Goal: Task Accomplishment & Management: Manage account settings

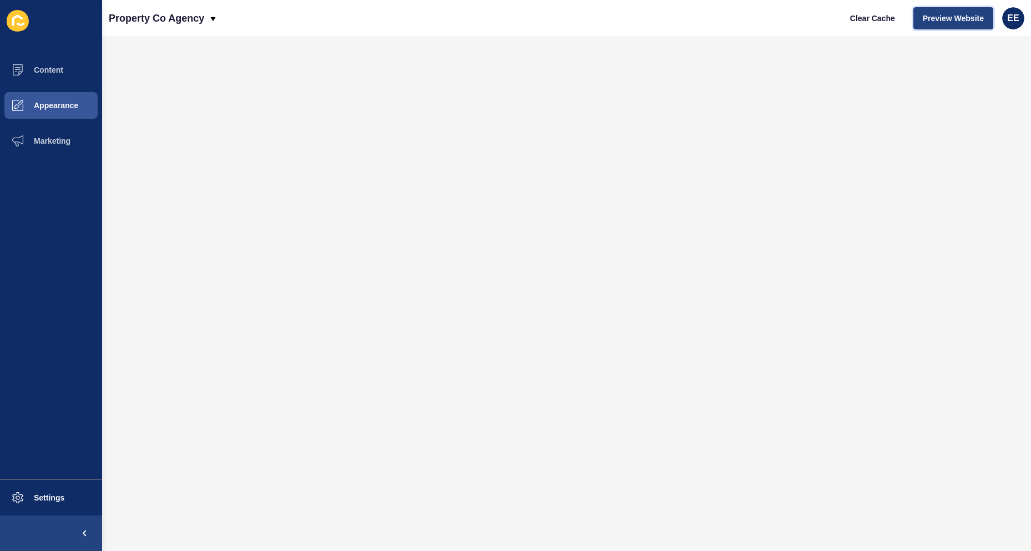
click at [941, 16] on span "Preview Website" at bounding box center [952, 18] width 61 height 11
drag, startPoint x: 63, startPoint y: 282, endPoint x: 85, endPoint y: 281, distance: 21.7
click at [75, 282] on ul "Content Appearance Marketing" at bounding box center [51, 265] width 102 height 427
click at [67, 102] on span "Appearance" at bounding box center [38, 105] width 80 height 9
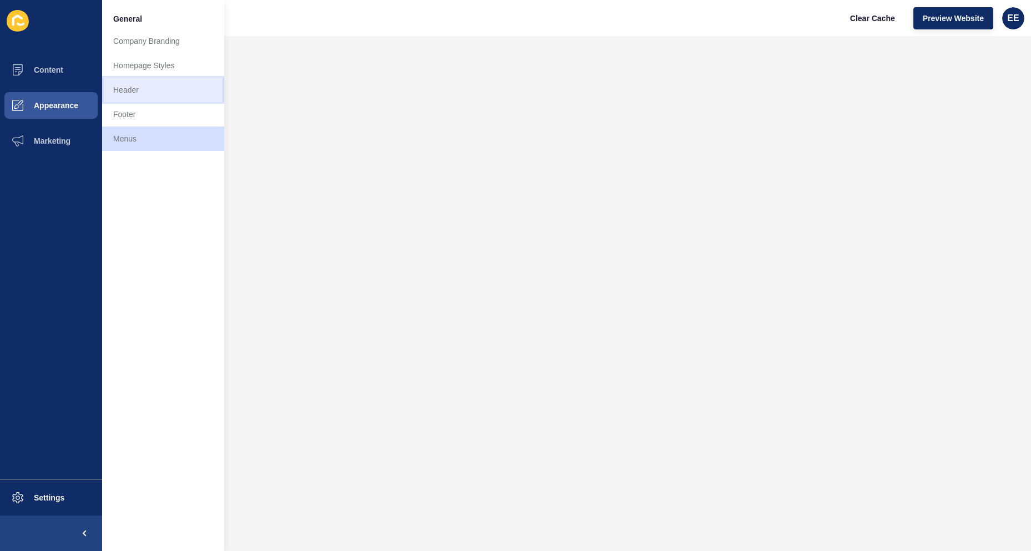
click at [131, 90] on link "Header" at bounding box center [163, 90] width 122 height 24
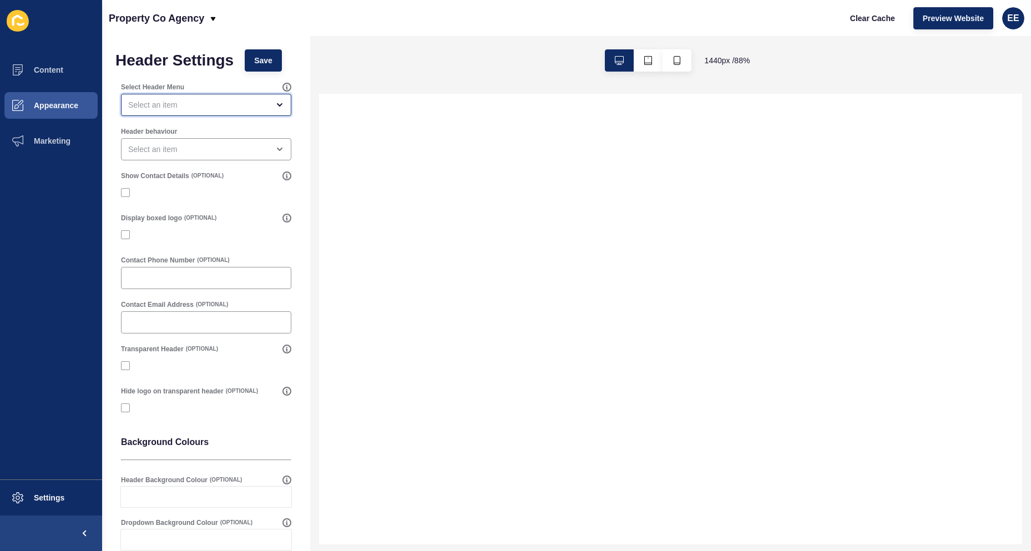
click at [214, 105] on div "open menu" at bounding box center [198, 104] width 140 height 11
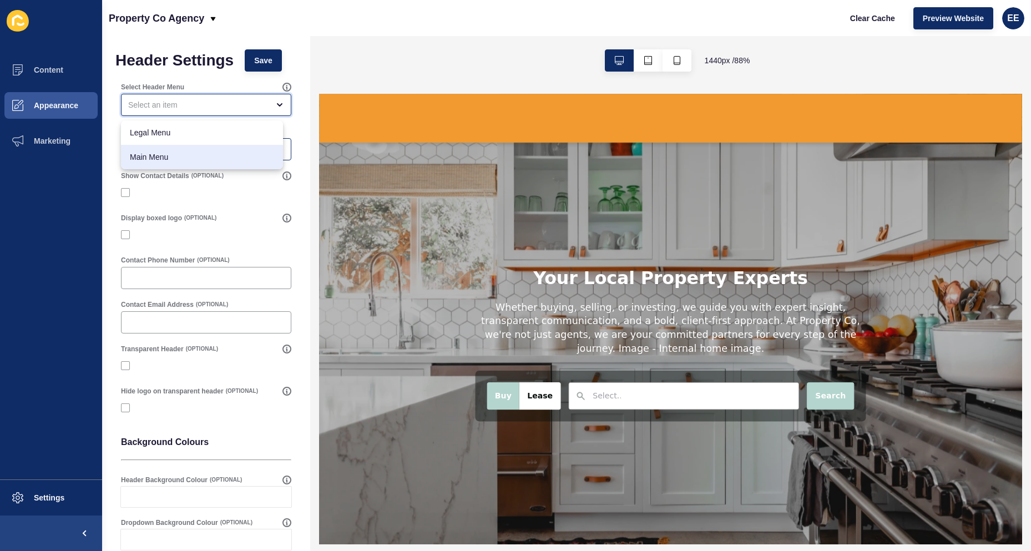
drag, startPoint x: 195, startPoint y: 150, endPoint x: 206, endPoint y: 150, distance: 11.6
click at [195, 151] on div "Main Menu" at bounding box center [202, 157] width 162 height 24
type input "Main Menu"
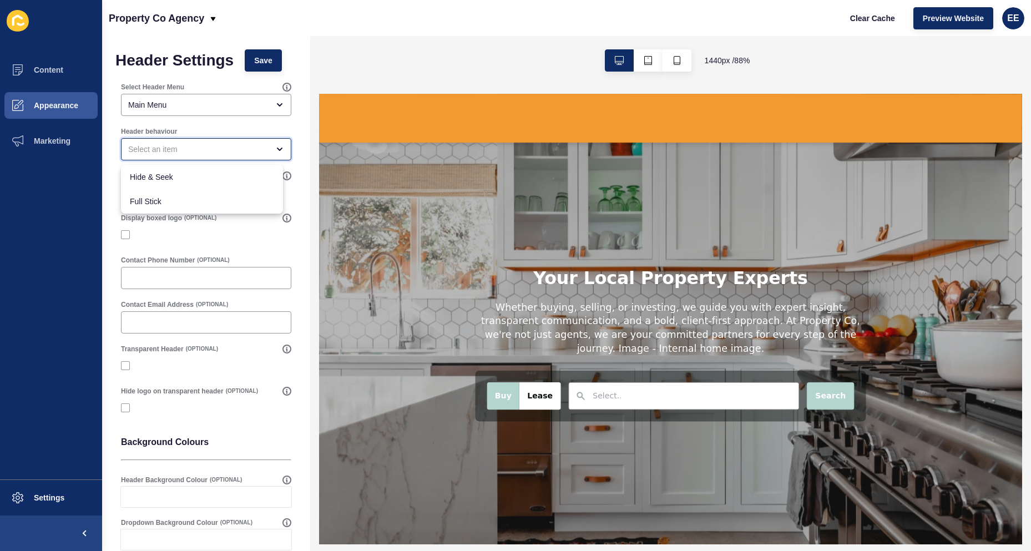
click at [197, 145] on div "close menu" at bounding box center [198, 149] width 140 height 11
click at [189, 194] on div "Full Stick" at bounding box center [202, 201] width 162 height 24
type input "Full Stick"
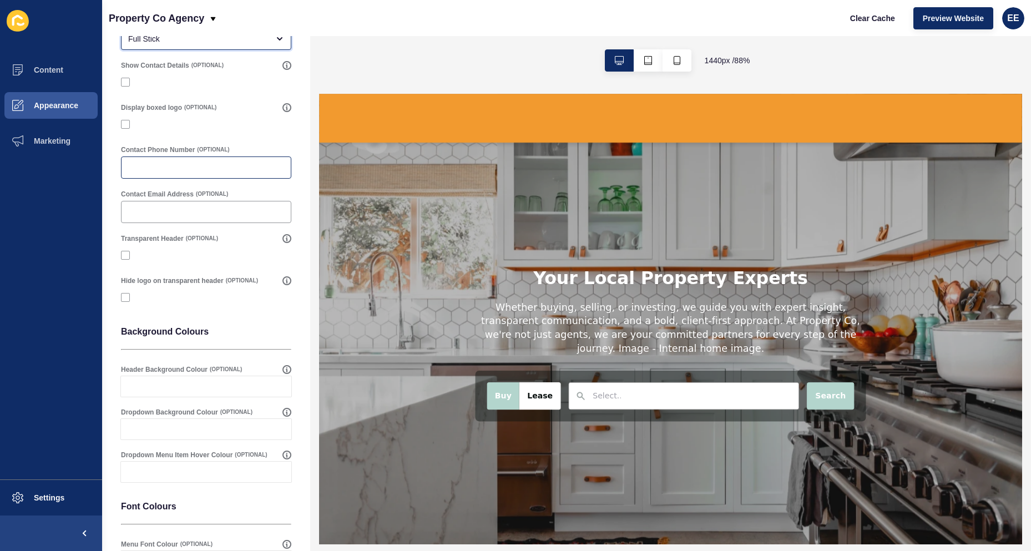
scroll to position [111, 0]
click at [123, 86] on div at bounding box center [206, 82] width 170 height 10
click at [126, 83] on label at bounding box center [125, 81] width 9 height 9
click at [126, 83] on input "Show Contact Details" at bounding box center [126, 81] width 7 height 7
checkbox input "true"
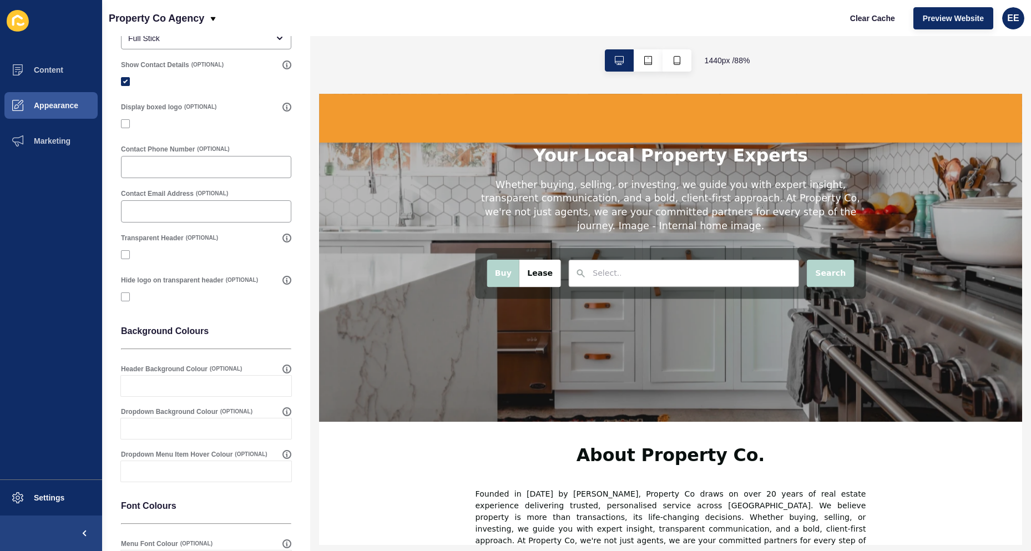
scroll to position [0, 0]
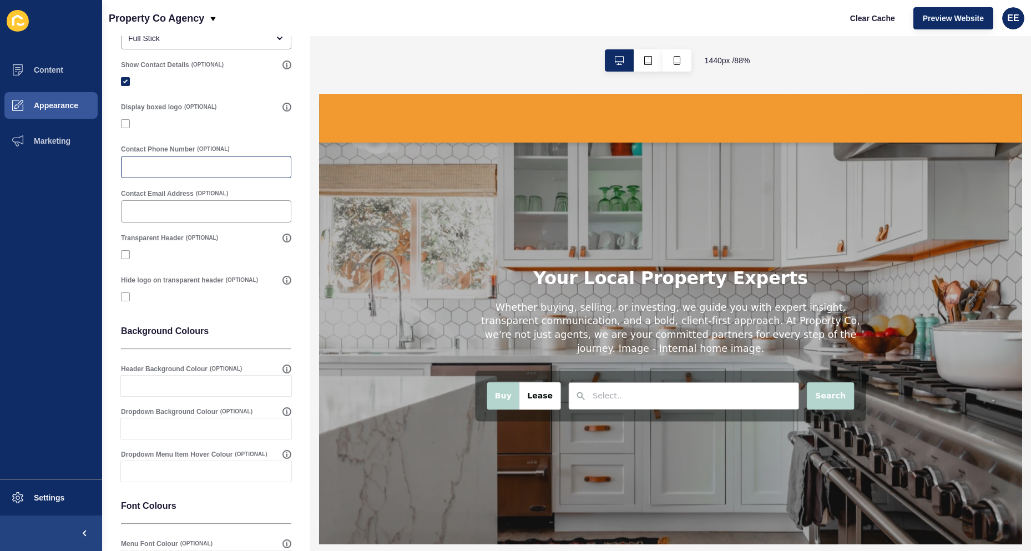
click at [197, 175] on div at bounding box center [206, 167] width 170 height 22
click at [192, 205] on div at bounding box center [206, 211] width 170 height 22
click at [138, 211] on input "Contact Email Address" at bounding box center [206, 211] width 156 height 11
paste input "hello@propertycoagency.com.au"
type input "hello@propertycoagency.com.au"
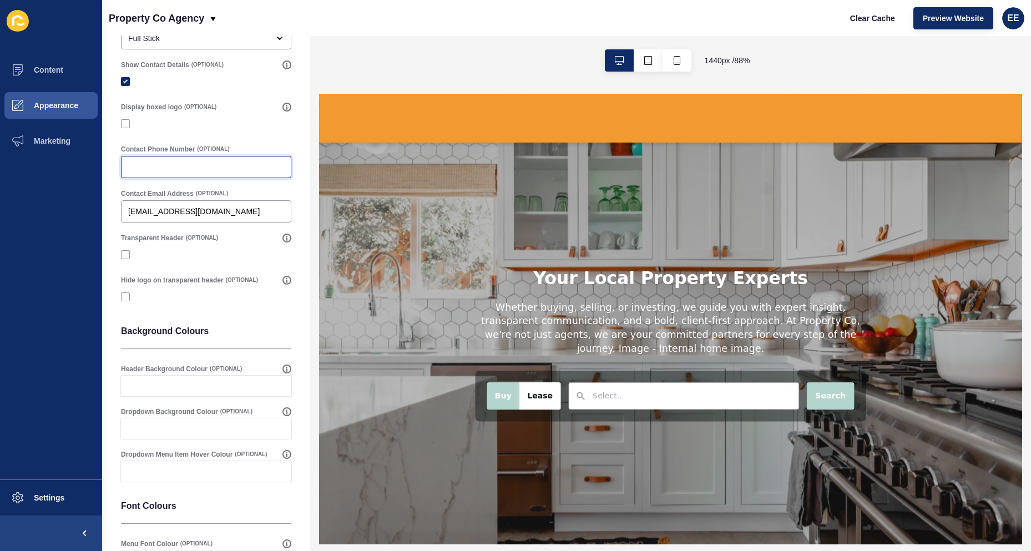
click at [187, 163] on input "Contact Phone Number" at bounding box center [206, 166] width 156 height 11
paste input "0409 051 929"
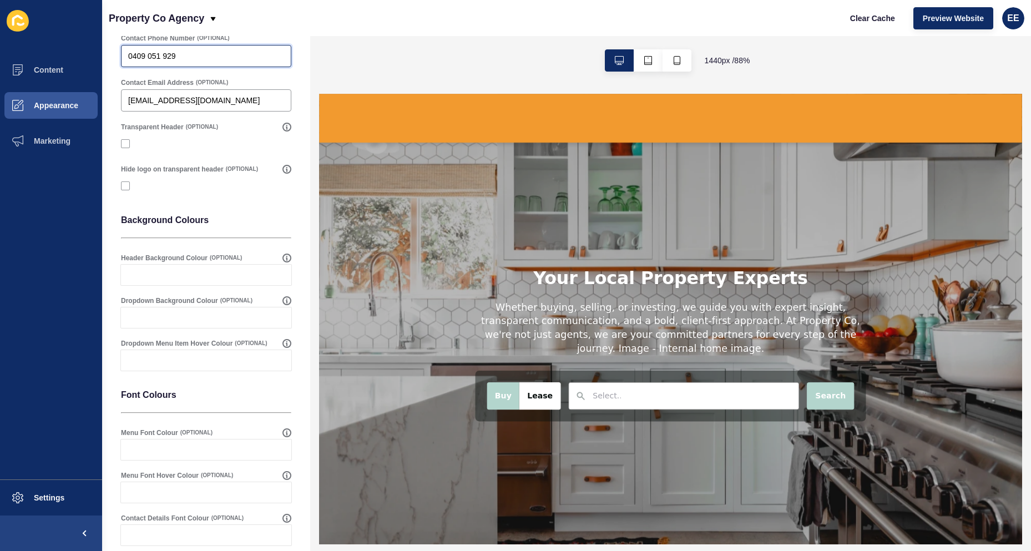
scroll to position [277, 0]
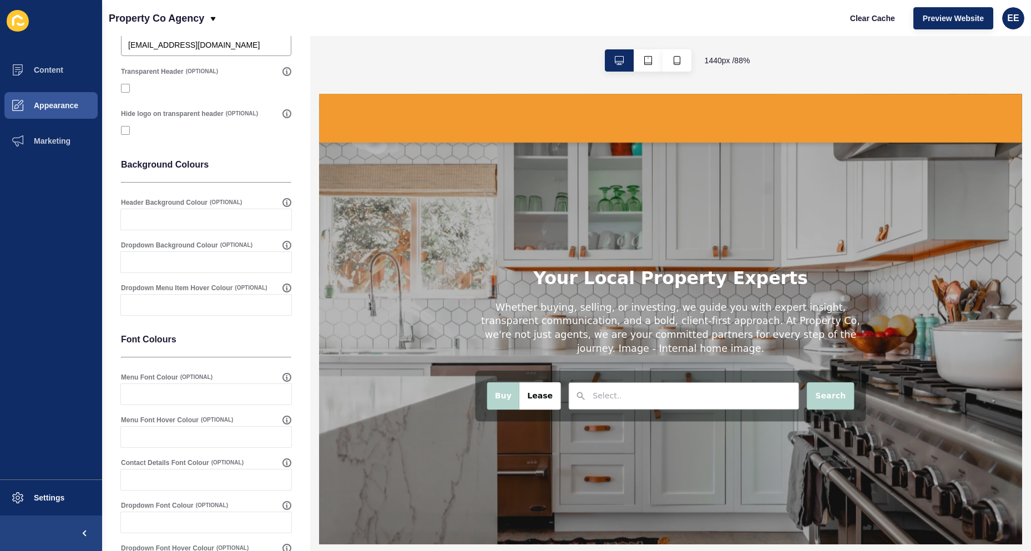
type input "0409 051 929"
click at [199, 214] on div at bounding box center [216, 219] width 150 height 21
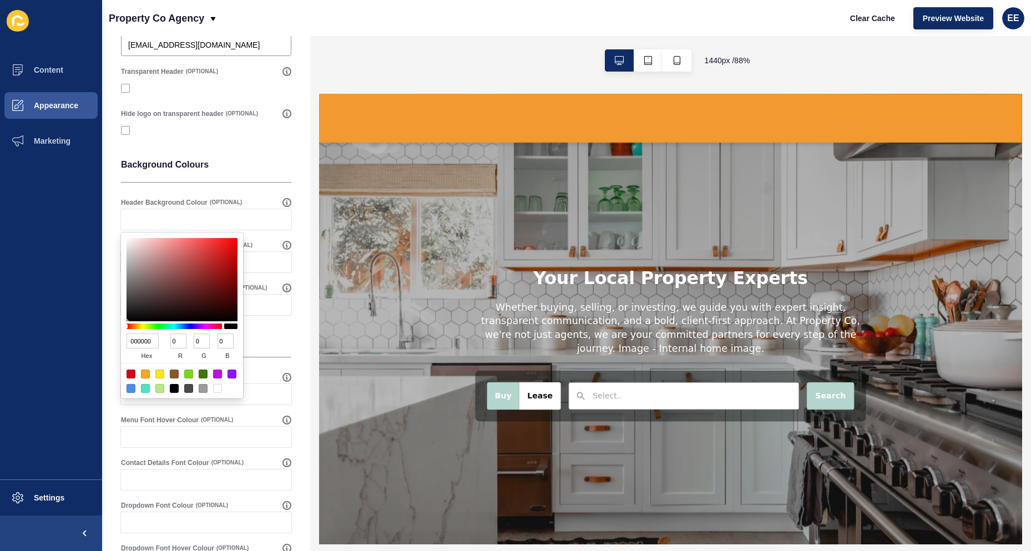
click at [290, 168] on div "Header Settings Save Select Header Menu Main Menu Header behaviour Full Stick S…" at bounding box center [206, 225] width 208 height 933
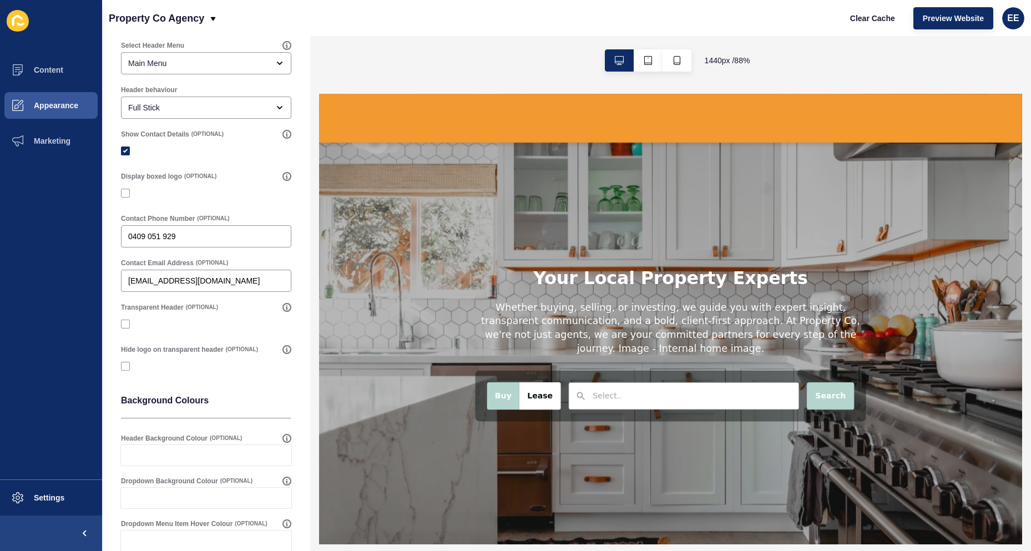
scroll to position [0, 0]
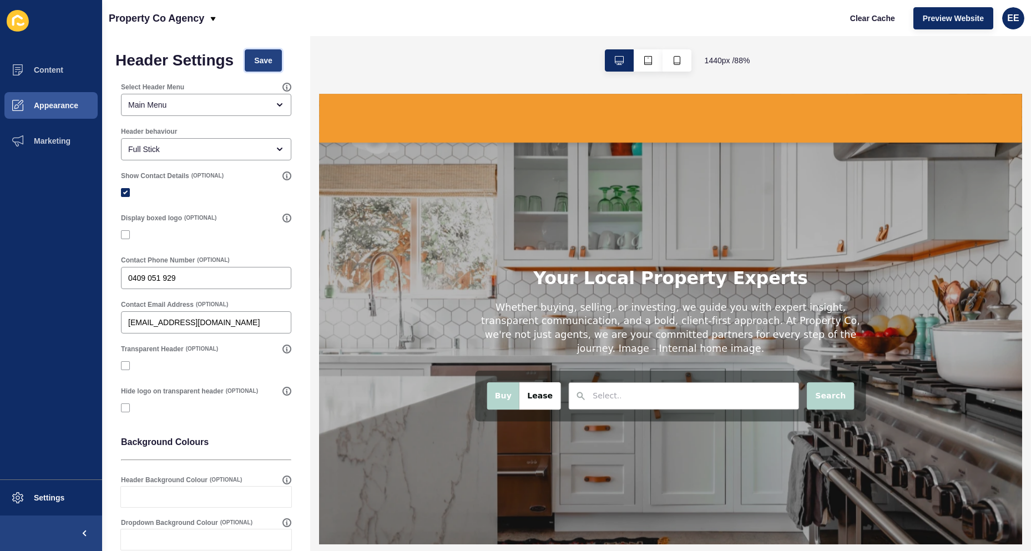
click at [271, 62] on span "Save" at bounding box center [263, 60] width 18 height 11
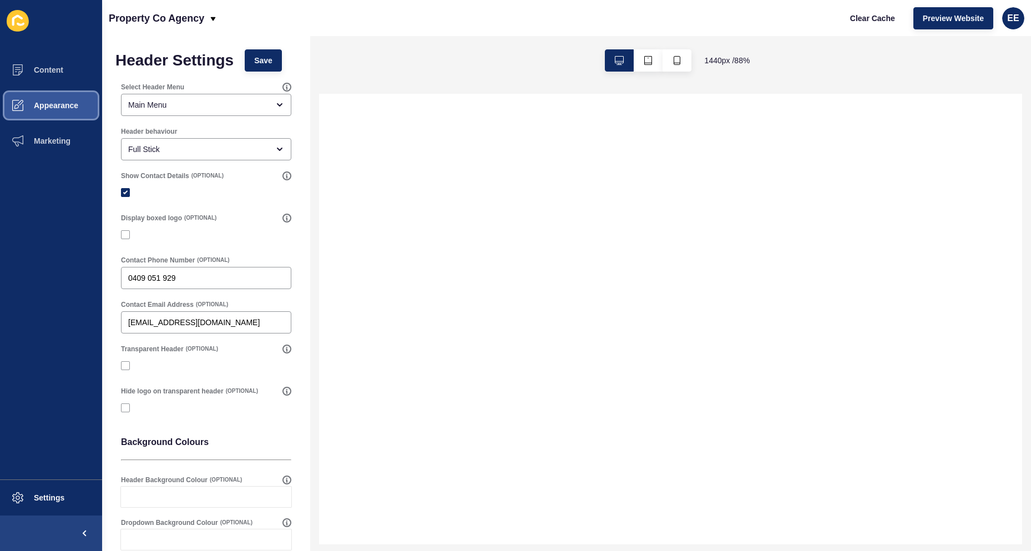
click at [49, 105] on span "Appearance" at bounding box center [38, 105] width 80 height 9
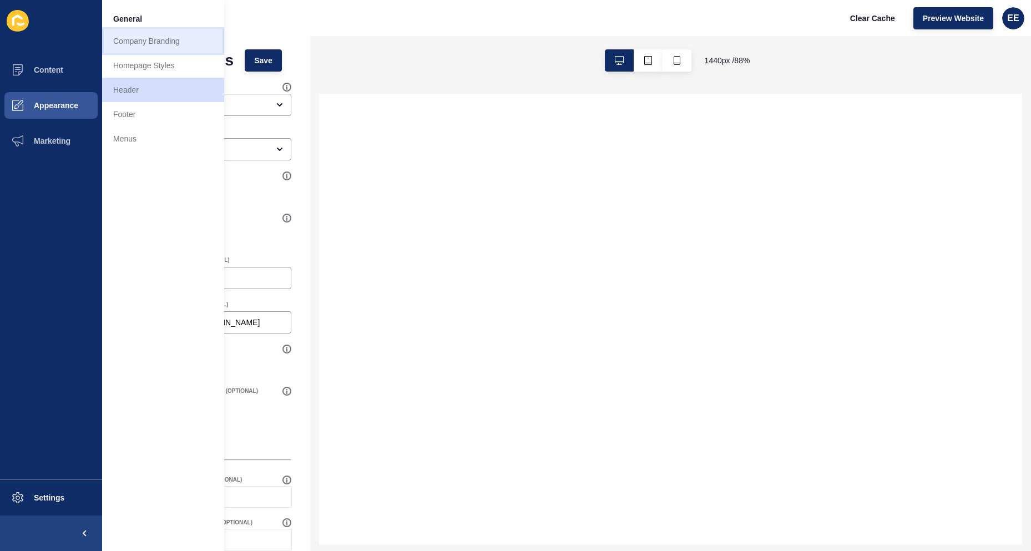
click at [155, 37] on link "Company Branding" at bounding box center [163, 41] width 122 height 24
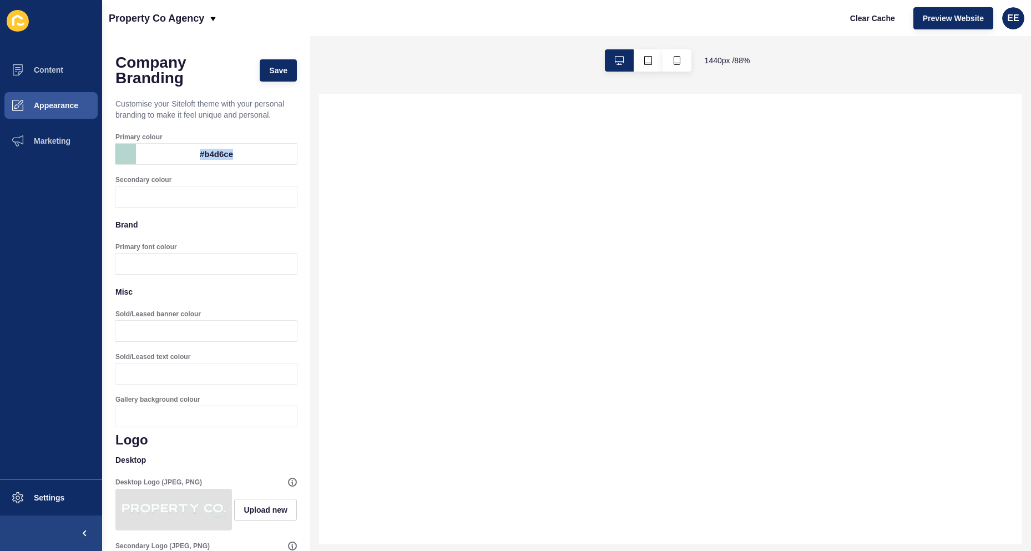
drag, startPoint x: 251, startPoint y: 164, endPoint x: 193, endPoint y: 164, distance: 58.2
click at [193, 164] on div "#b4d6ce" at bounding box center [216, 154] width 161 height 21
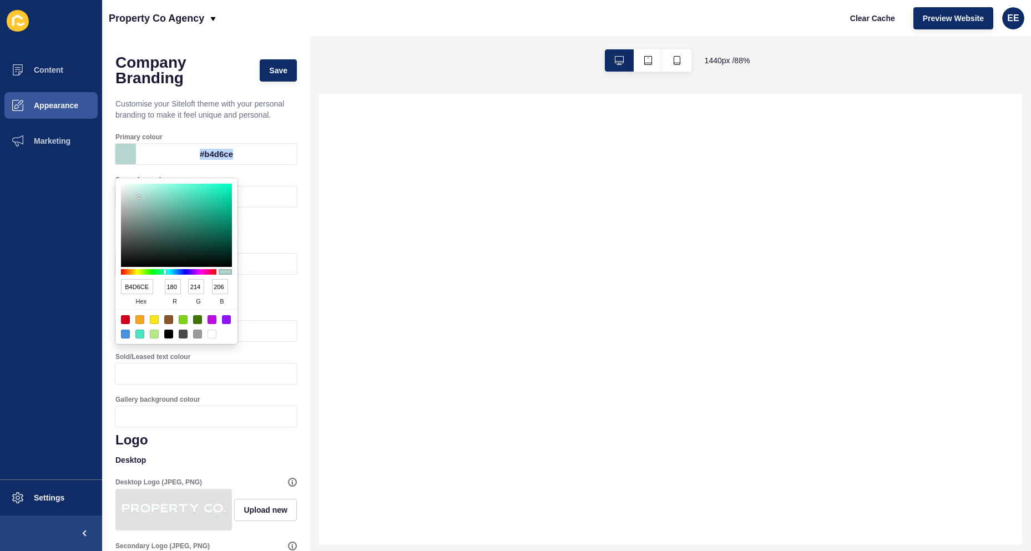
copy div "#b4d6ce"
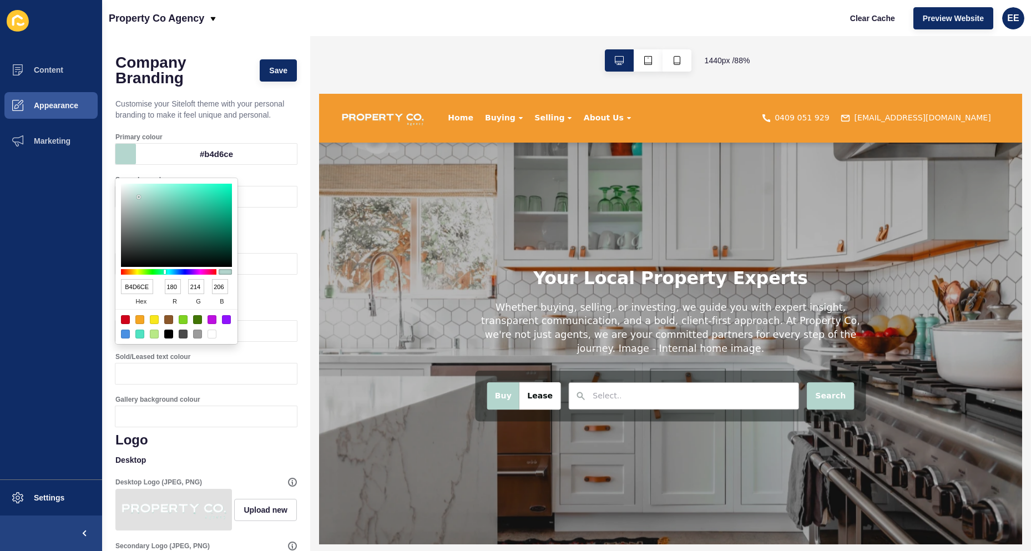
click at [133, 283] on input "B4D6CE" at bounding box center [137, 286] width 32 height 15
click at [74, 100] on button "Appearance" at bounding box center [51, 105] width 102 height 35
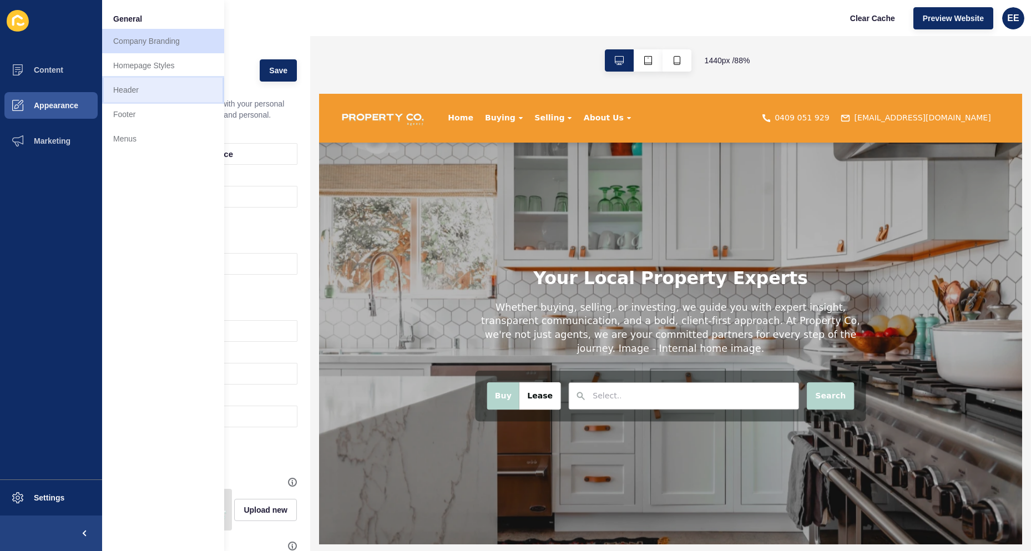
click at [162, 91] on link "Header" at bounding box center [163, 90] width 122 height 24
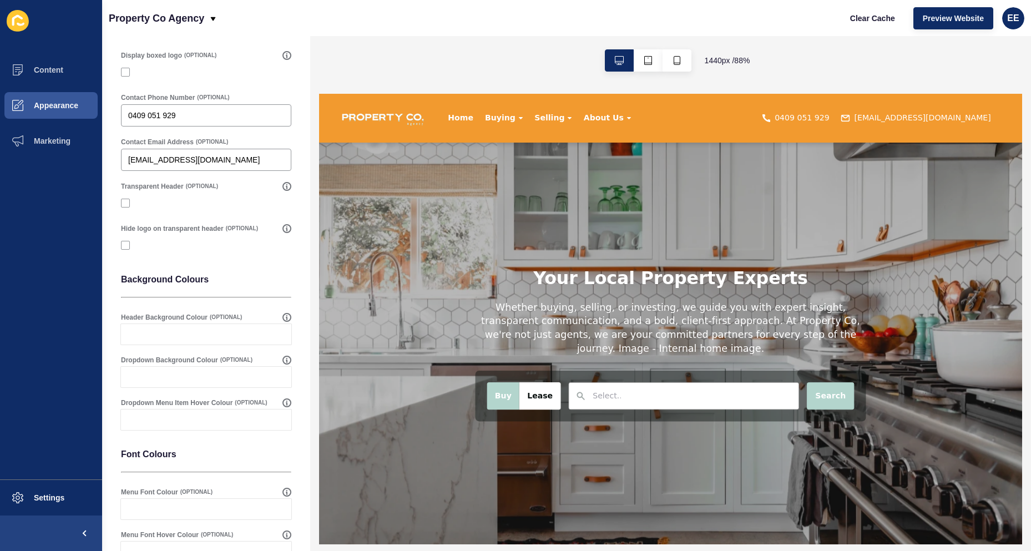
scroll to position [166, 0]
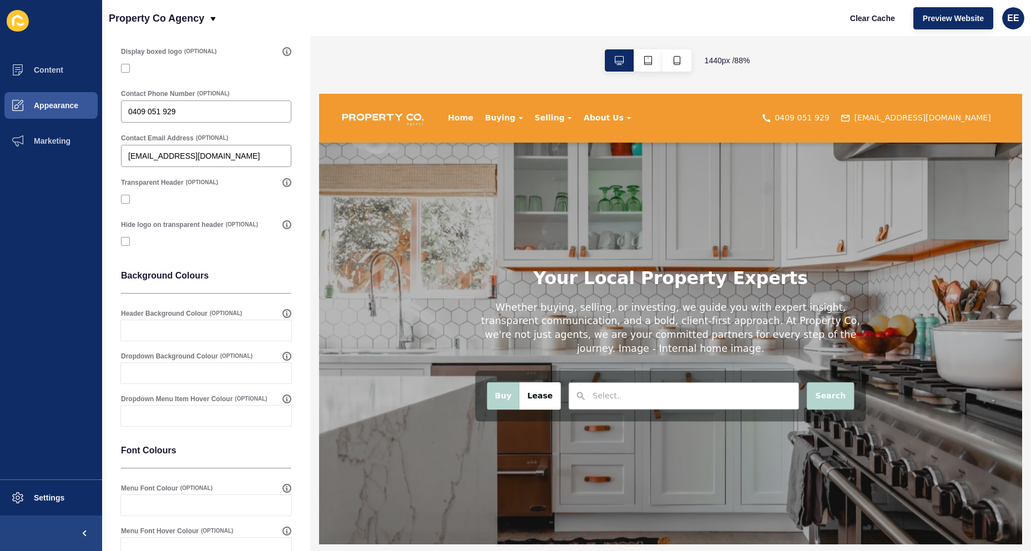
click at [183, 325] on div at bounding box center [216, 330] width 150 height 21
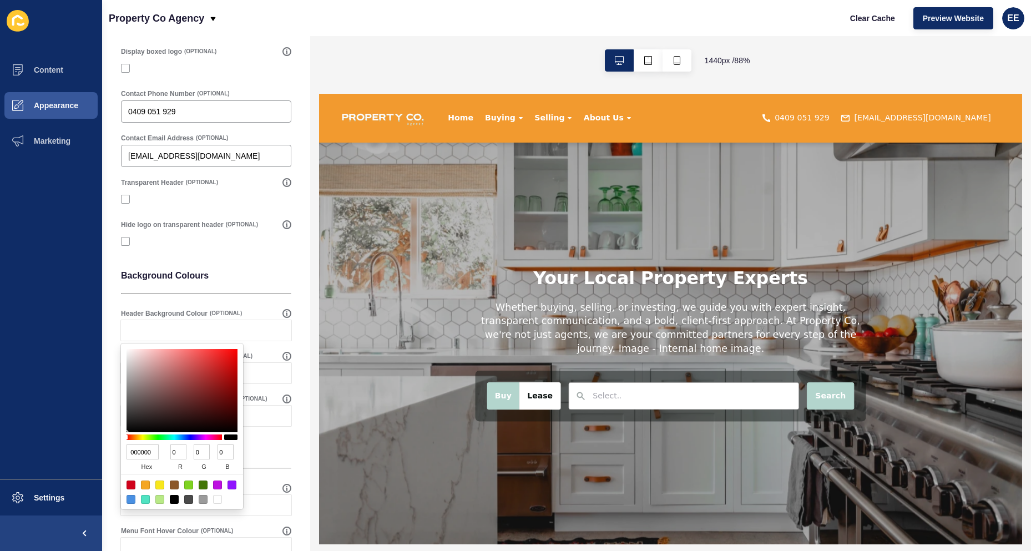
click at [139, 453] on input "000000" at bounding box center [142, 451] width 32 height 15
paste input "B4D6CE"
type input "B4D6CE"
type input "180"
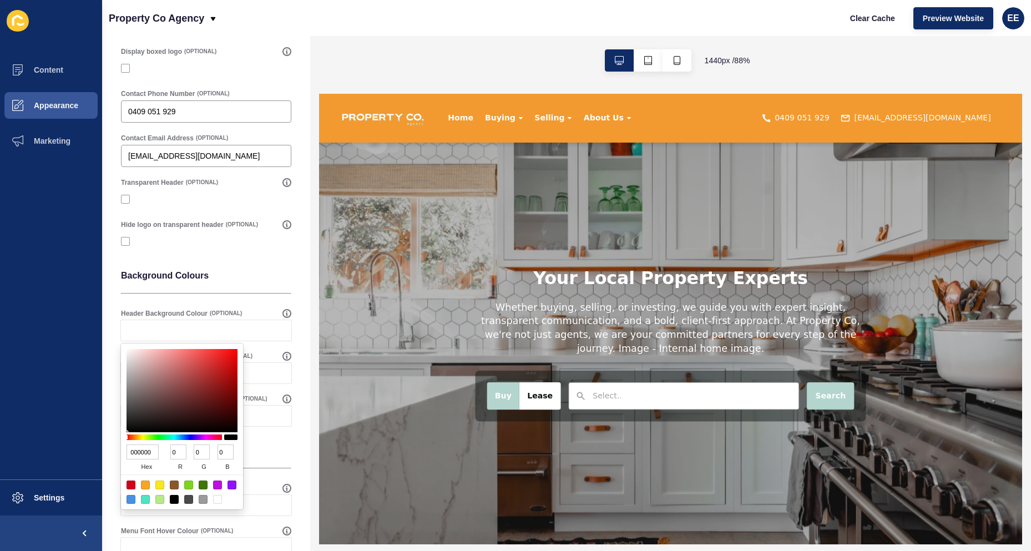
type input "214"
type input "206"
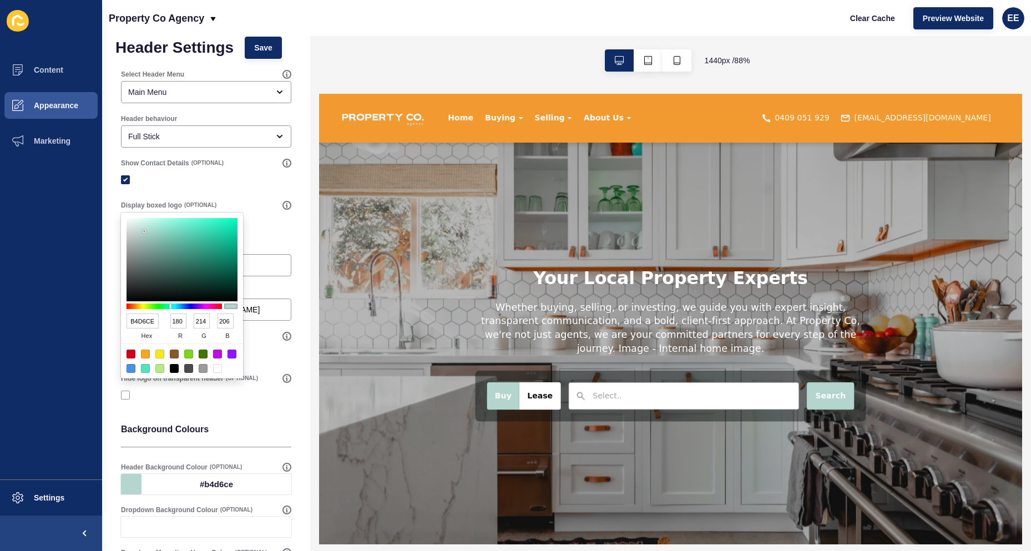
scroll to position [0, 0]
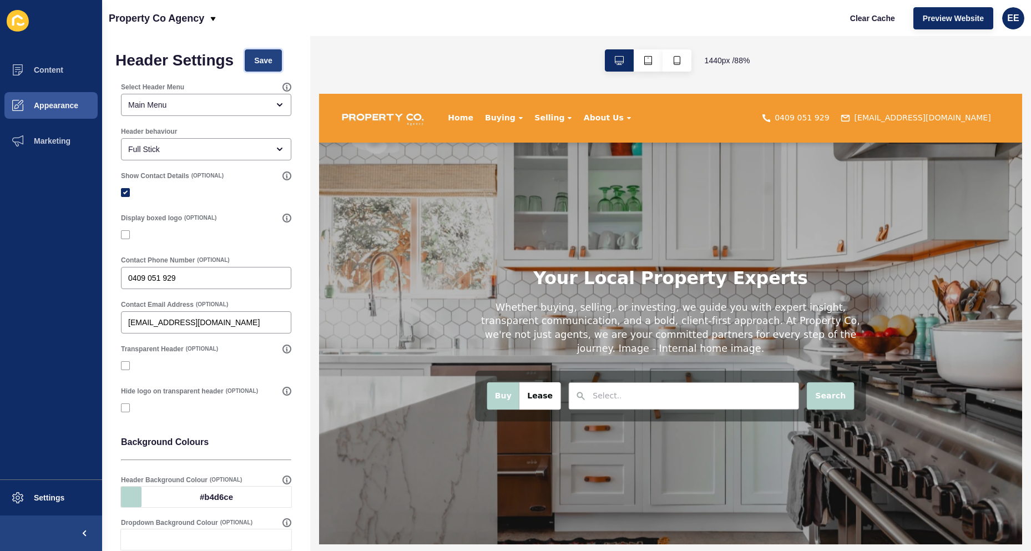
click at [280, 56] on button "Save" at bounding box center [263, 60] width 37 height 22
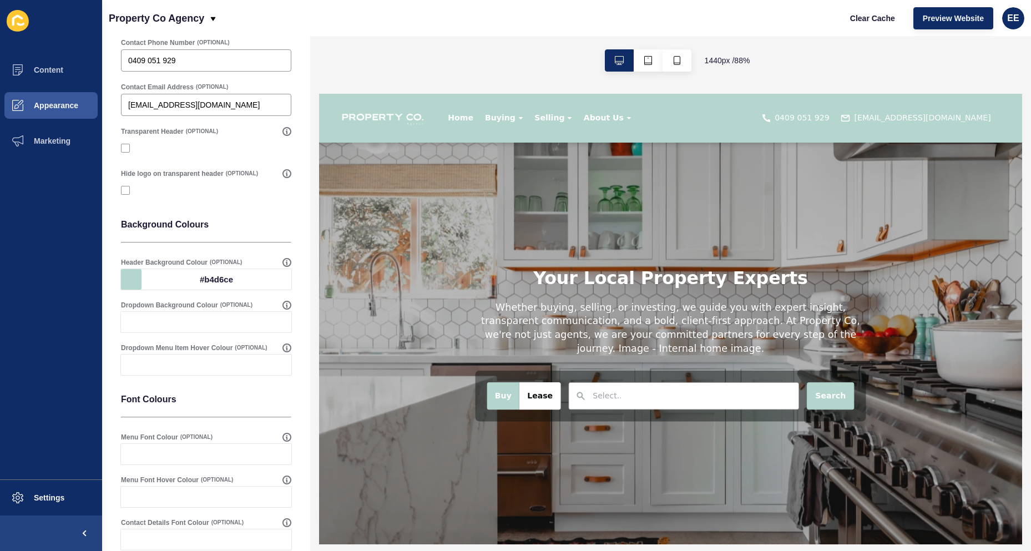
scroll to position [222, 0]
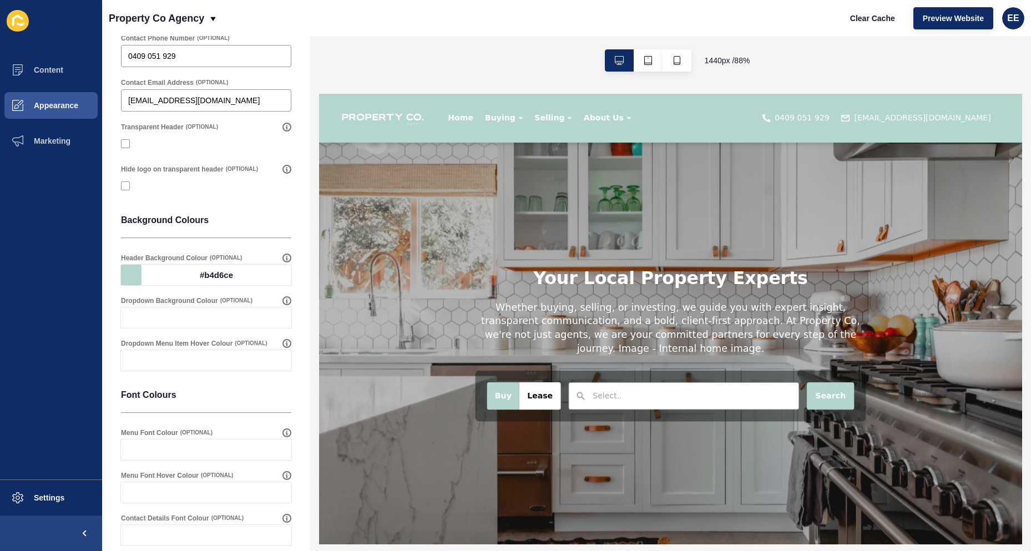
click at [182, 316] on div at bounding box center [216, 317] width 150 height 21
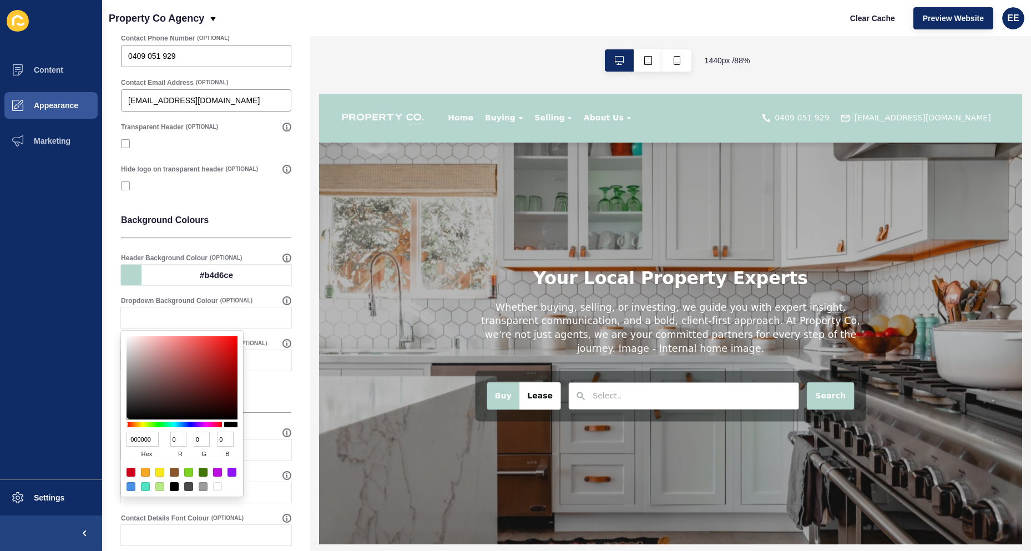
click at [140, 439] on input "000000" at bounding box center [142, 439] width 32 height 15
paste input "B4D6CE"
type input "B4D6CE"
type input "180"
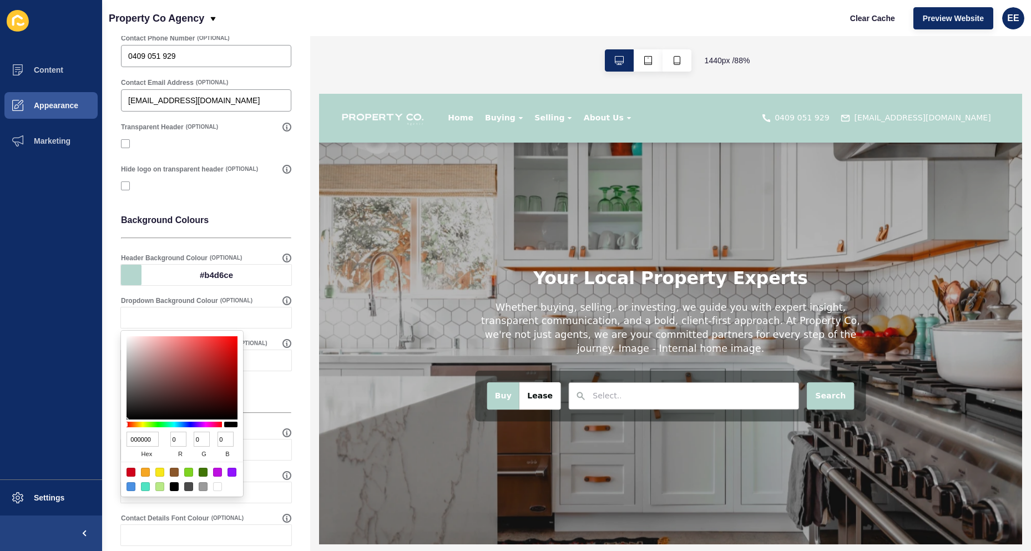
type input "214"
type input "206"
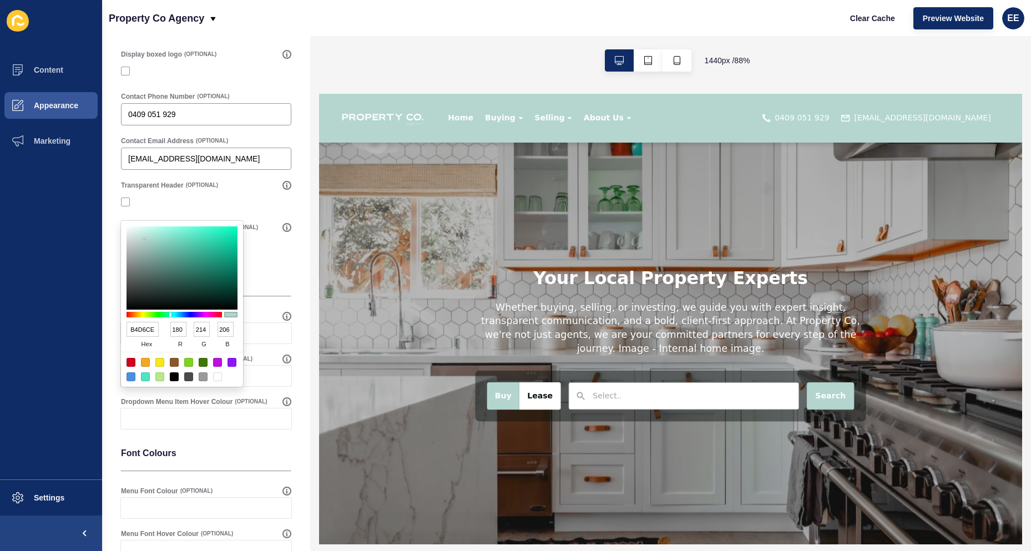
scroll to position [0, 0]
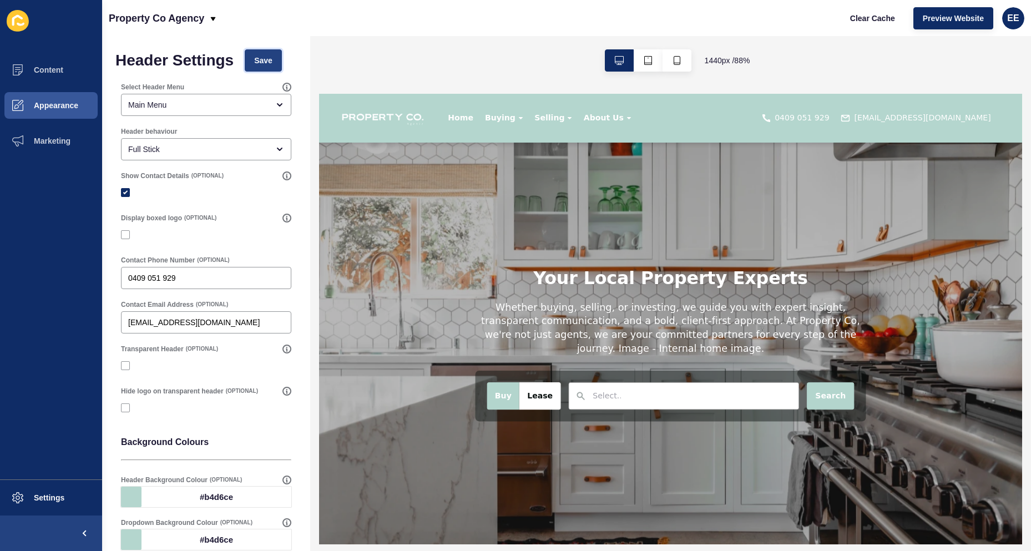
click at [269, 62] on span "Save" at bounding box center [263, 60] width 18 height 11
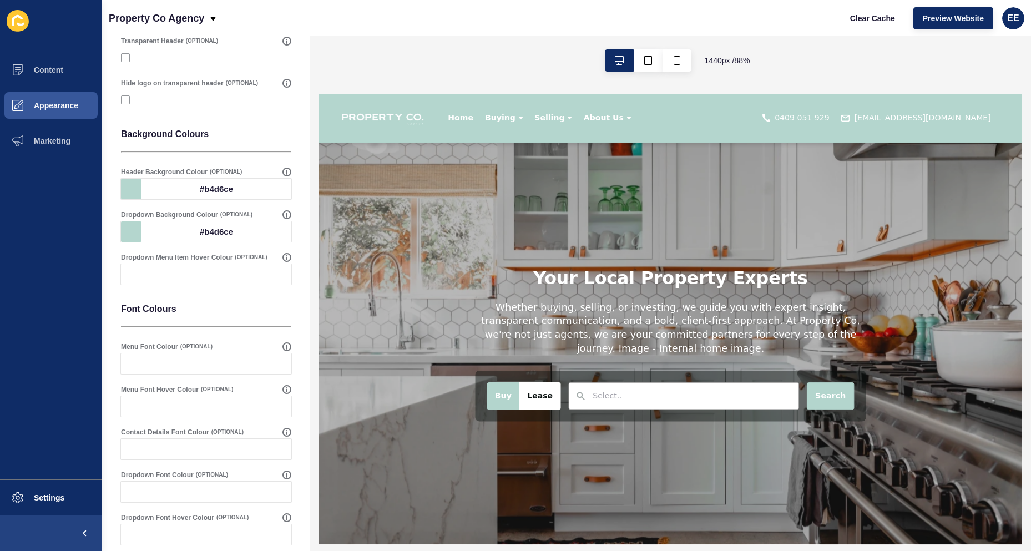
scroll to position [333, 0]
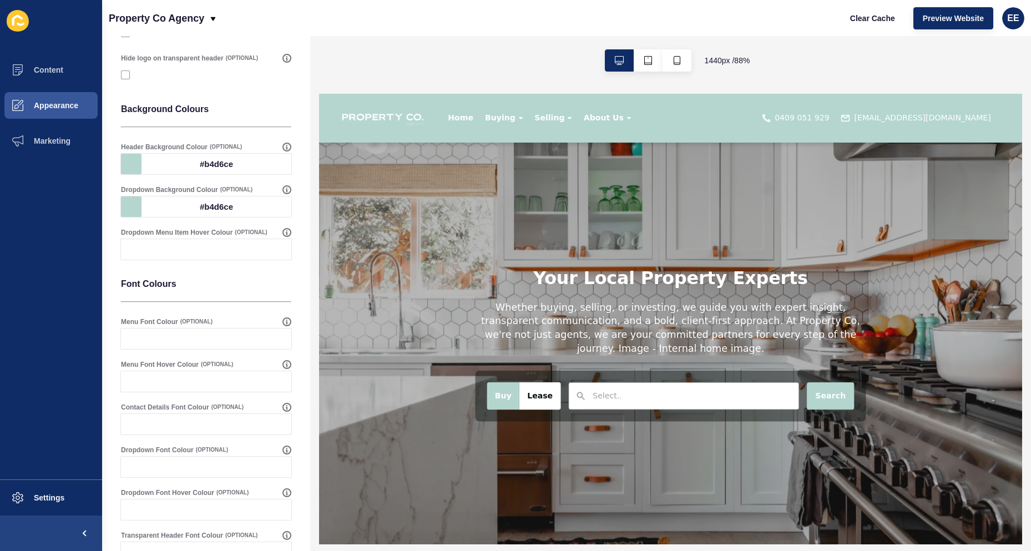
click at [222, 245] on div at bounding box center [216, 249] width 150 height 21
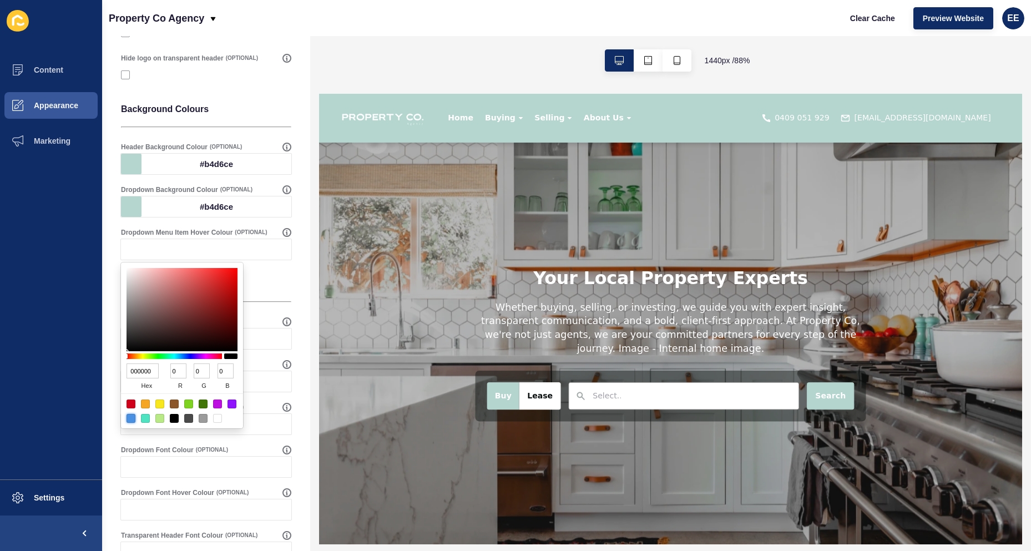
click at [130, 417] on div at bounding box center [130, 418] width 9 height 9
type input "4A90E2"
type input "74"
type input "144"
type input "226"
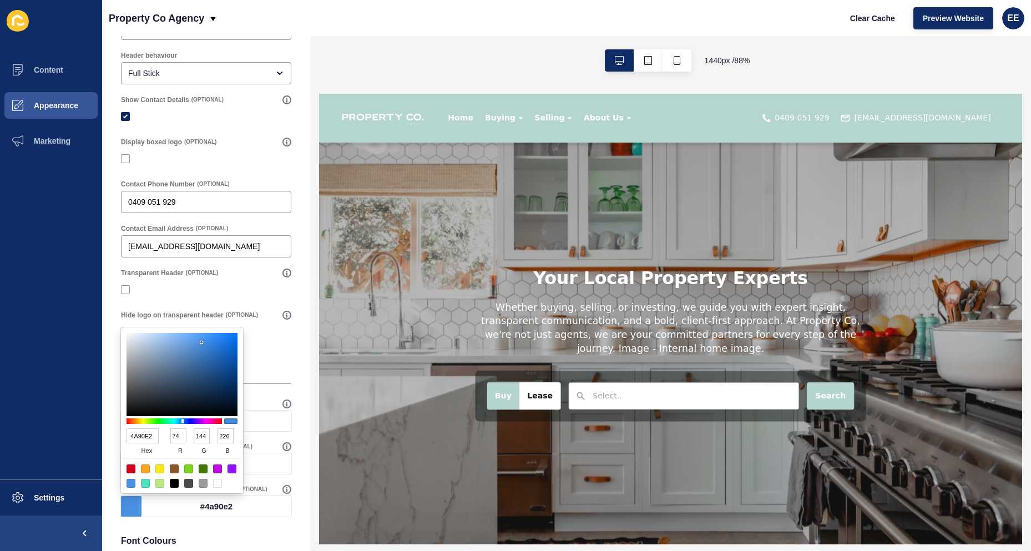
scroll to position [0, 0]
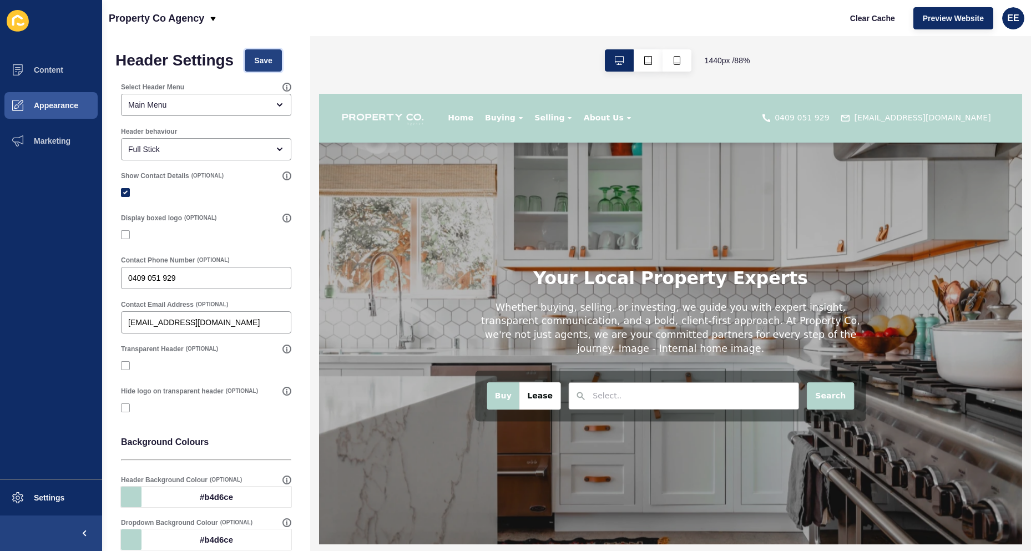
click at [262, 53] on button "Save" at bounding box center [263, 60] width 37 height 22
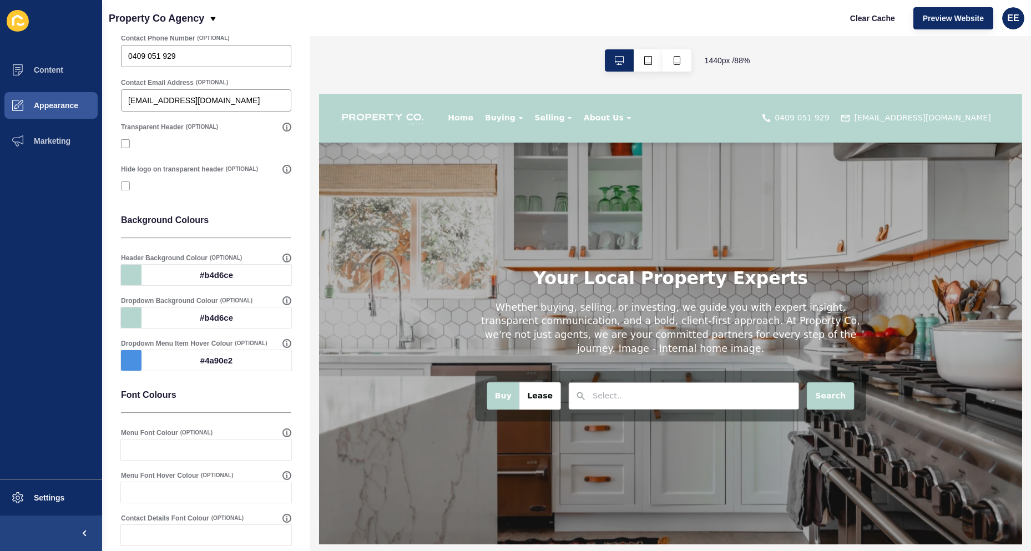
scroll to position [333, 0]
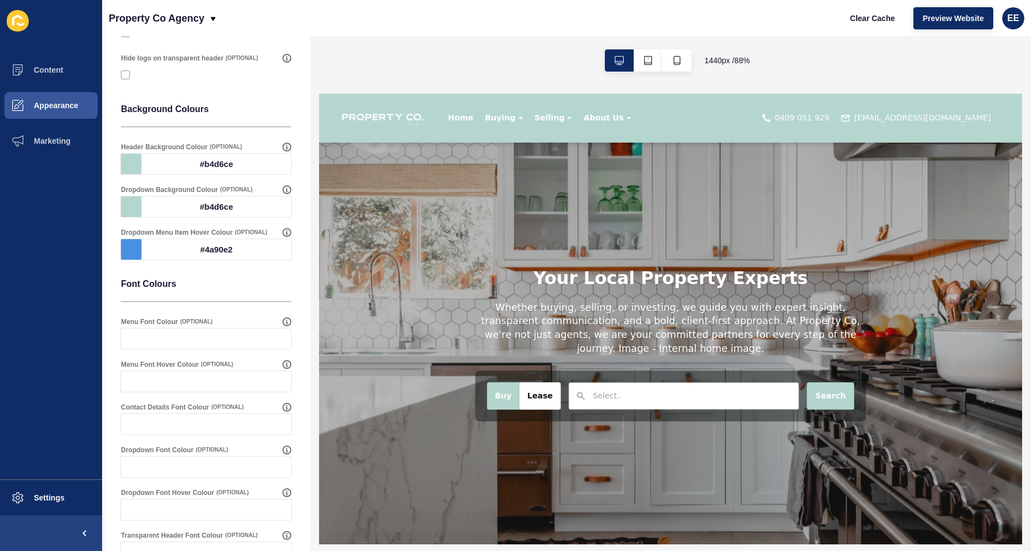
click at [129, 248] on div at bounding box center [131, 249] width 21 height 21
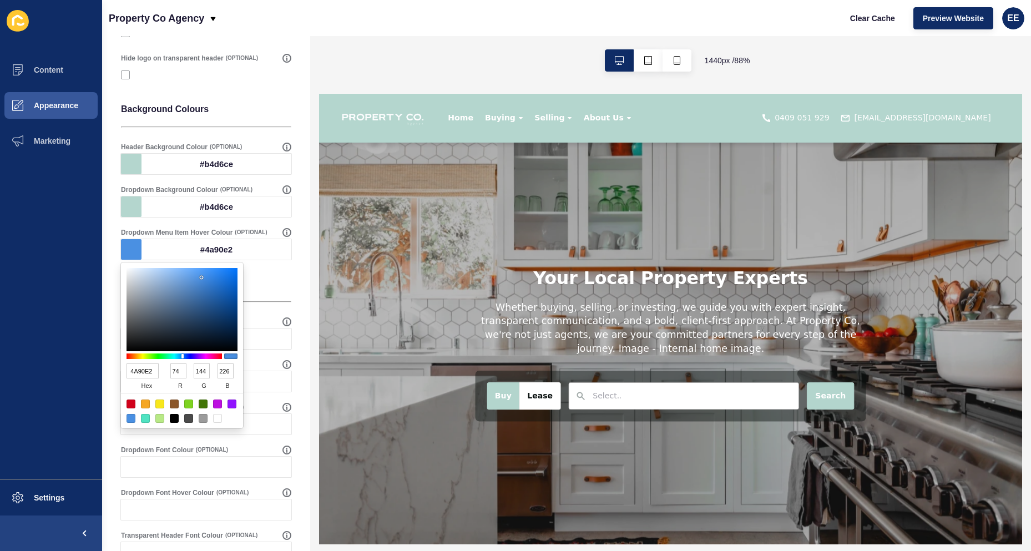
click at [149, 386] on span "hex" at bounding box center [146, 385] width 40 height 15
click at [149, 372] on input "4A90E2" at bounding box center [142, 370] width 32 height 15
type input "4F96E9"
type input "79"
type input "150"
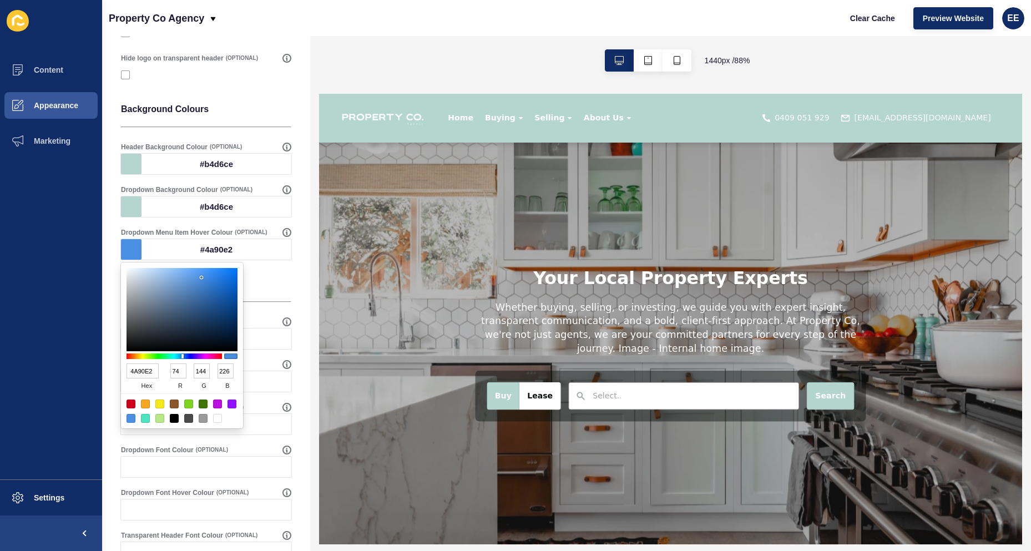
type input "233"
drag, startPoint x: 200, startPoint y: 275, endPoint x: 188, endPoint y: 275, distance: 11.7
type input "68A4EB"
type input "104"
type input "164"
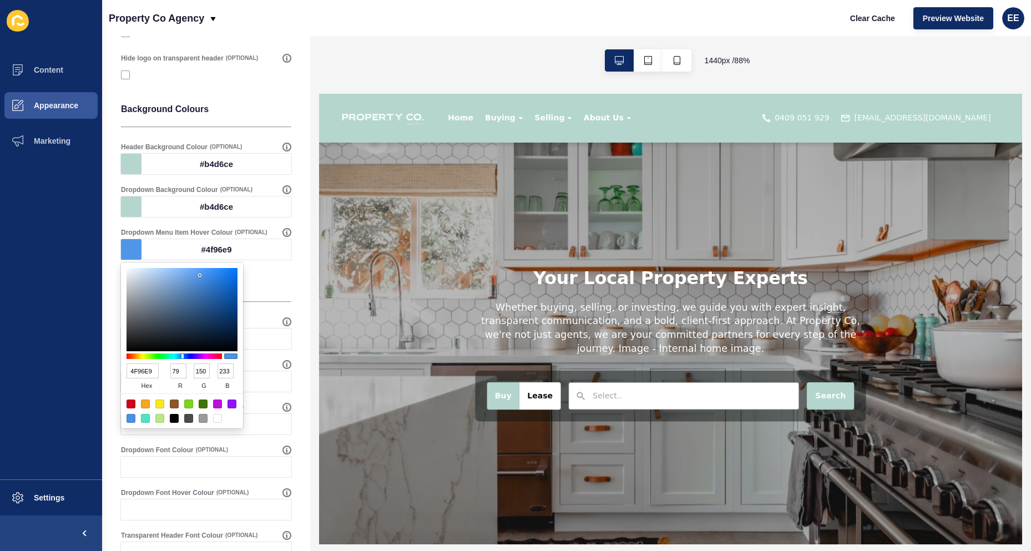
type input "235"
click at [188, 275] on div at bounding box center [181, 309] width 111 height 83
type input "72ABF0"
type input "114"
type input "171"
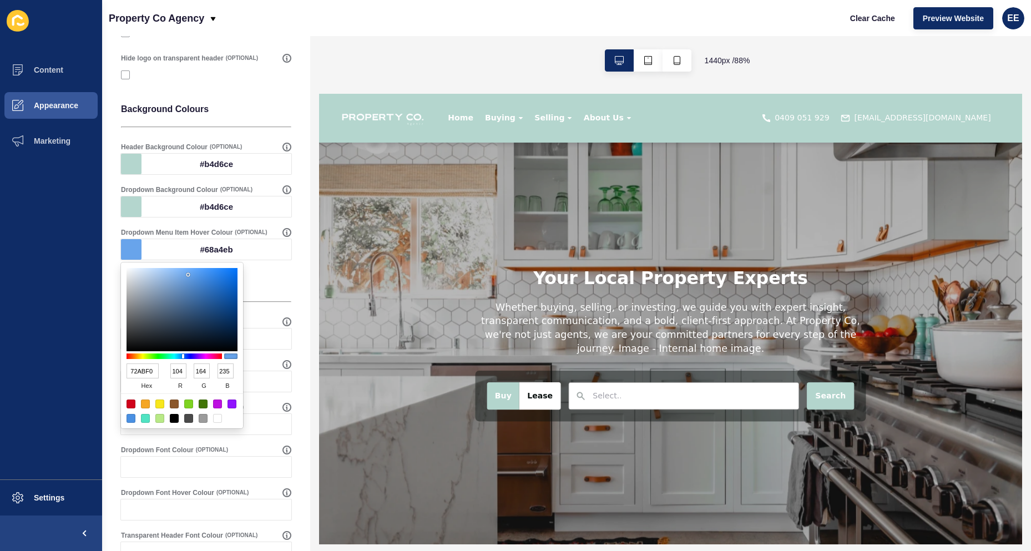
type input "240"
drag, startPoint x: 185, startPoint y: 273, endPoint x: 170, endPoint y: 273, distance: 15.0
type input "92BDF0"
type input "146"
type input "189"
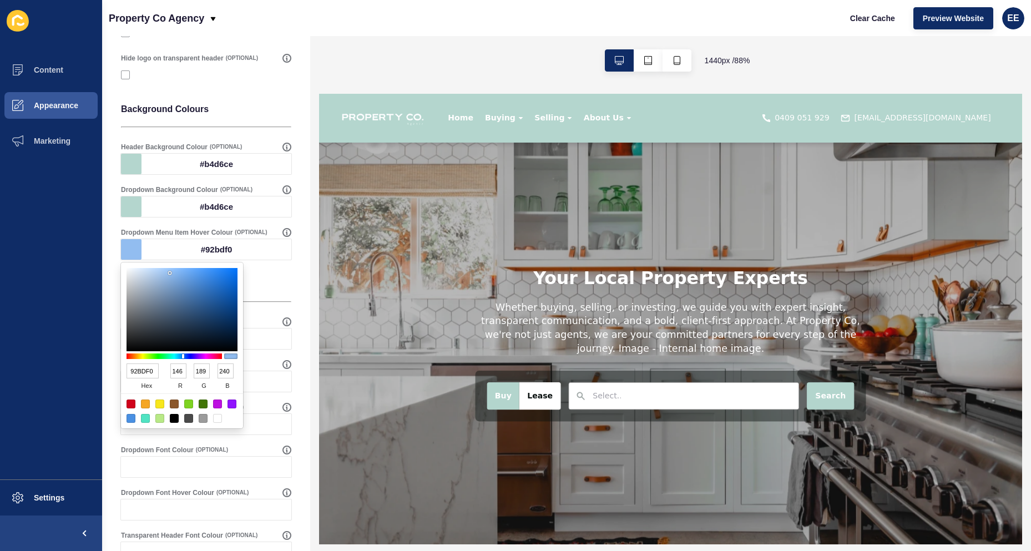
type input "92BCEE"
type input "188"
type input "238"
type input "92BBEC"
type input "187"
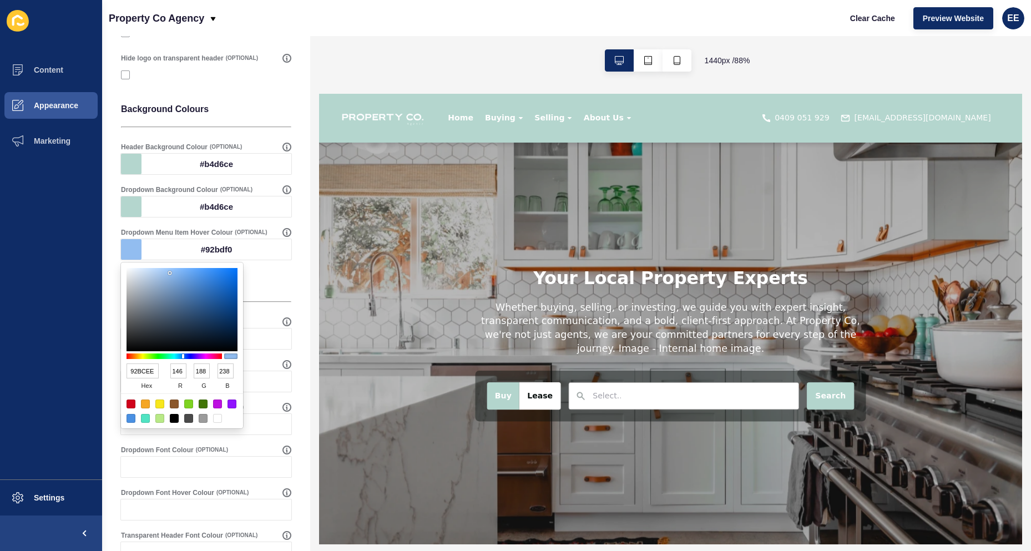
type input "236"
type input "87AEDD"
type input "135"
type input "174"
type input "221"
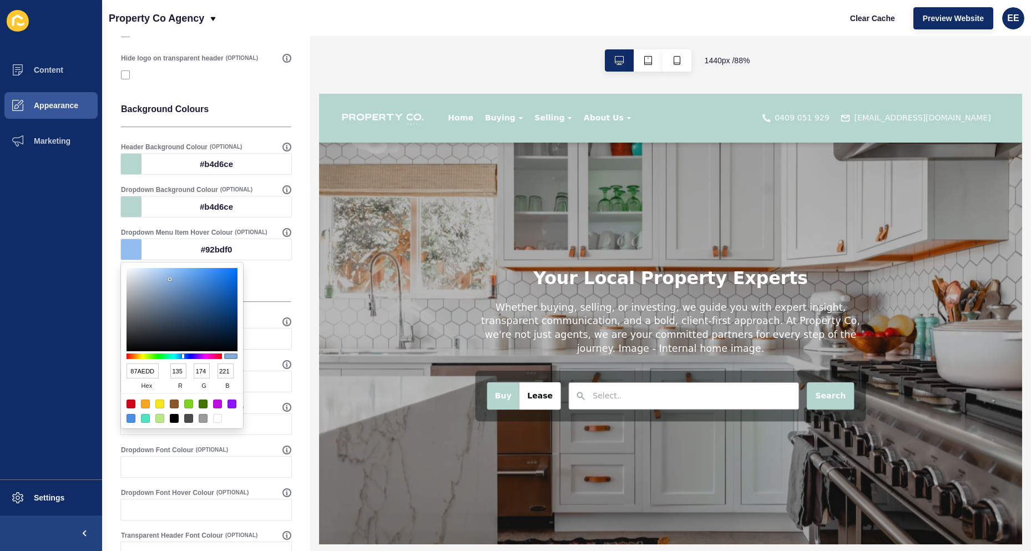
type input "84ABDA"
type input "132"
type input "171"
type input "218"
type input "83A9D8"
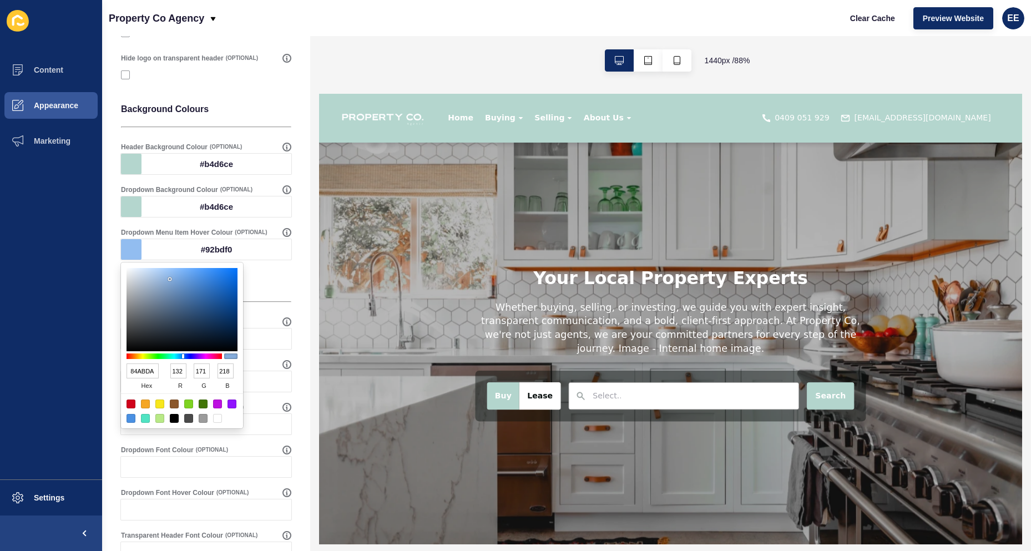
type input "131"
type input "169"
type input "216"
type input "81A7D6"
type input "129"
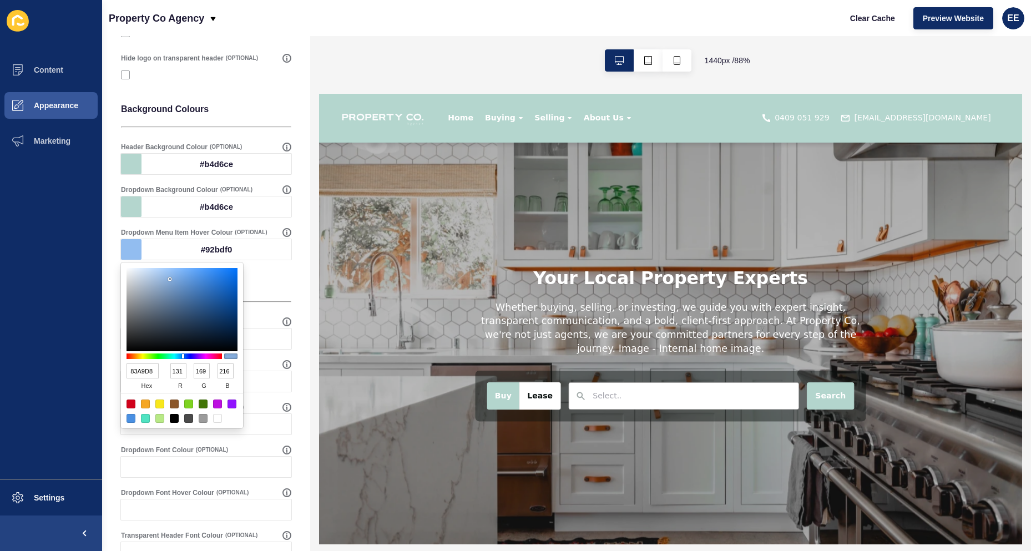
type input "167"
type input "214"
drag, startPoint x: 169, startPoint y: 273, endPoint x: 173, endPoint y: 281, distance: 8.7
click at [172, 281] on div at bounding box center [171, 280] width 2 height 2
type input "7DA5D6"
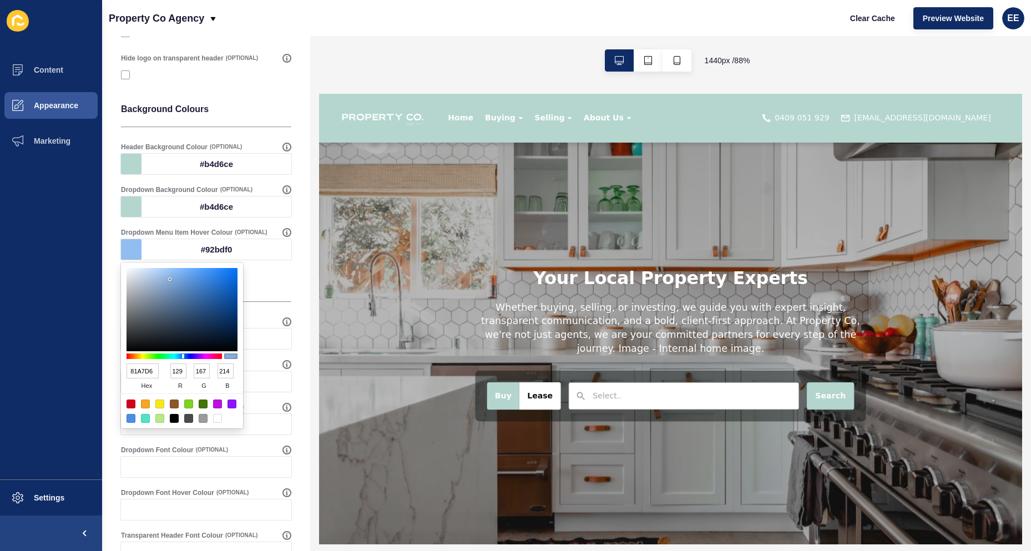
type input "125"
type input "165"
type input "6B9BD6"
type input "155"
type input "214"
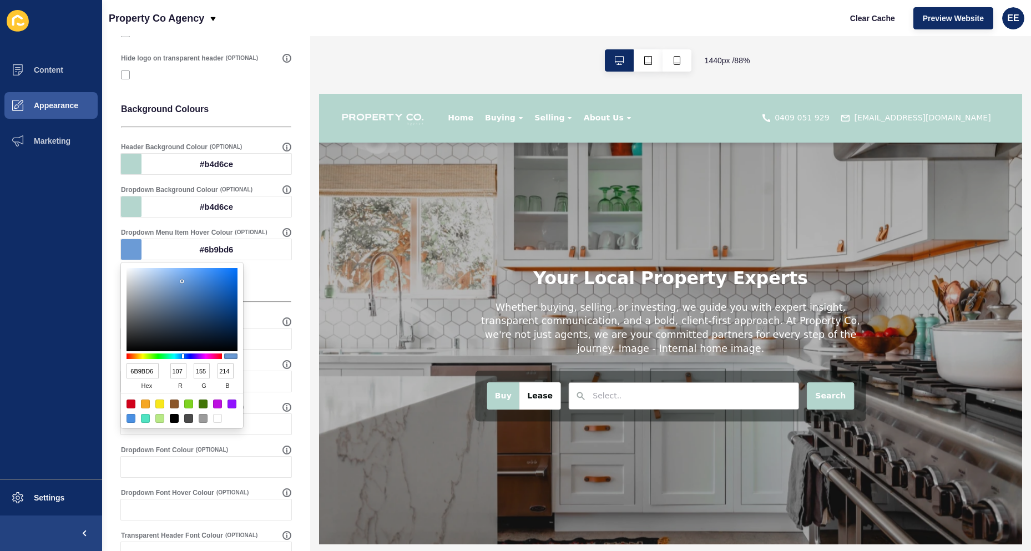
type input "5D85B6"
type input "93"
type input "133"
type input "182"
type input "5484BE"
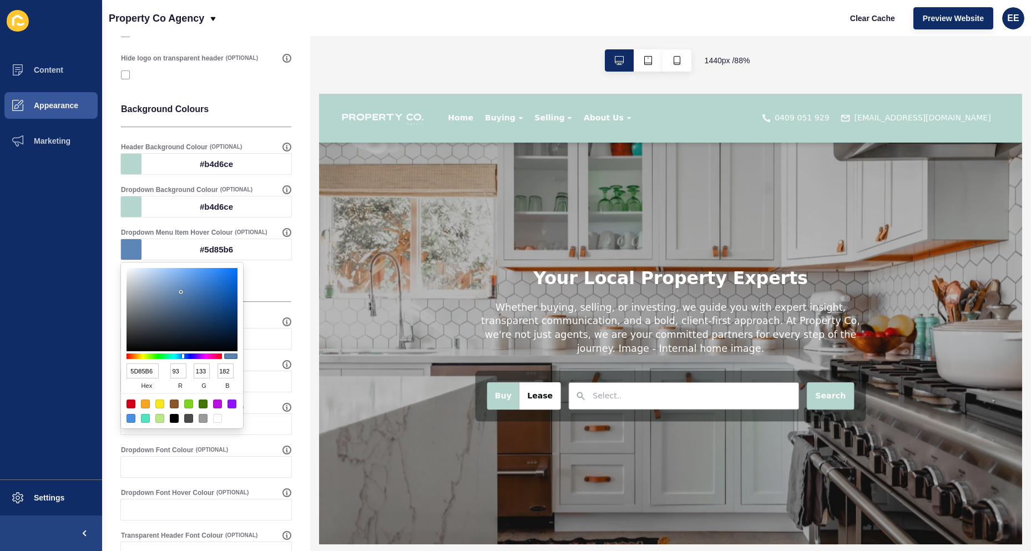
type input "84"
type input "132"
type input "190"
type input "5D80AA"
type input "93"
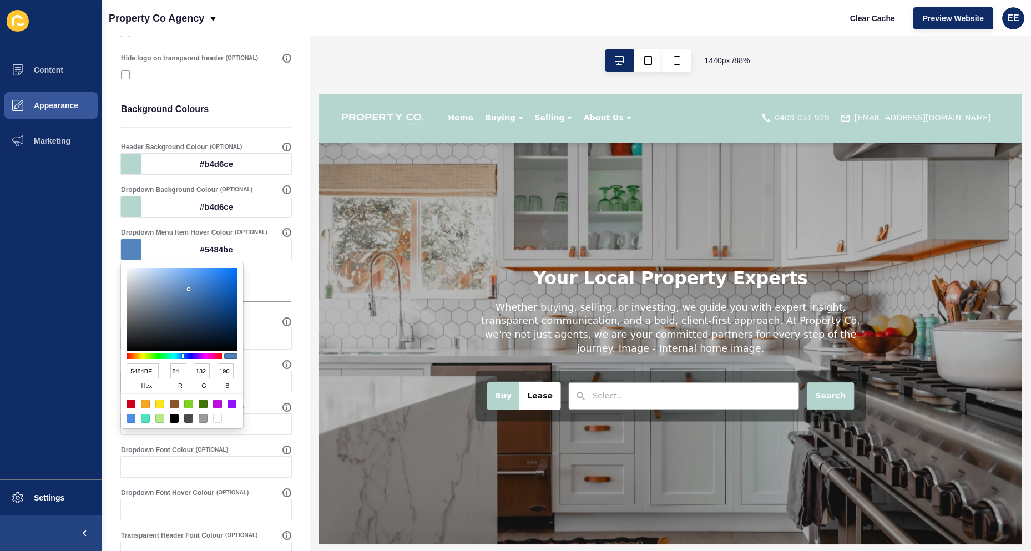
type input "128"
type input "170"
click at [177, 296] on div at bounding box center [181, 309] width 111 height 83
click at [142, 418] on div at bounding box center [145, 418] width 9 height 9
type input "50E3C2"
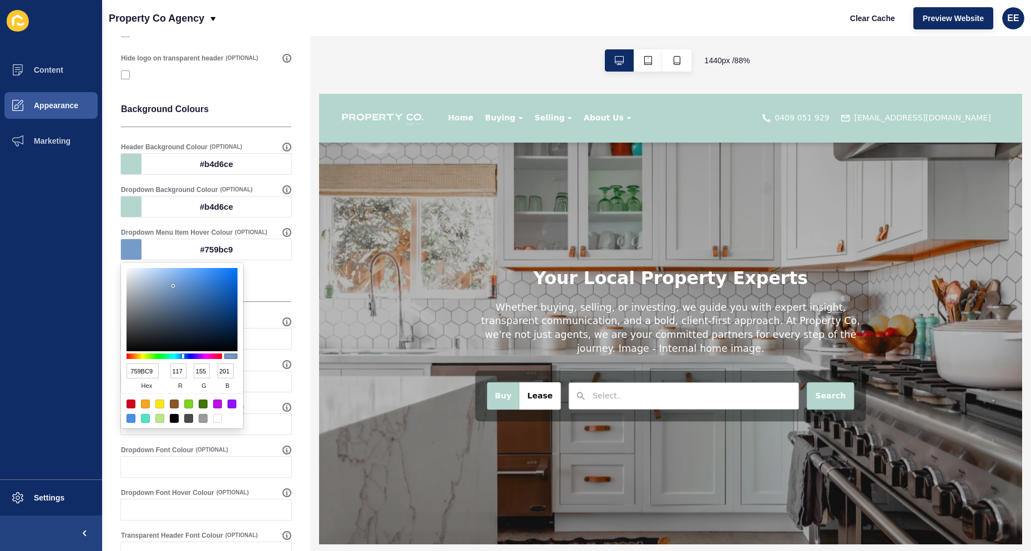
type input "80"
type input "227"
type input "194"
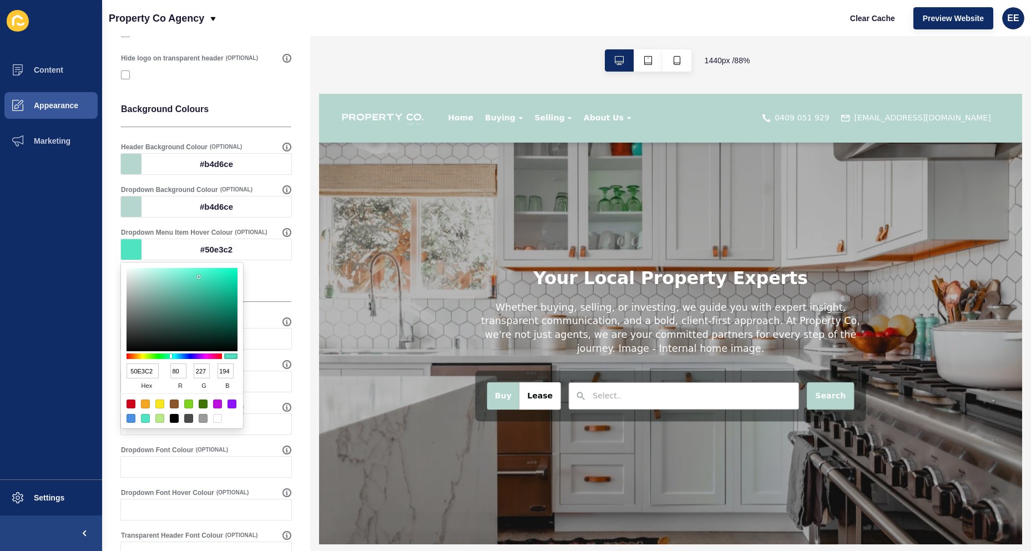
type input "72DFC6"
type input "114"
type input "223"
type input "198"
click at [181, 278] on div at bounding box center [181, 309] width 111 height 83
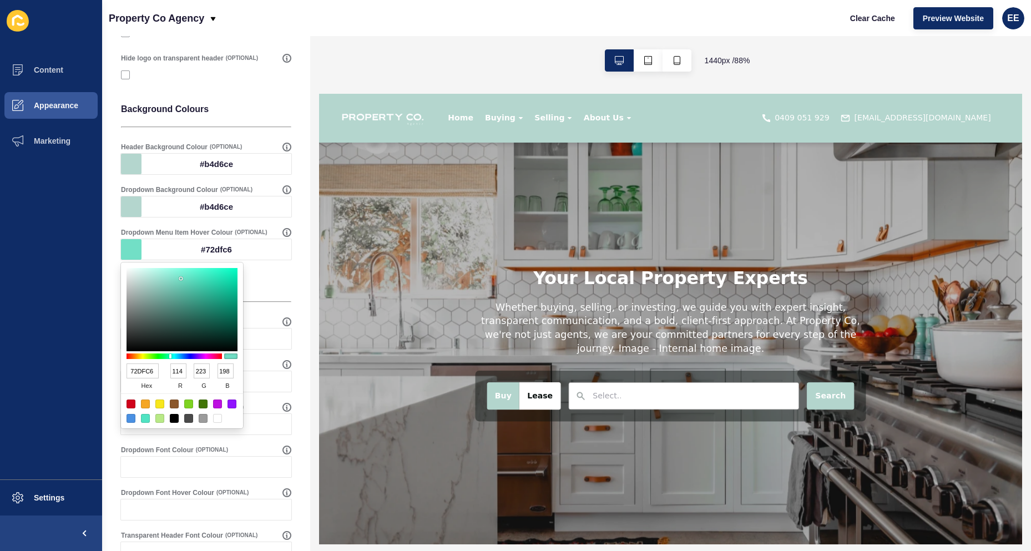
type input "9AE7D5"
type input "154"
type input "231"
type input "213"
type input "A4E2D4"
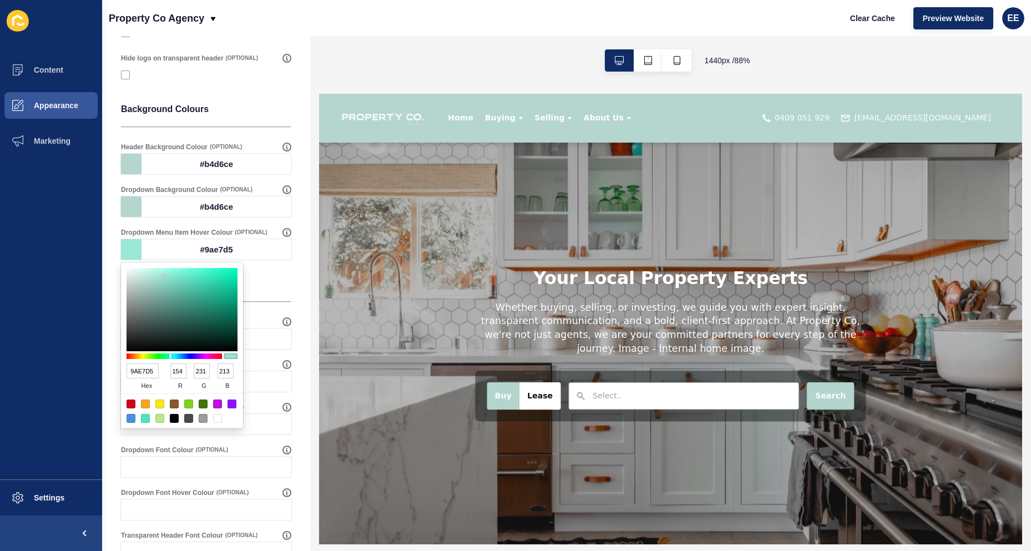
type input "164"
type input "226"
type input "212"
type input "8BC3B7"
type input "139"
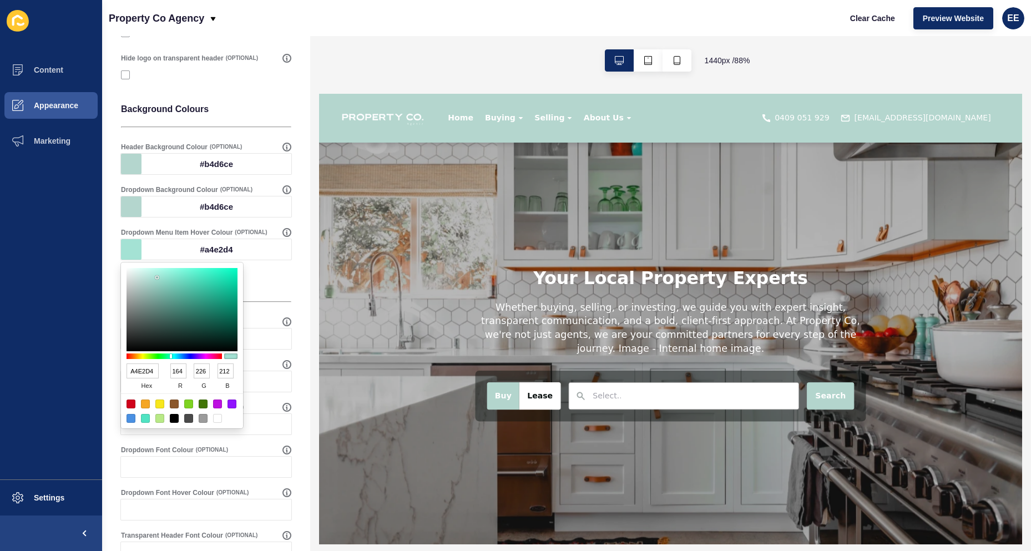
type input "195"
type input "183"
click at [159, 287] on div at bounding box center [181, 309] width 111 height 83
type input "8FD4C6"
type input "143"
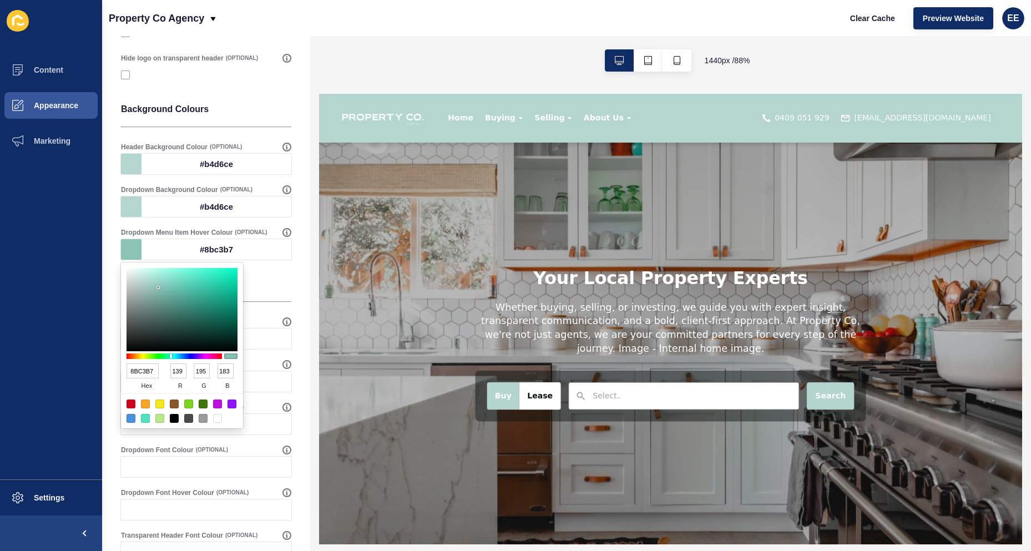
type input "212"
type input "198"
click at [163, 282] on div at bounding box center [181, 309] width 111 height 83
type input "74CEBC"
type input "116"
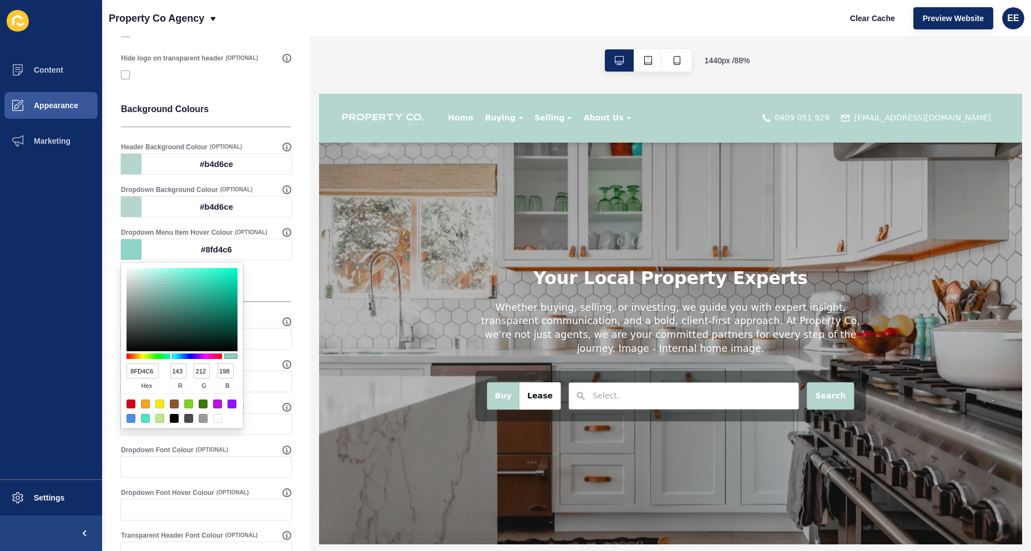
type input "206"
type input "188"
click at [175, 284] on div at bounding box center [181, 309] width 111 height 83
type input "5FD6BE"
type input "95"
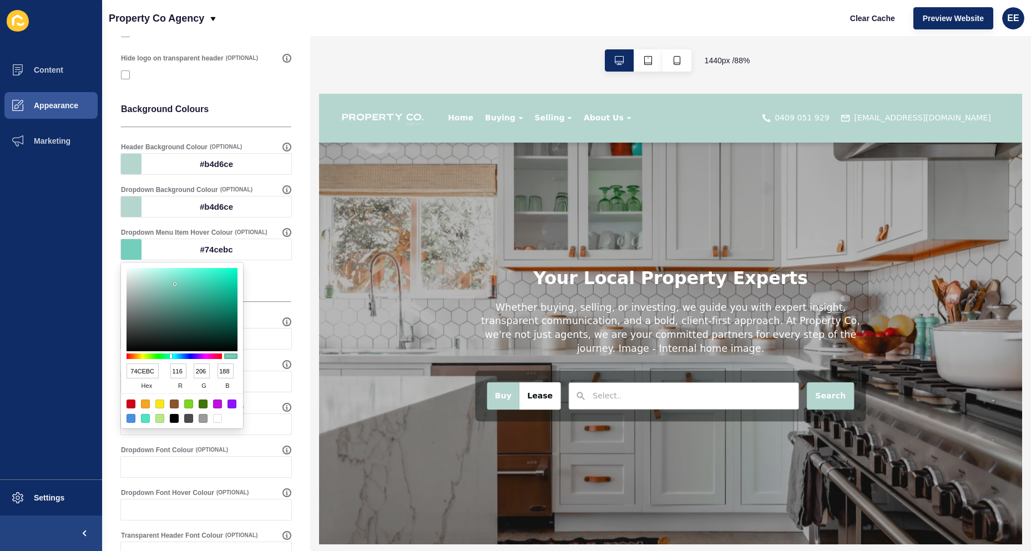
type input "214"
type input "190"
type input "69CEB9"
type input "105"
type input "206"
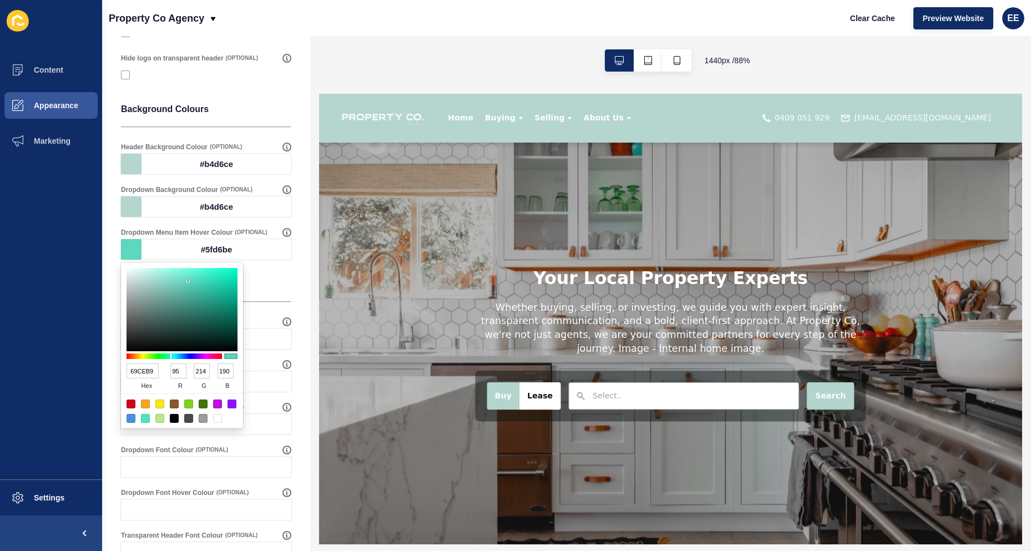
type input "185"
type input "6ACEB9"
type input "106"
click at [180, 284] on div at bounding box center [181, 309] width 111 height 83
type input "78E4CD"
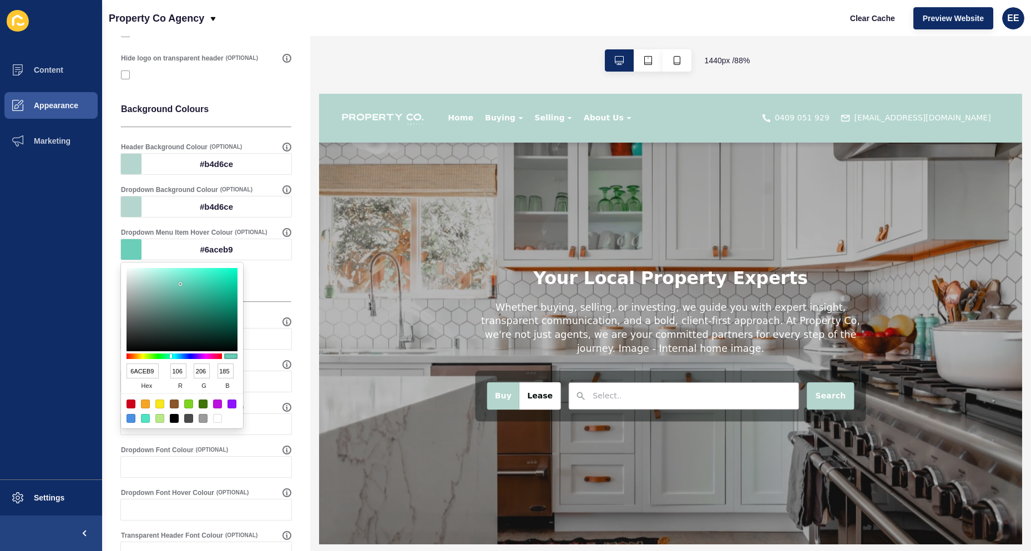
type input "120"
type input "228"
type input "205"
click at [179, 277] on div at bounding box center [181, 309] width 111 height 83
type input "81DBC8"
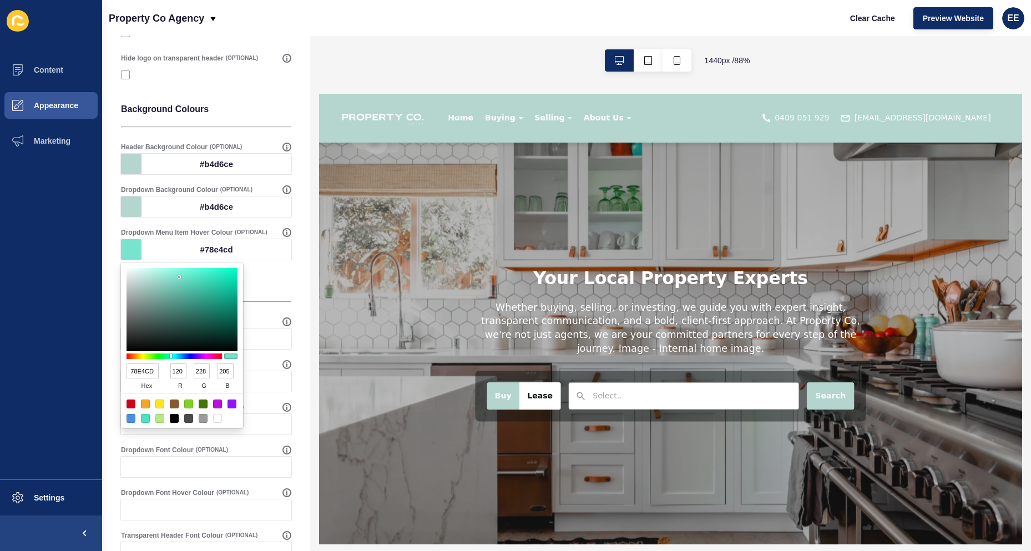
type input "129"
type input "219"
type input "200"
type input "99F0DD"
type input "153"
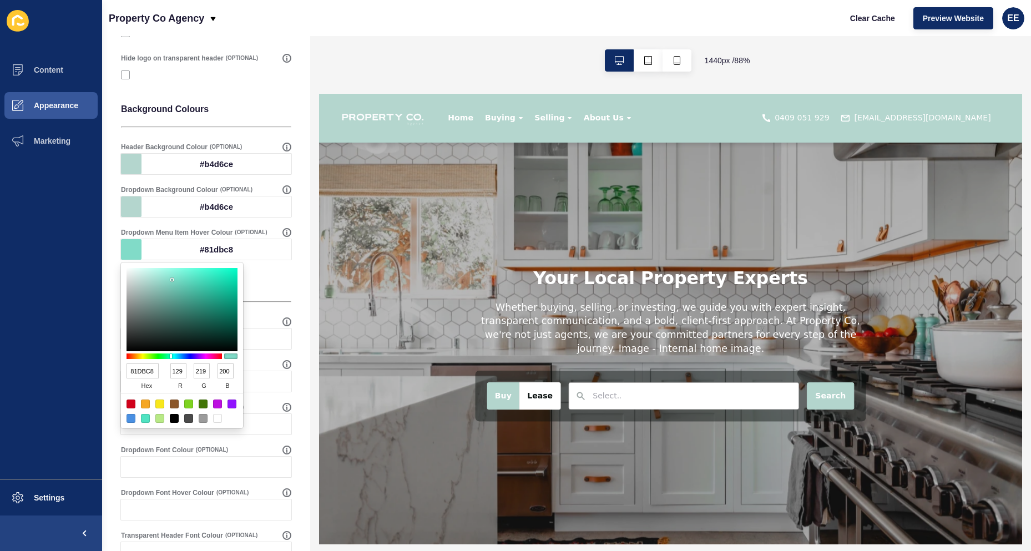
type input "240"
type input "221"
type input "86CCBD"
type input "134"
type input "204"
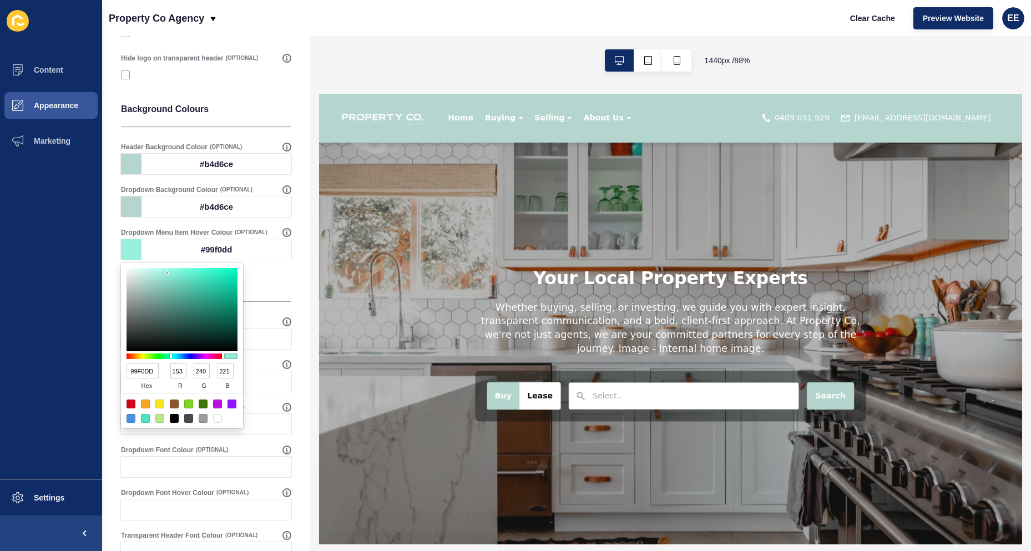
type input "189"
click at [165, 285] on div at bounding box center [181, 309] width 111 height 83
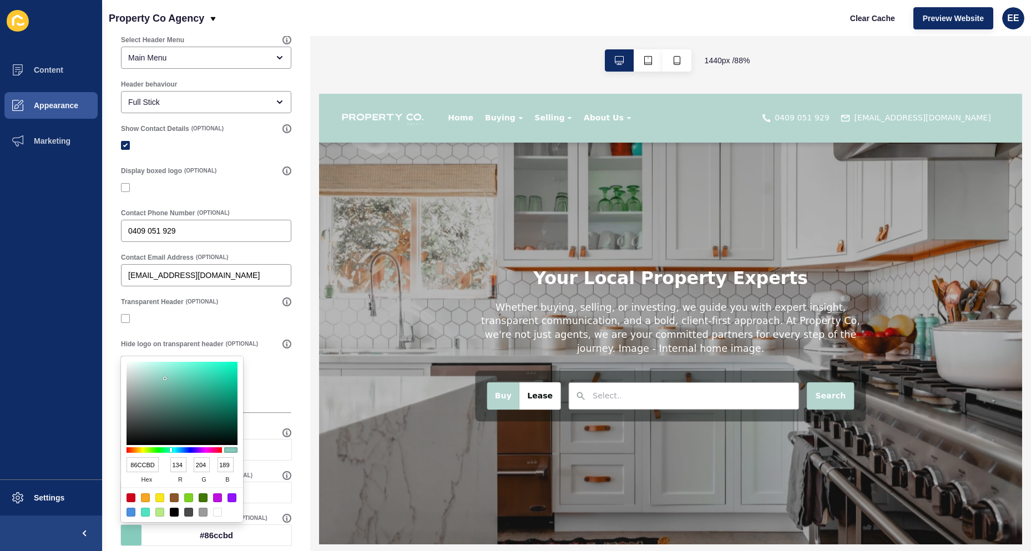
scroll to position [0, 0]
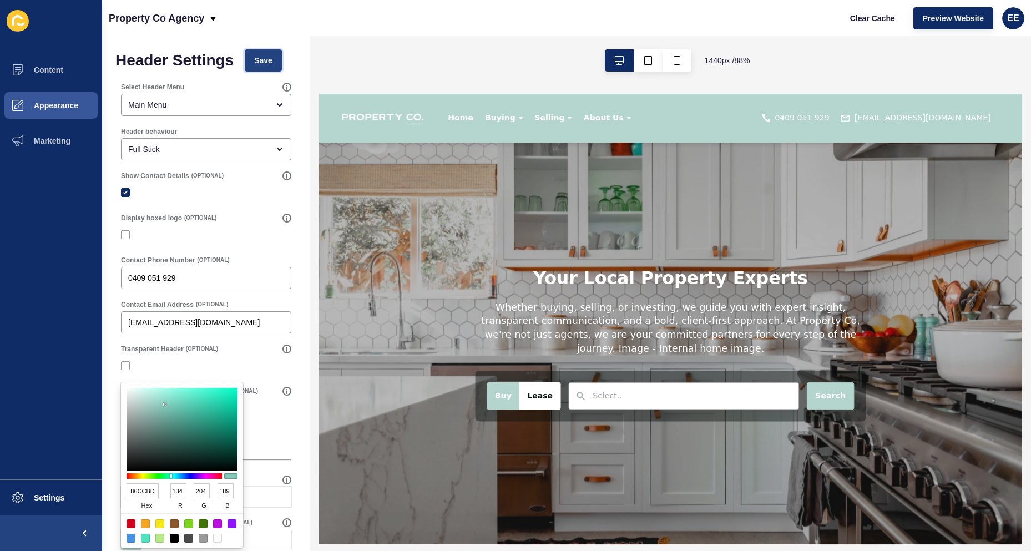
click at [271, 53] on button "Save" at bounding box center [263, 60] width 37 height 22
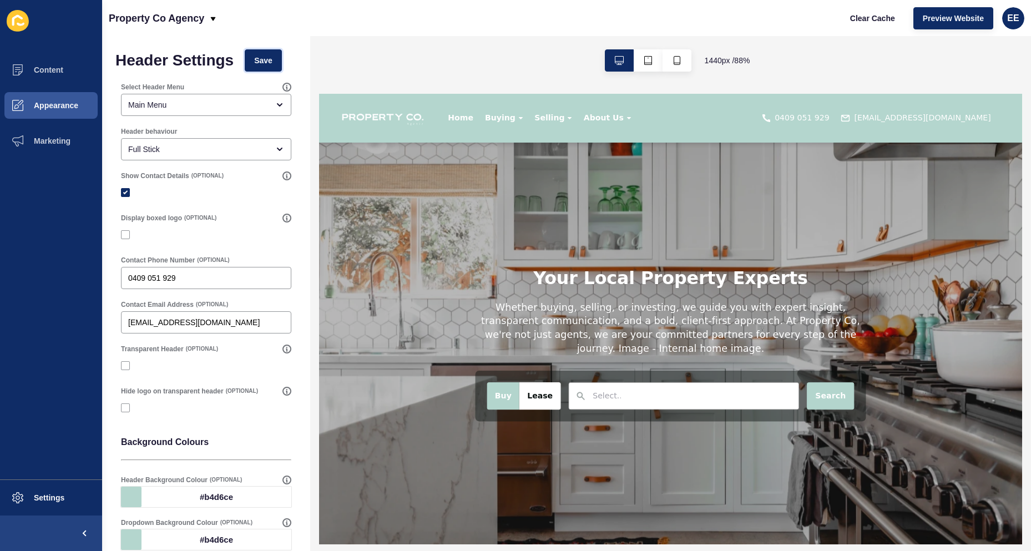
drag, startPoint x: 261, startPoint y: 57, endPoint x: 120, endPoint y: 84, distance: 143.5
click at [261, 57] on span "Save" at bounding box center [263, 60] width 18 height 11
click at [54, 104] on span "Appearance" at bounding box center [38, 105] width 80 height 9
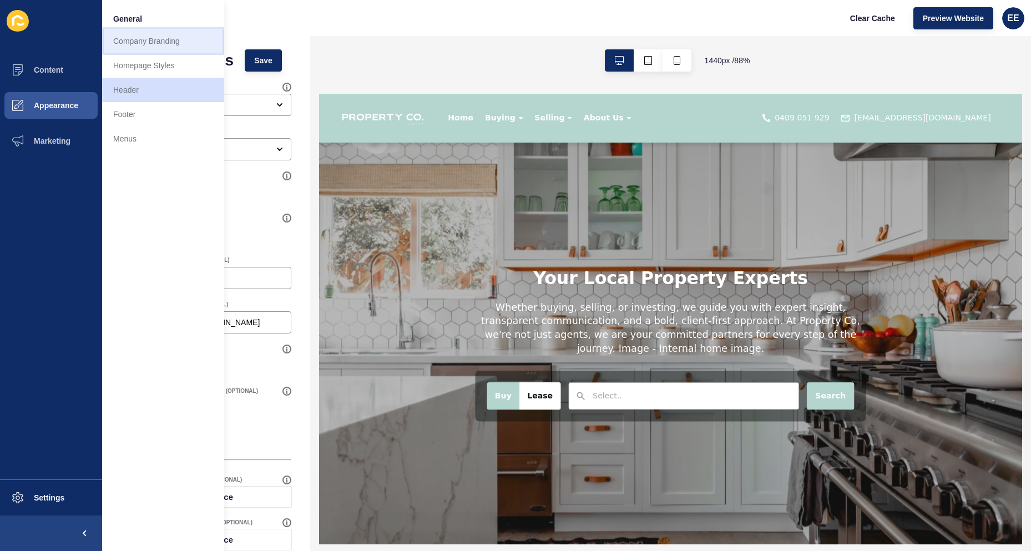
click at [136, 42] on link "Company Branding" at bounding box center [163, 41] width 122 height 24
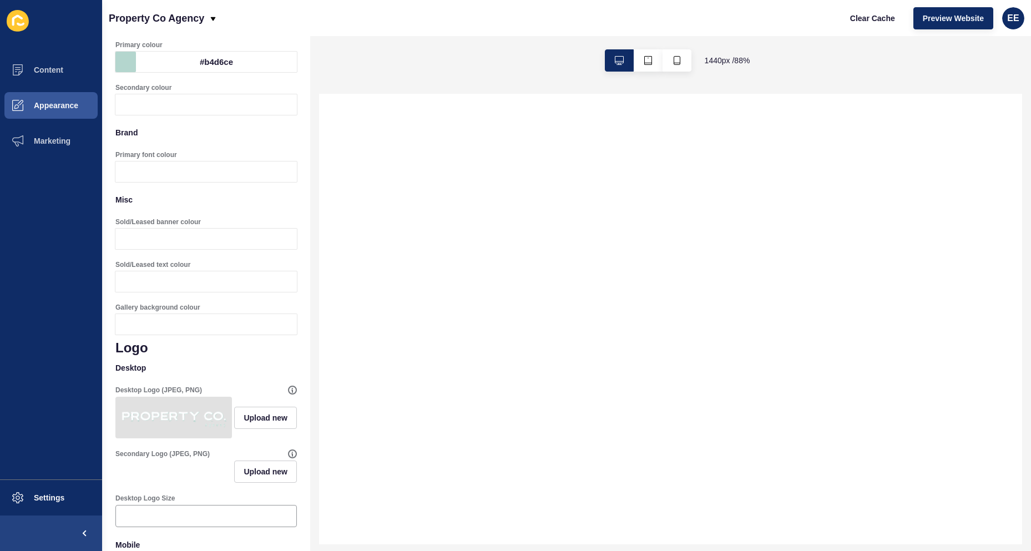
scroll to position [222, 0]
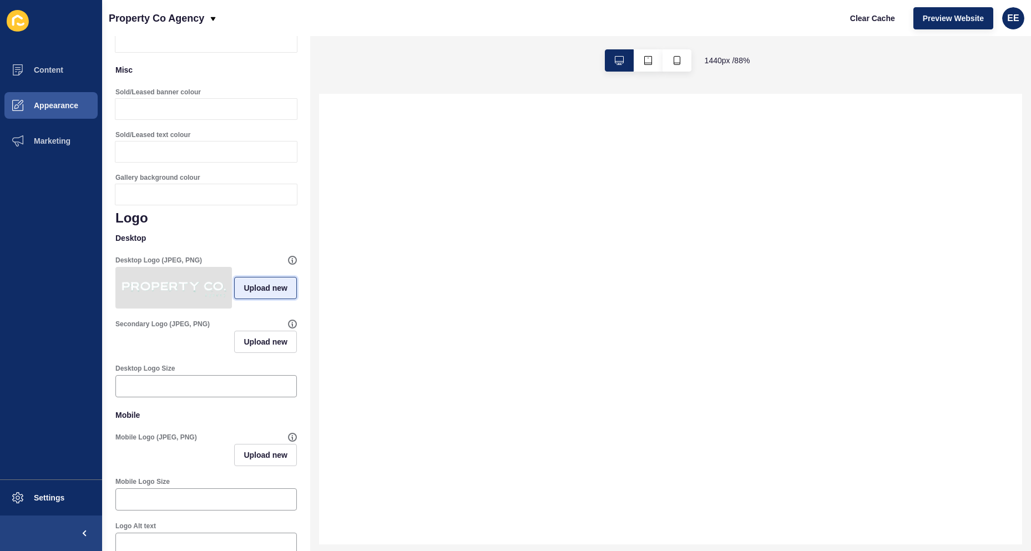
click at [245, 293] on span "Upload new" at bounding box center [265, 287] width 44 height 11
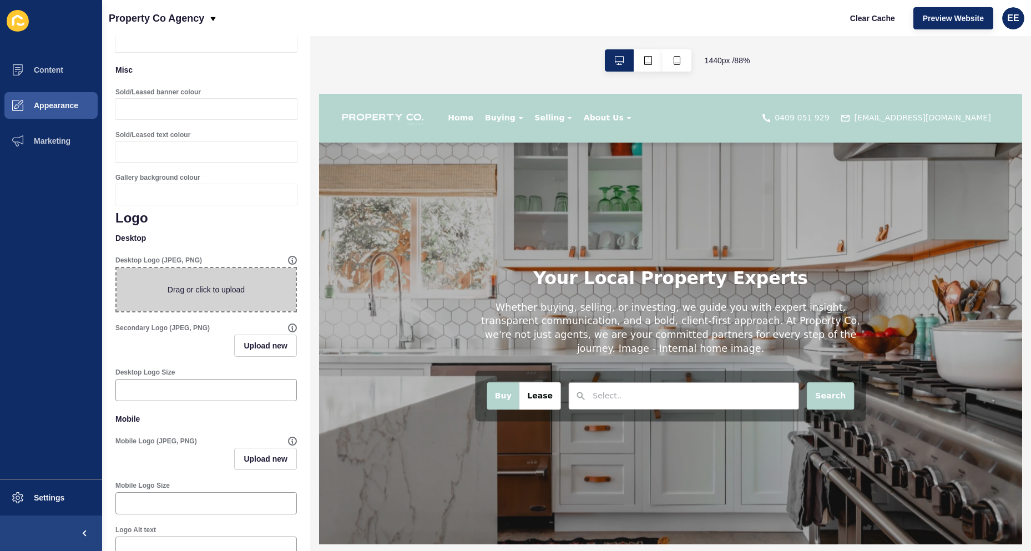
scroll to position [0, 0]
click at [167, 293] on span at bounding box center [205, 289] width 179 height 43
click at [116, 268] on input "Drag or click to upload" at bounding box center [116, 268] width 0 height 0
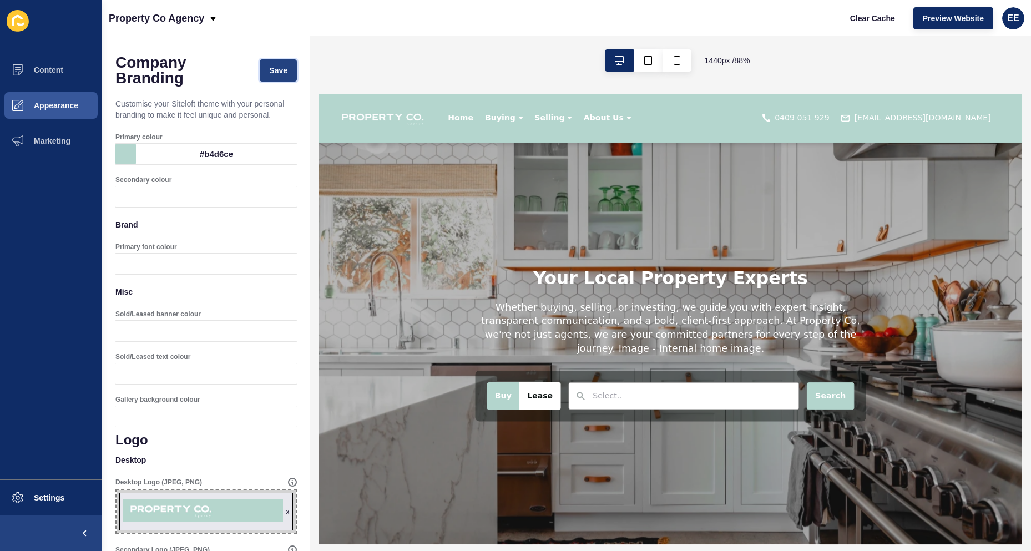
click at [277, 67] on span "Save" at bounding box center [278, 70] width 18 height 11
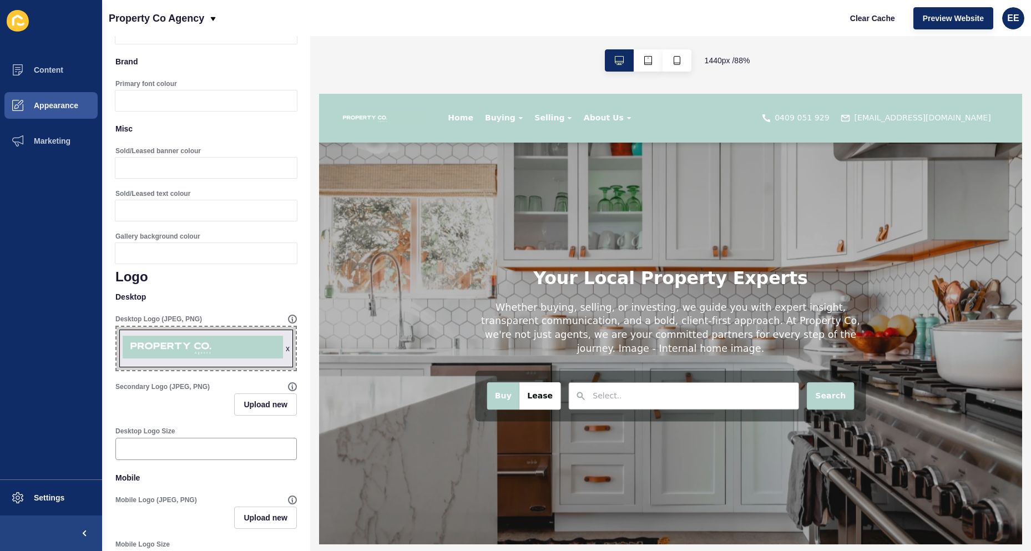
scroll to position [222, 0]
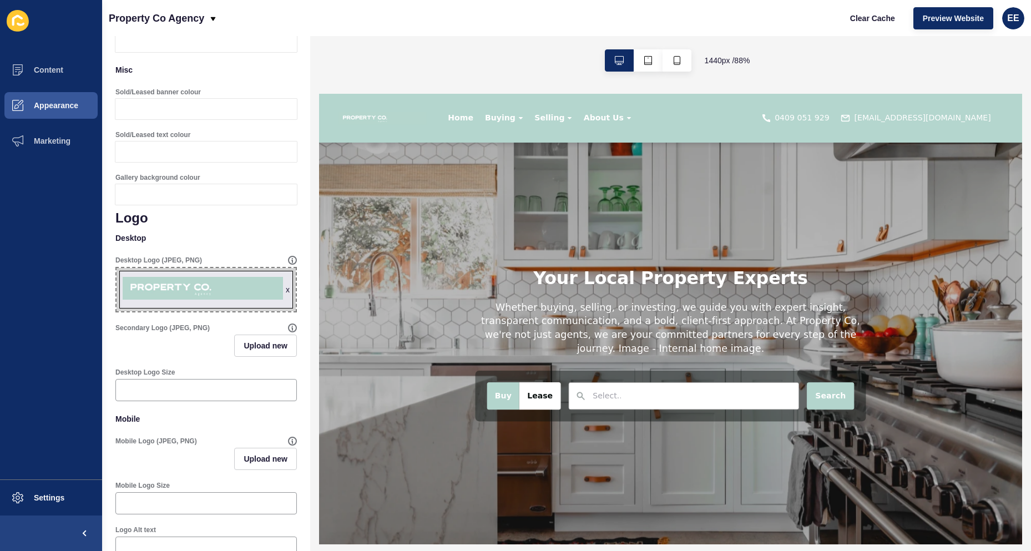
click at [247, 302] on span "x" at bounding box center [205, 289] width 179 height 43
click at [116, 268] on input "x Drag or click to upload" at bounding box center [116, 268] width 0 height 0
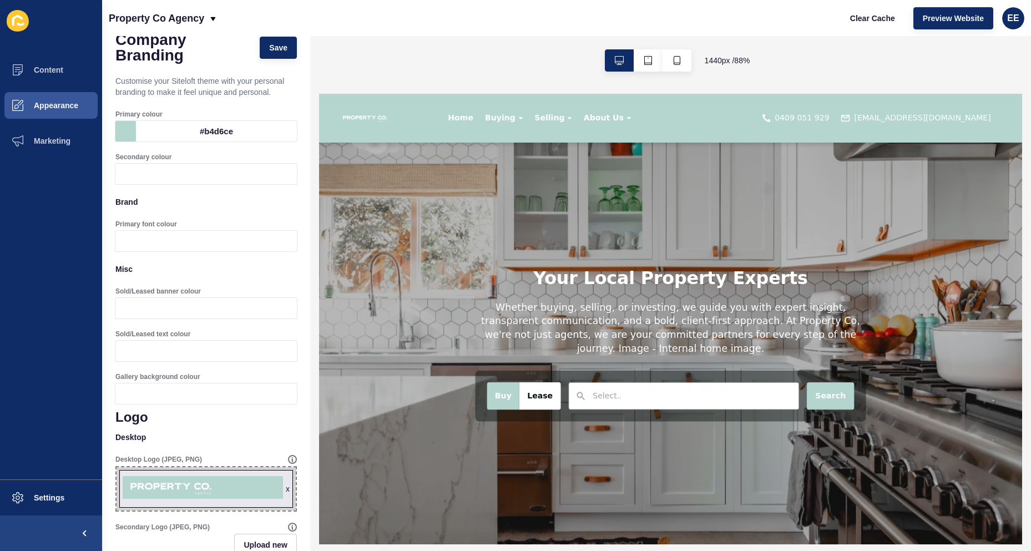
scroll to position [0, 0]
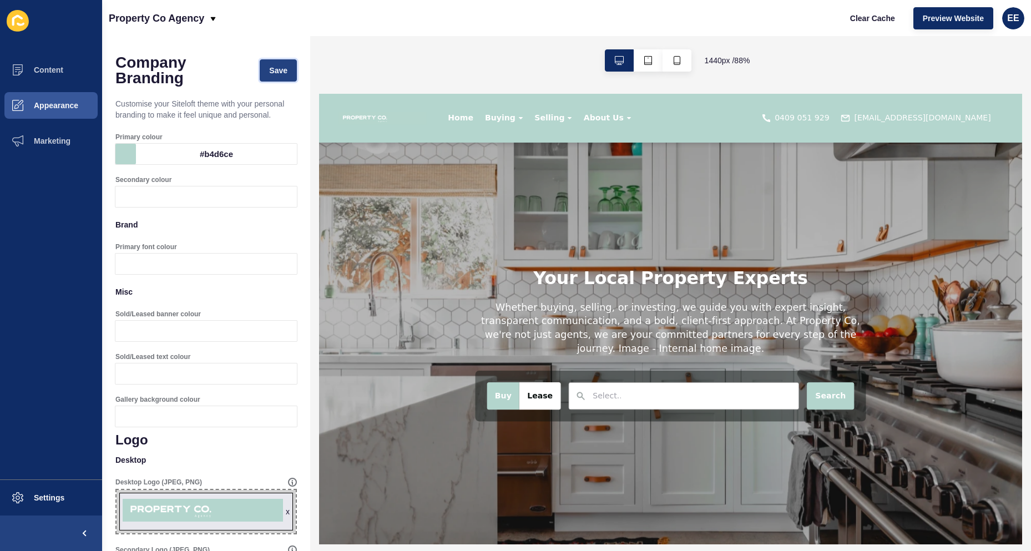
click at [280, 75] on button "Save" at bounding box center [278, 70] width 37 height 22
click at [191, 515] on span "x" at bounding box center [205, 511] width 179 height 43
click at [116, 490] on input "x Drag or click to upload" at bounding box center [116, 490] width 0 height 0
type input "C:\fakepath\logo.png"
click at [277, 70] on span "Save" at bounding box center [278, 70] width 18 height 11
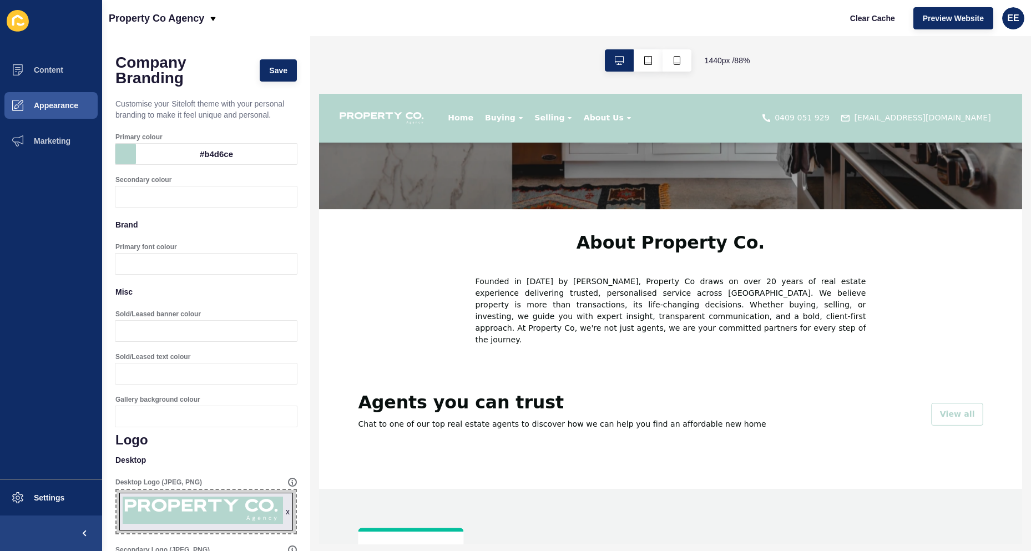
scroll to position [400, 0]
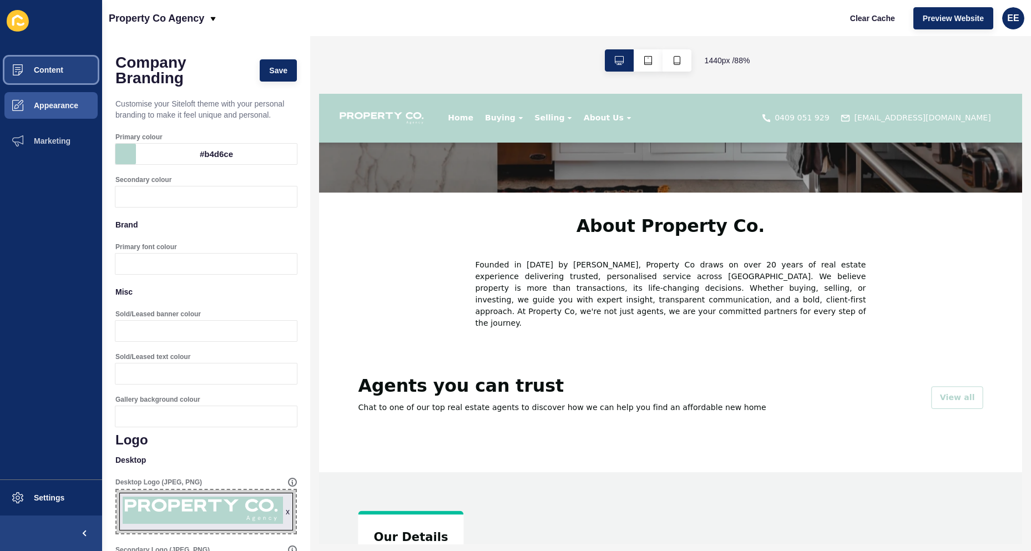
click at [39, 67] on span "Content" at bounding box center [30, 69] width 65 height 9
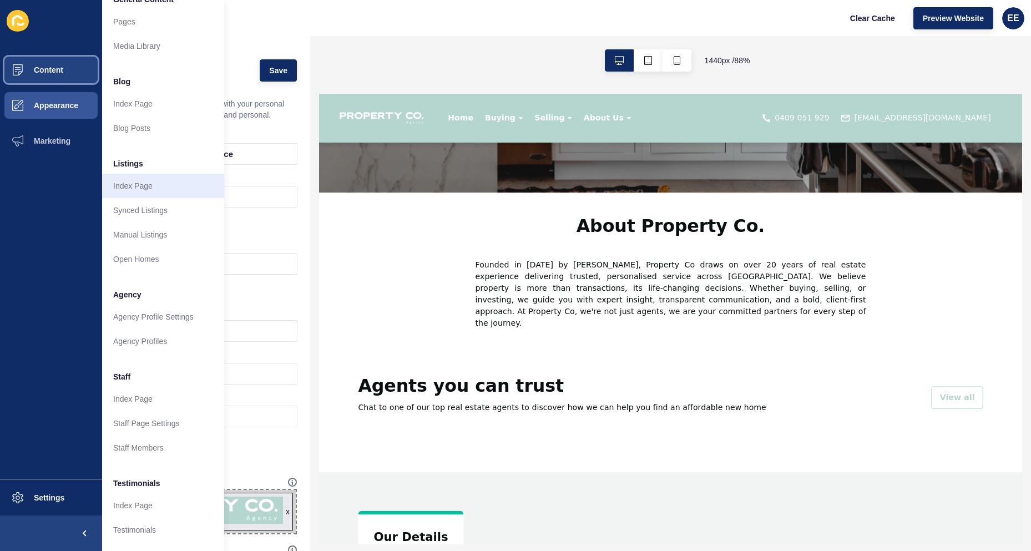
scroll to position [0, 0]
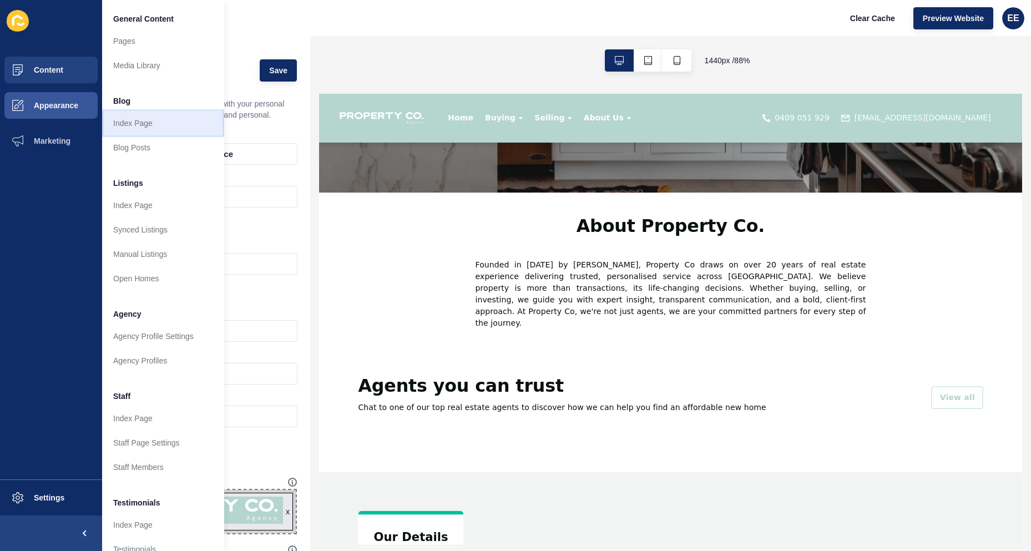
click at [145, 119] on link "Index Page" at bounding box center [163, 123] width 122 height 24
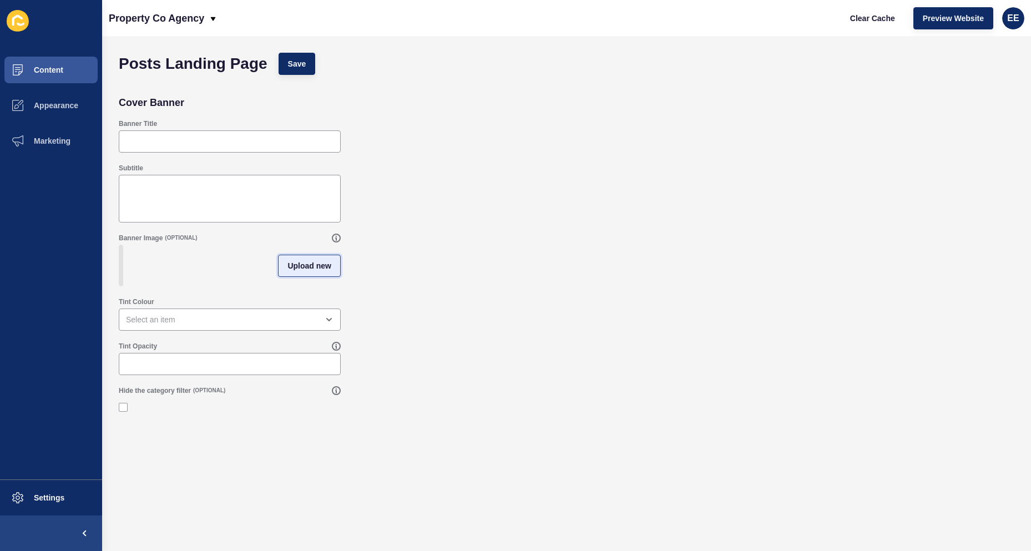
click at [311, 265] on span "Upload new" at bounding box center [309, 265] width 44 height 11
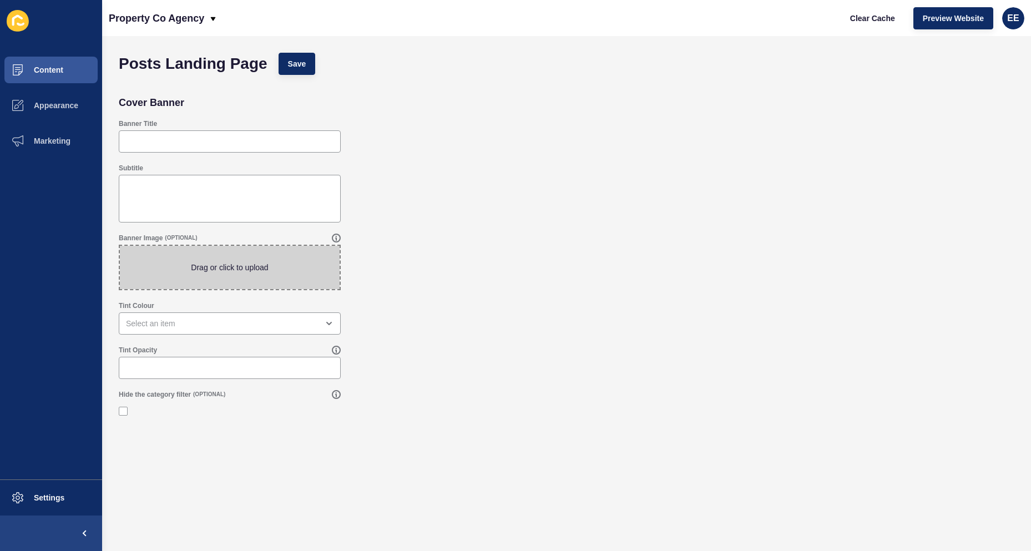
click at [272, 263] on span at bounding box center [230, 267] width 220 height 43
click at [120, 246] on input "Drag or click to upload" at bounding box center [120, 246] width 0 height 0
type input "C:\fakepath\aerial.jpg"
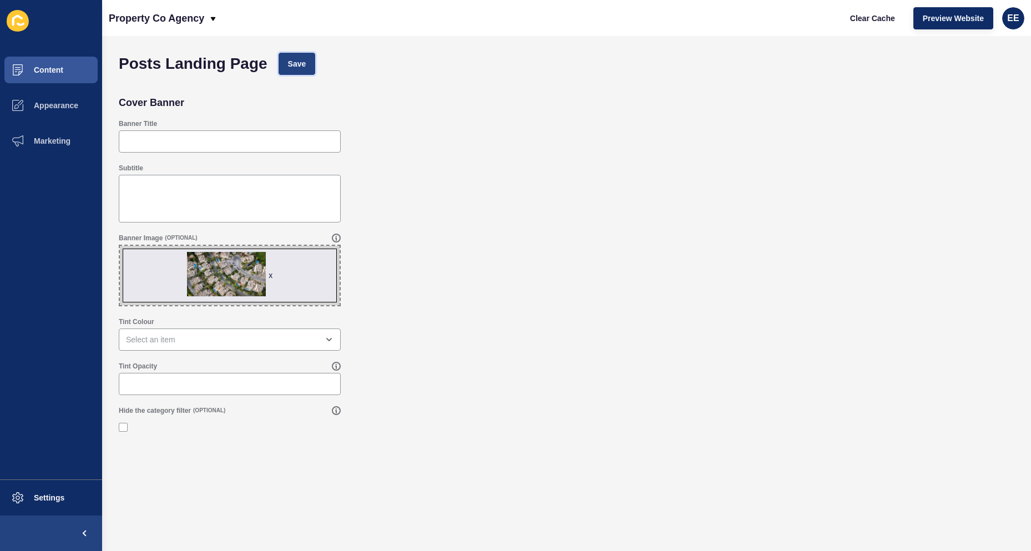
click at [305, 65] on span "Save" at bounding box center [297, 63] width 18 height 11
click at [71, 69] on button "Content" at bounding box center [51, 69] width 102 height 35
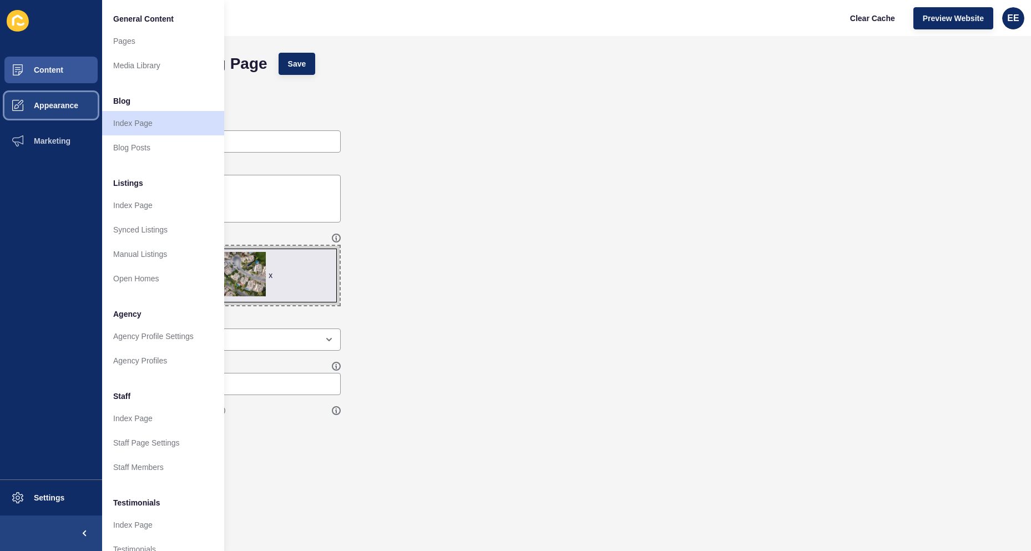
click at [81, 105] on button "Appearance" at bounding box center [51, 105] width 102 height 35
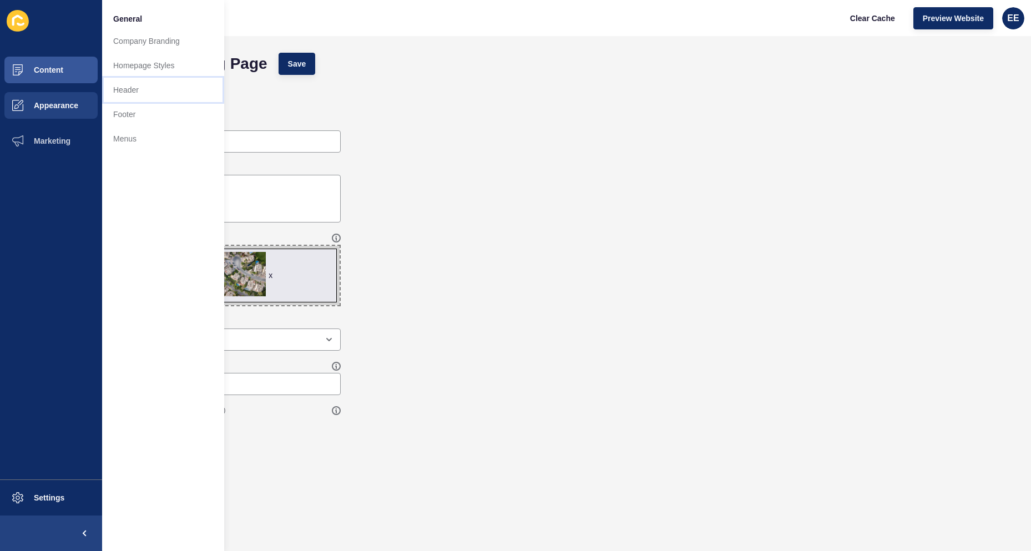
click at [133, 92] on link "Header" at bounding box center [163, 90] width 122 height 24
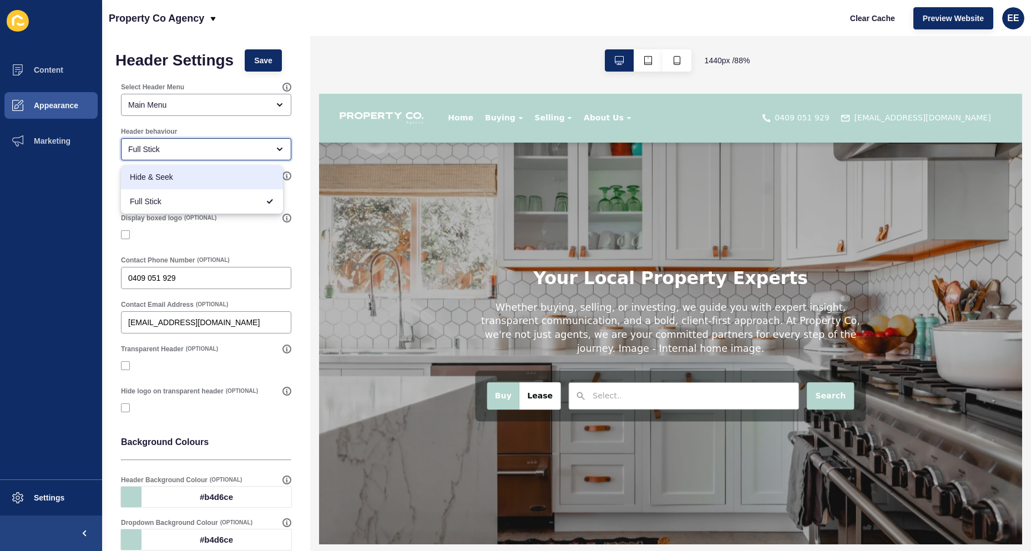
click at [205, 177] on span "Hide & Seek" at bounding box center [202, 176] width 144 height 11
type input "Hide & Seek"
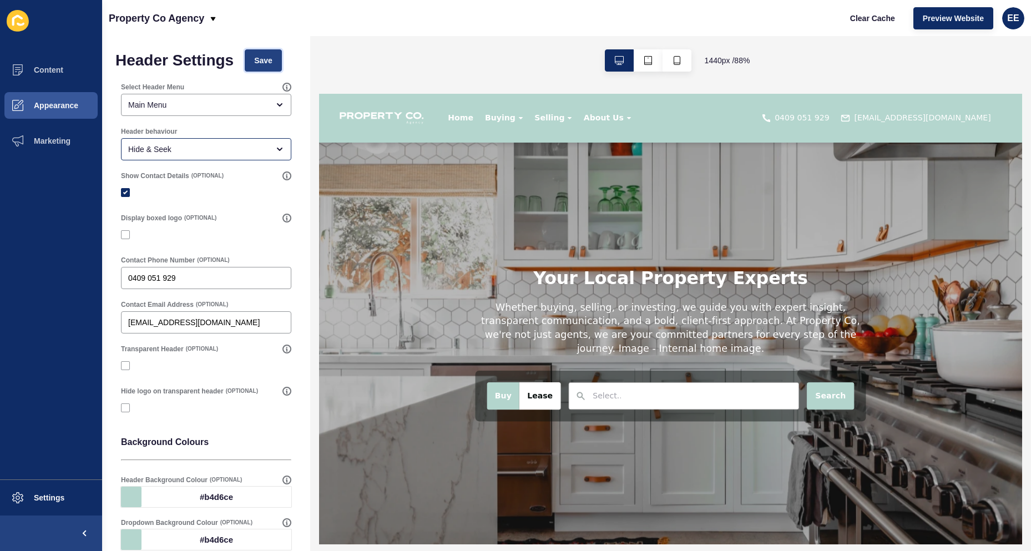
click at [272, 60] on span "Save" at bounding box center [263, 60] width 18 height 11
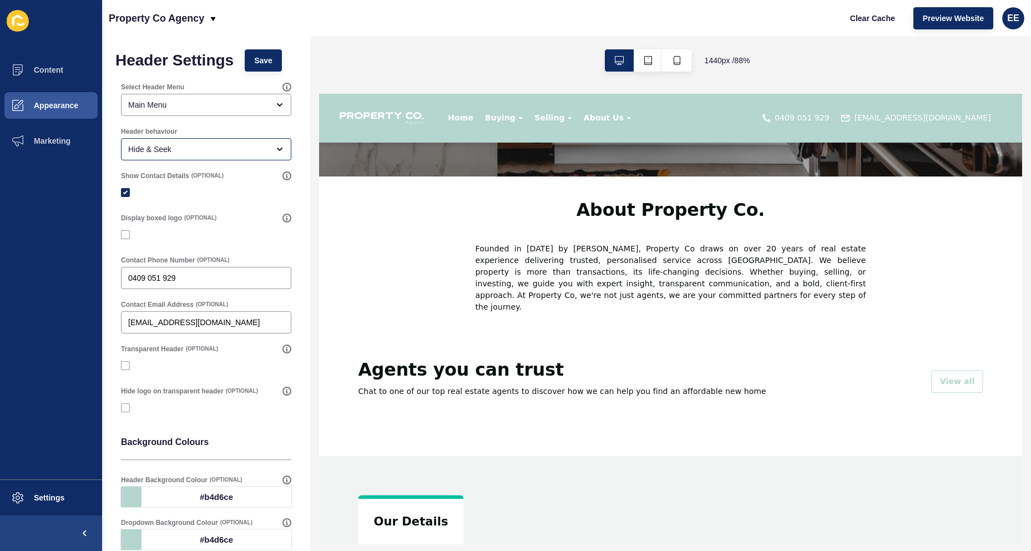
scroll to position [400, 0]
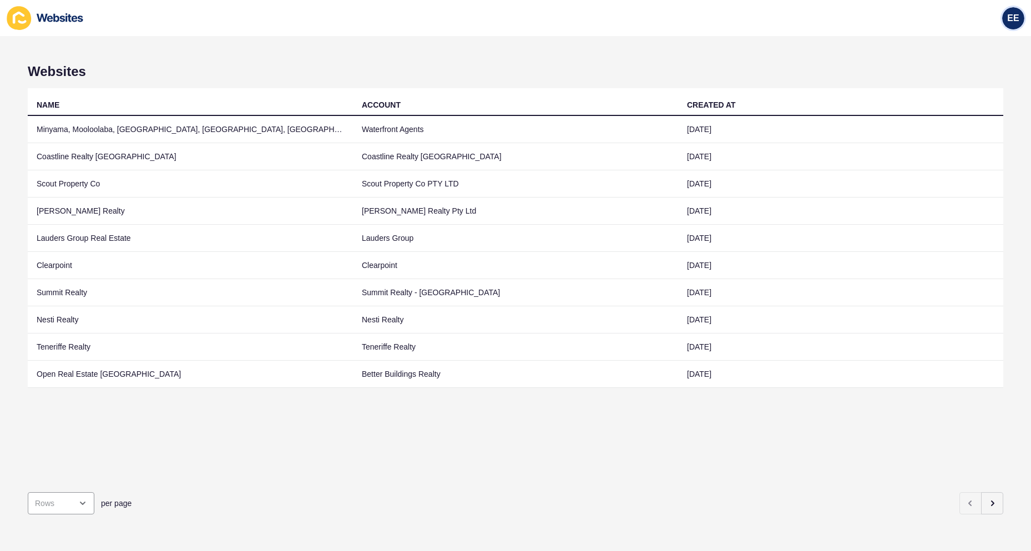
click at [1009, 16] on span "EE" at bounding box center [1013, 18] width 12 height 11
click at [955, 91] on link "Logout" at bounding box center [986, 92] width 82 height 24
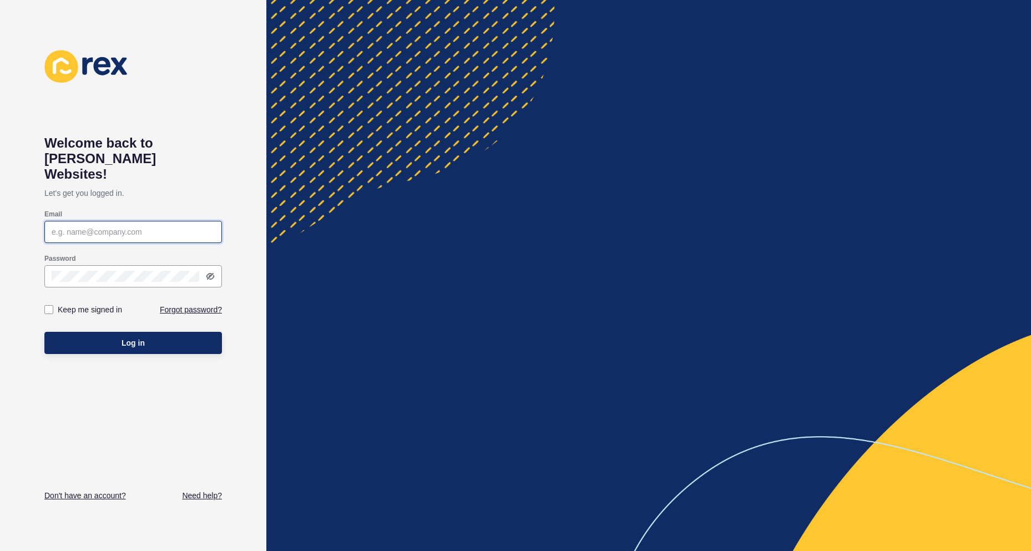
type input "elsie.estrera@rexsoftware.com.au"
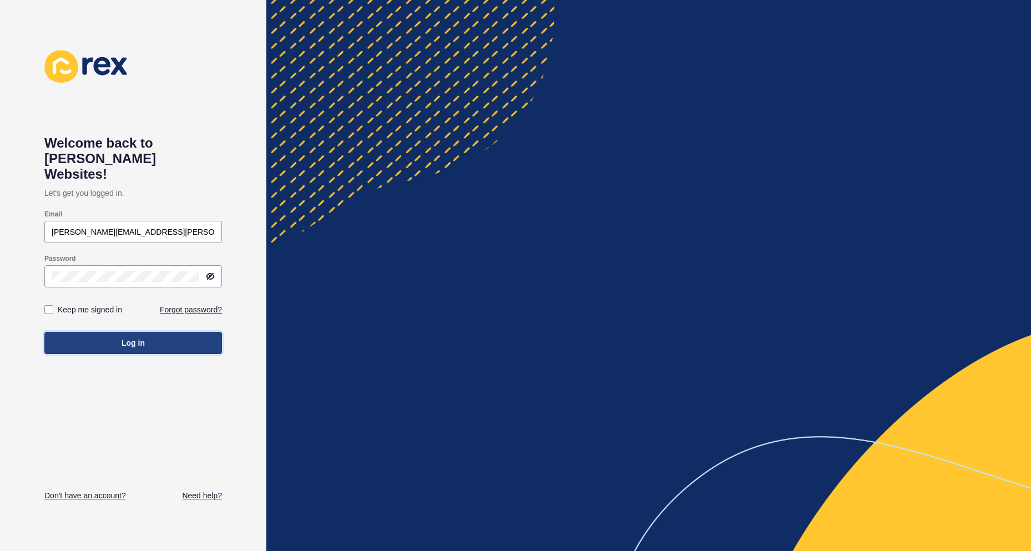
click at [111, 332] on button "Log in" at bounding box center [132, 343] width 177 height 22
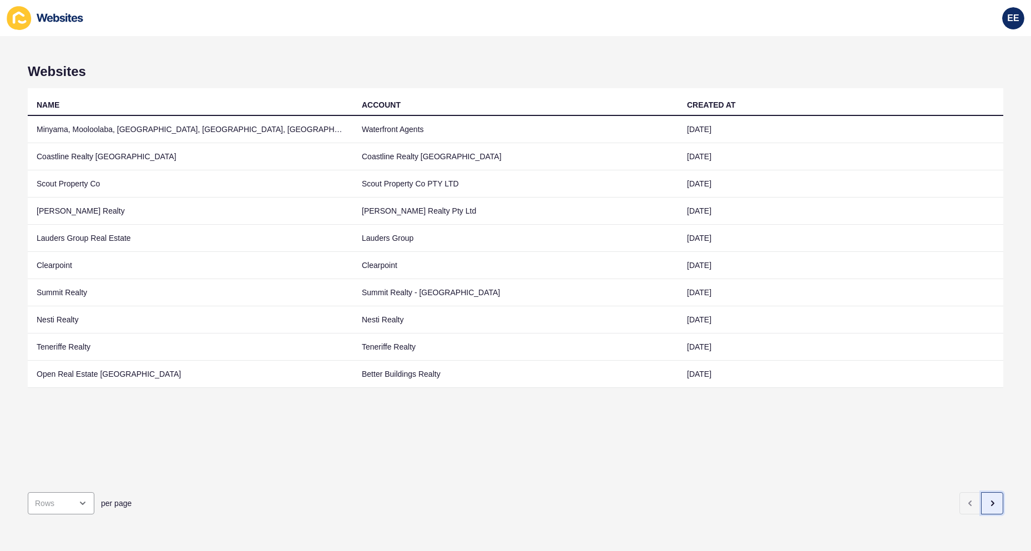
click at [987, 499] on icon "button" at bounding box center [991, 503] width 9 height 9
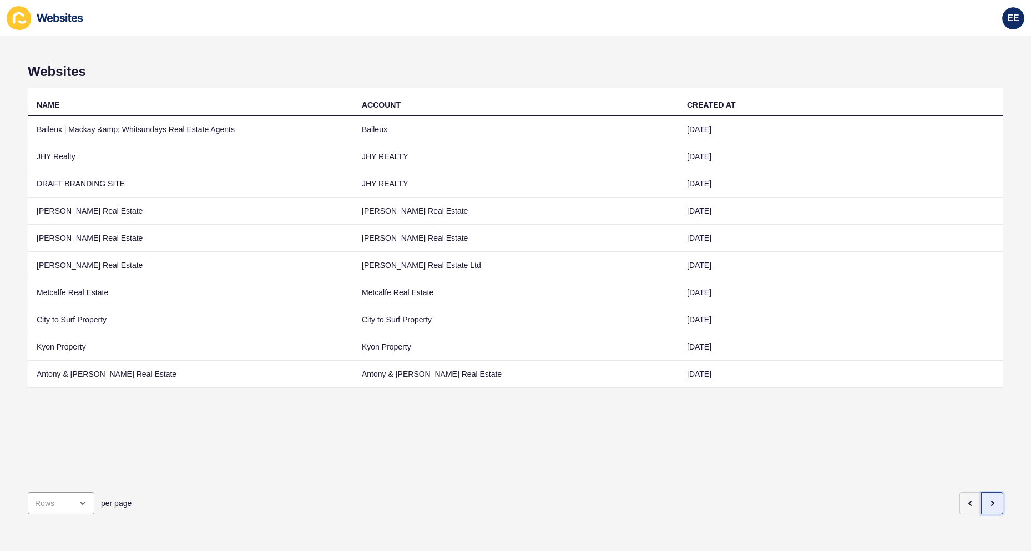
click at [987, 499] on icon "button" at bounding box center [991, 503] width 9 height 9
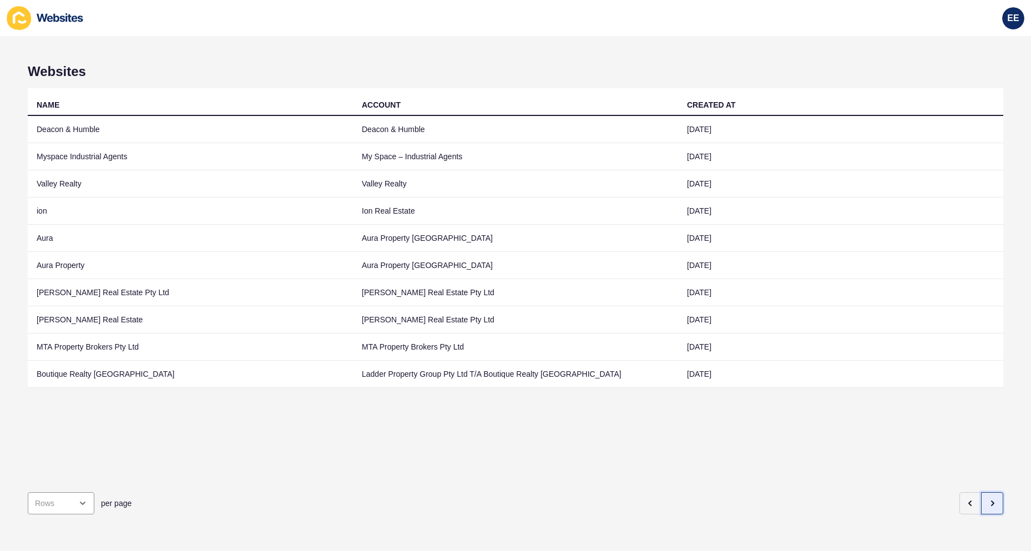
click at [987, 499] on icon "button" at bounding box center [991, 503] width 9 height 9
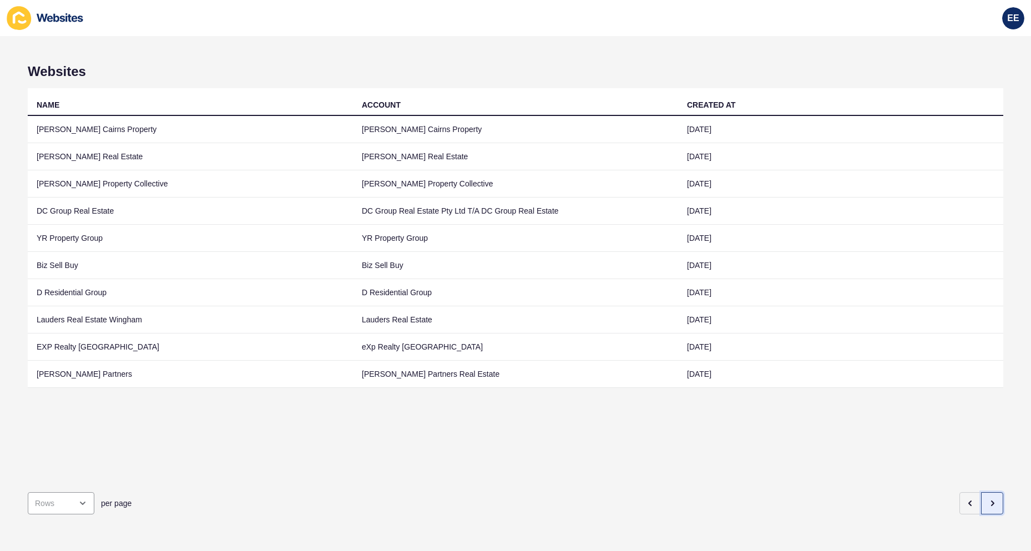
click at [981, 492] on button "button" at bounding box center [992, 503] width 22 height 22
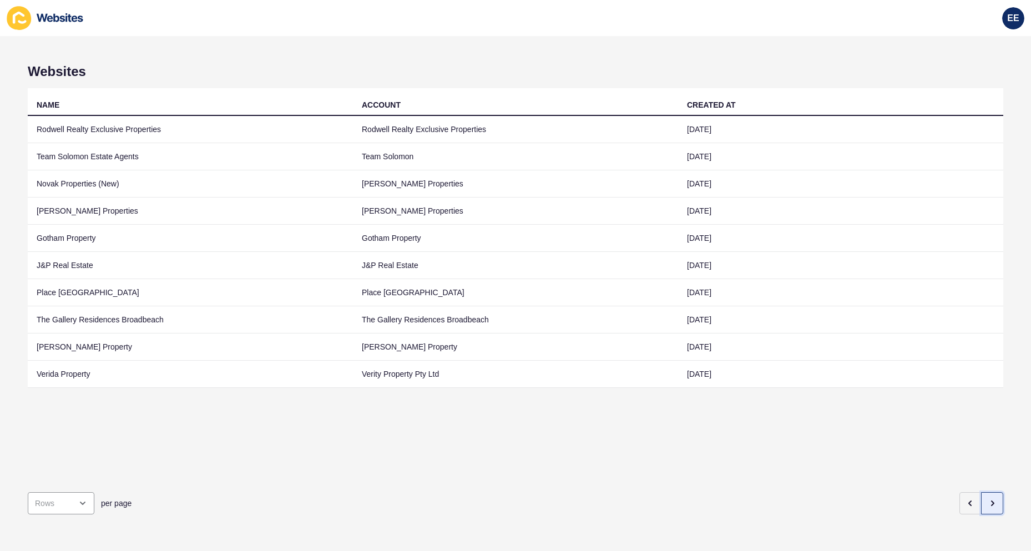
click at [981, 492] on button "button" at bounding box center [992, 503] width 22 height 22
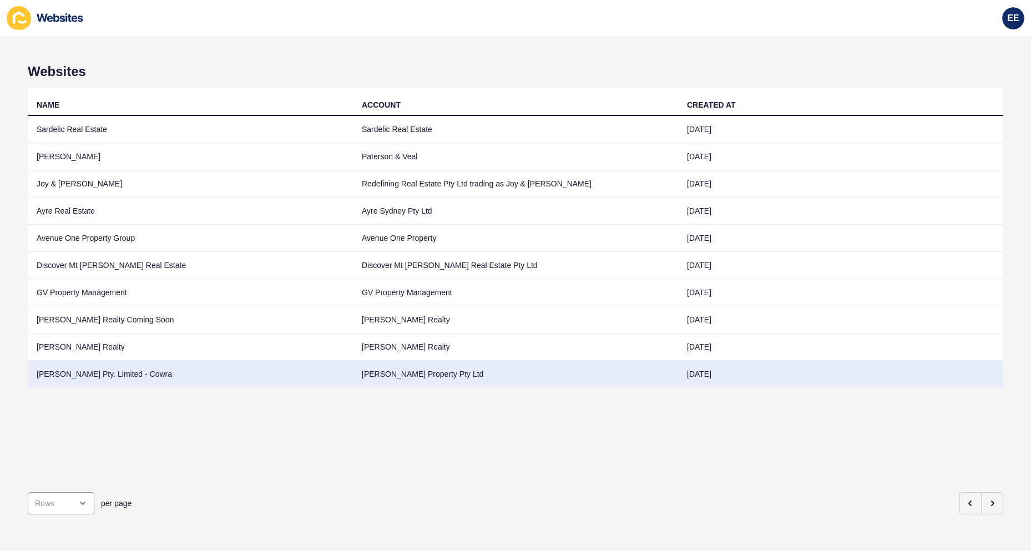
click at [121, 373] on td "James P Keady Pty. Limited - Cowra" at bounding box center [190, 374] width 325 height 27
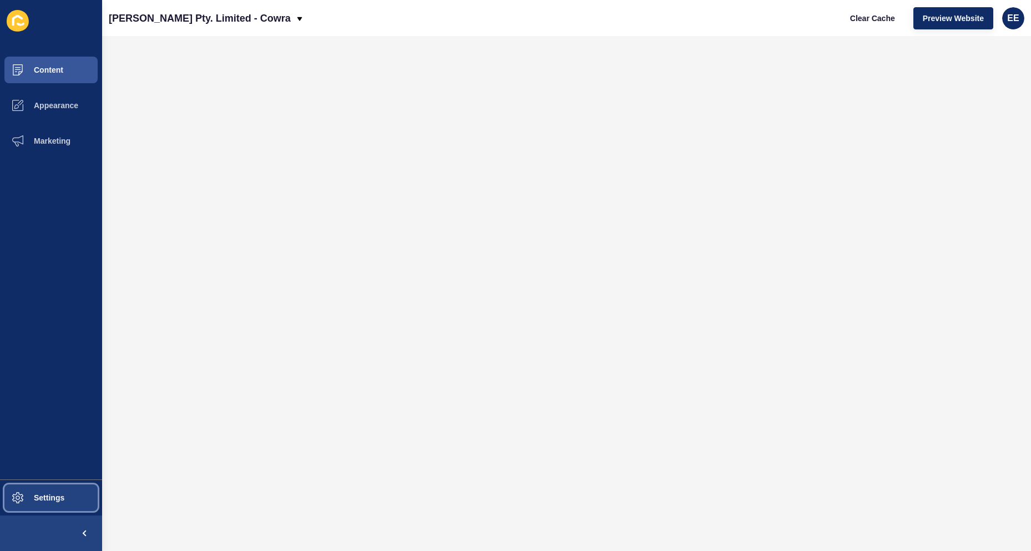
click at [42, 494] on span "Settings" at bounding box center [31, 497] width 66 height 9
click at [54, 489] on button "Settings" at bounding box center [51, 497] width 102 height 35
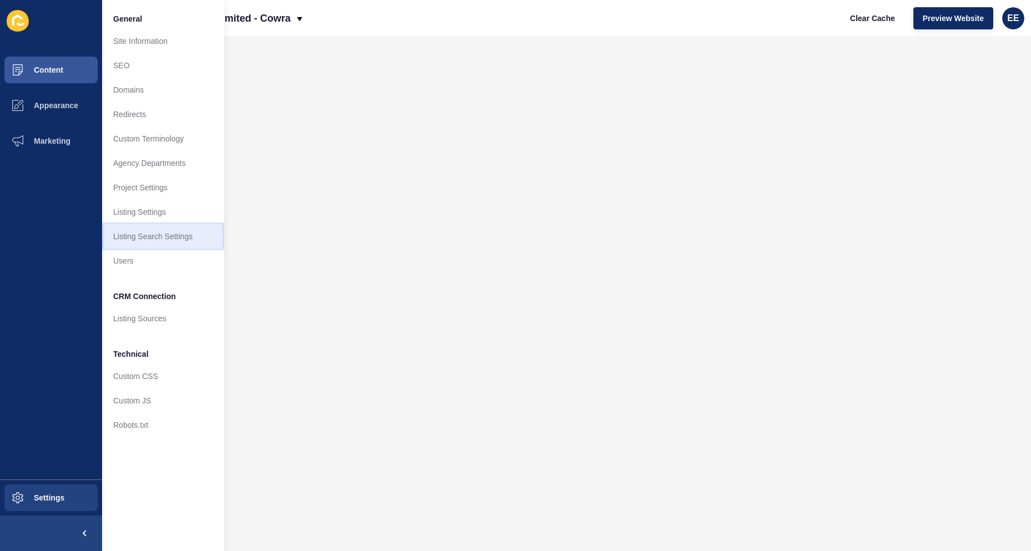
click at [134, 235] on link "Listing Search Settings" at bounding box center [163, 236] width 122 height 24
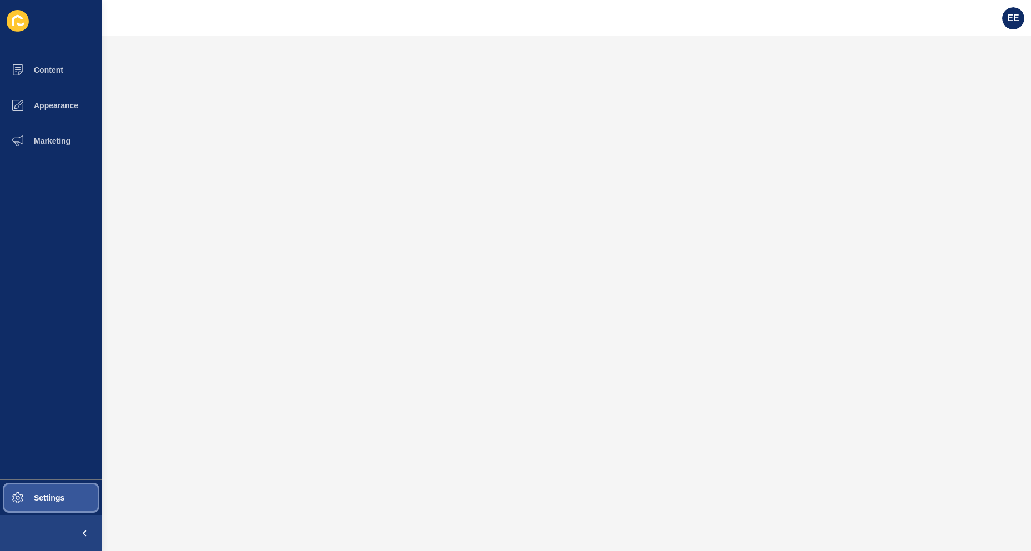
click at [34, 498] on span "Settings" at bounding box center [31, 497] width 66 height 9
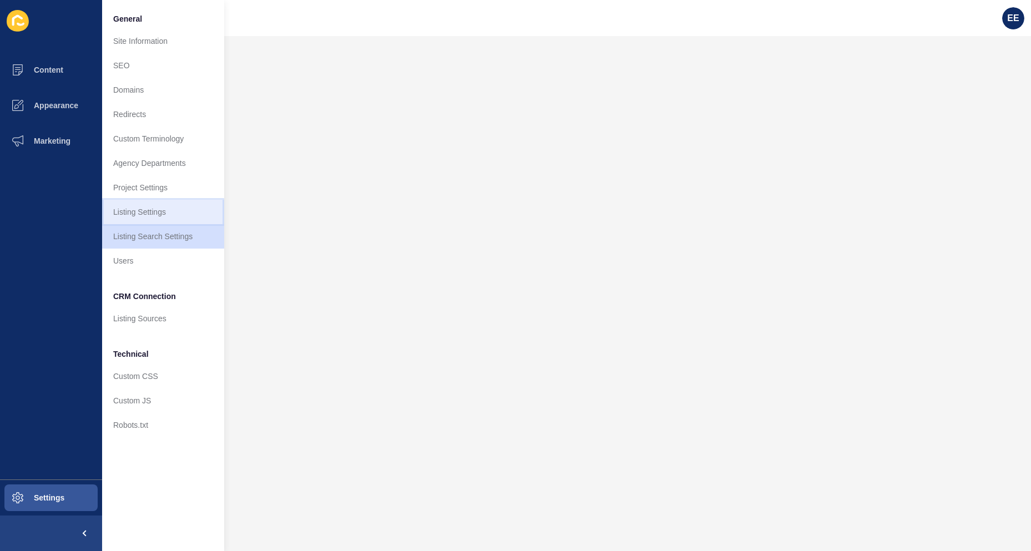
click at [136, 212] on link "Listing Settings" at bounding box center [163, 212] width 122 height 24
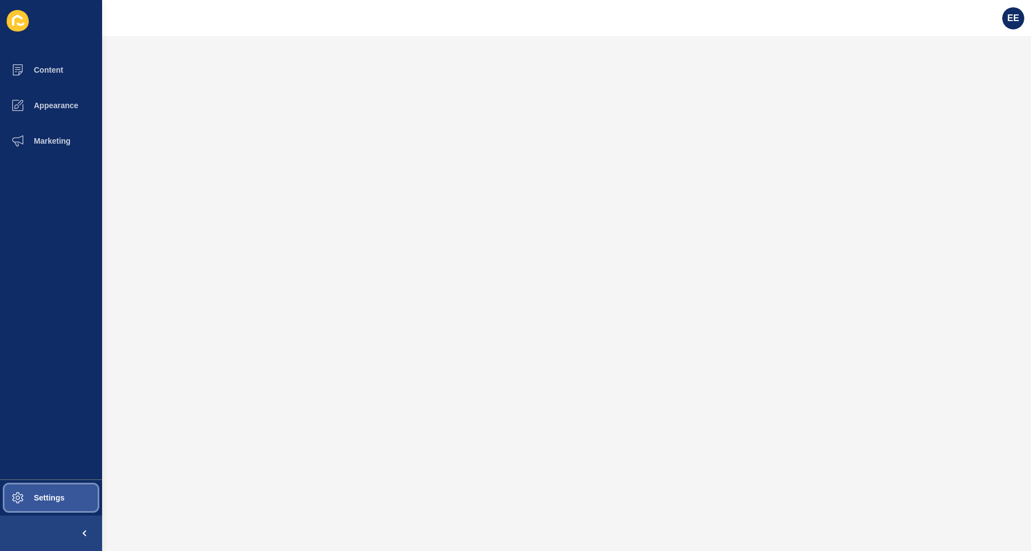
click at [32, 493] on span "Settings" at bounding box center [31, 497] width 66 height 9
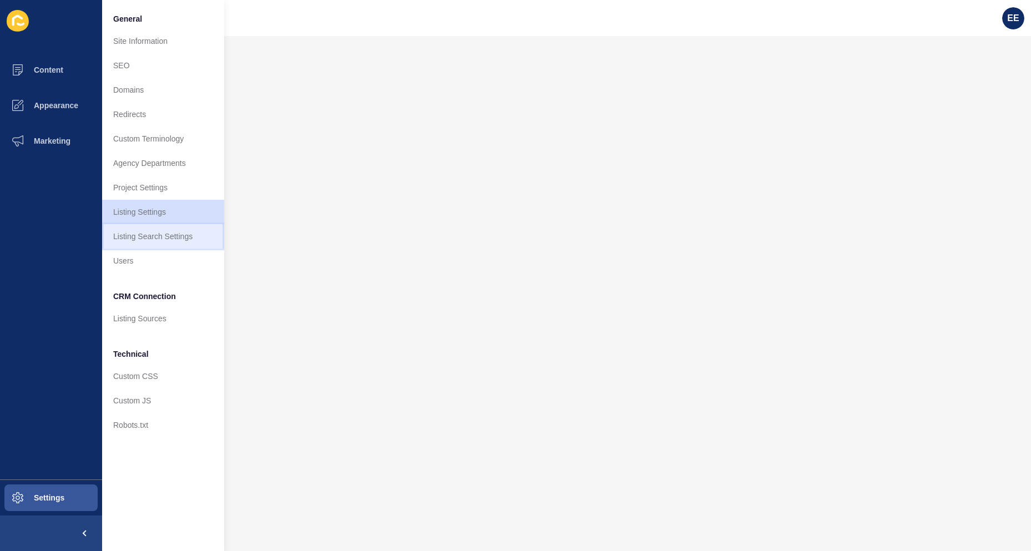
click at [152, 244] on link "Listing Search Settings" at bounding box center [163, 236] width 122 height 24
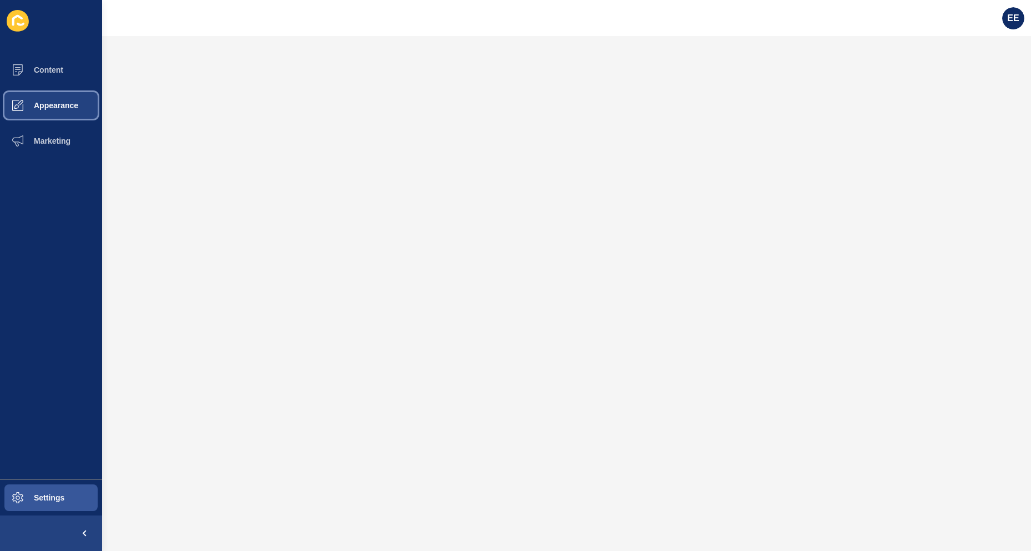
click at [51, 112] on button "Appearance" at bounding box center [51, 105] width 102 height 35
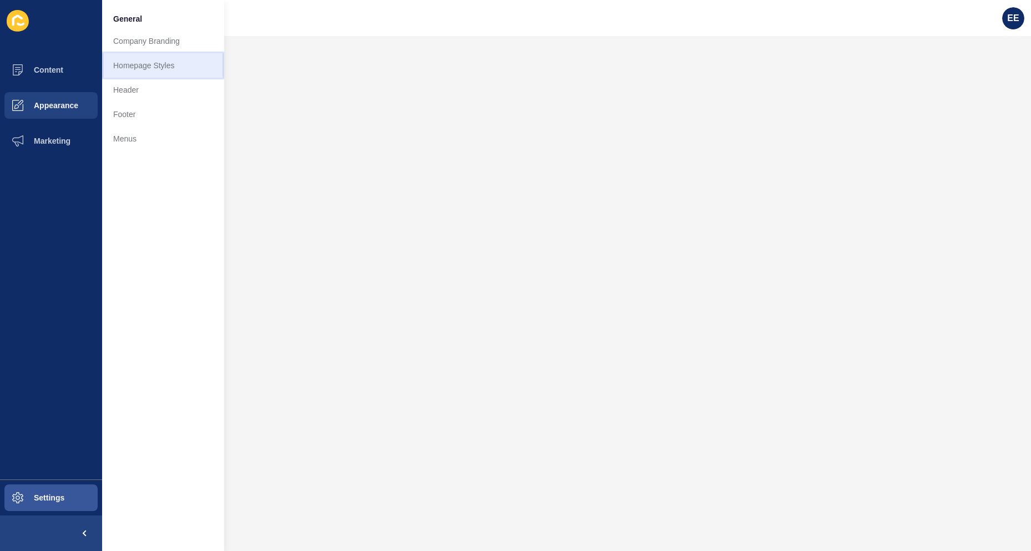
click at [132, 67] on link "Homepage Styles" at bounding box center [163, 65] width 122 height 24
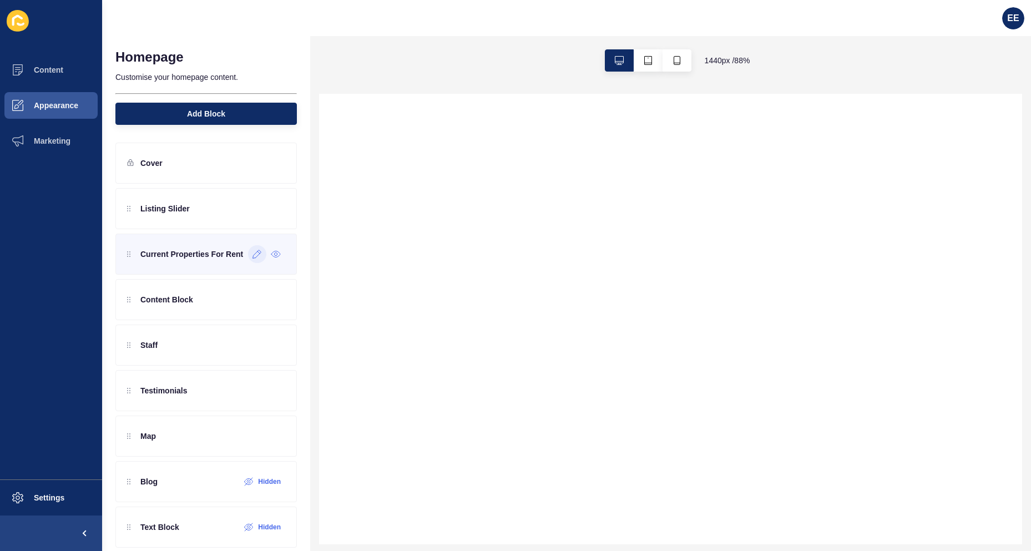
click at [252, 253] on icon at bounding box center [256, 254] width 9 height 9
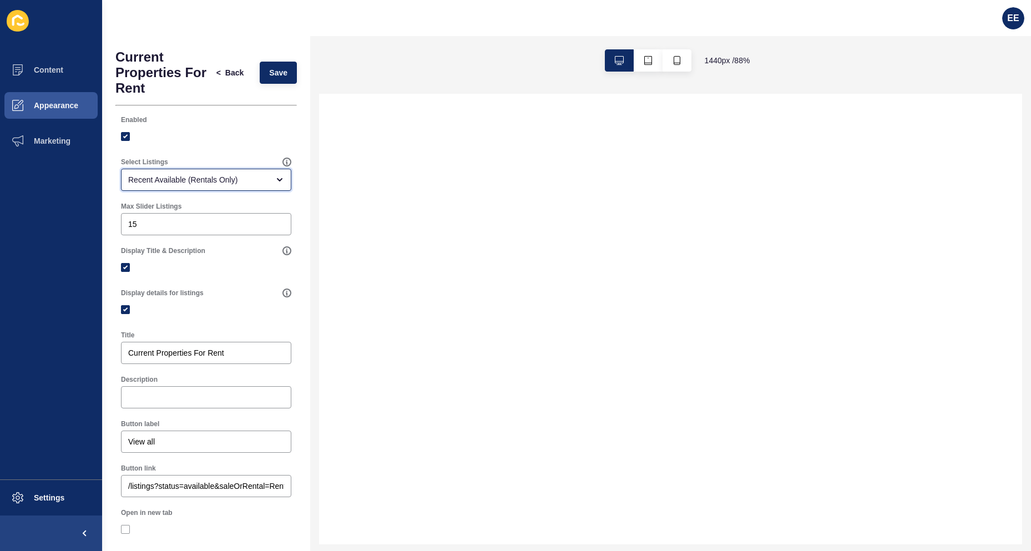
click at [268, 183] on div "open menu" at bounding box center [276, 179] width 16 height 9
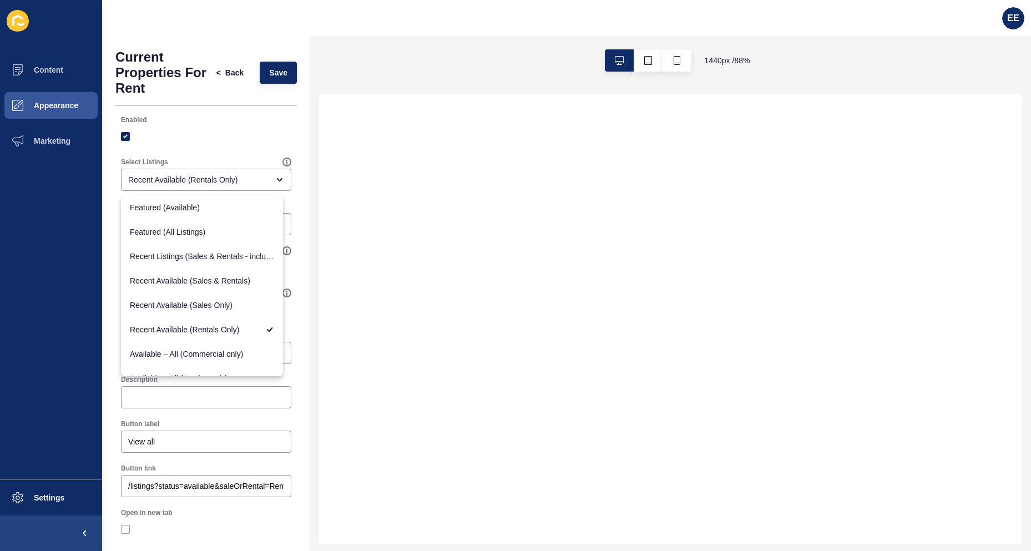
click at [271, 133] on div at bounding box center [206, 136] width 170 height 10
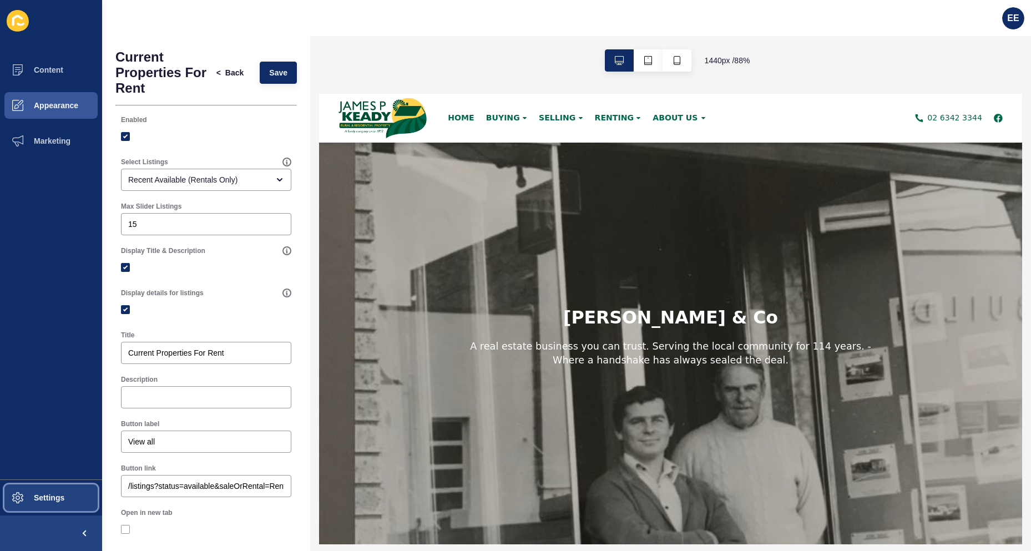
click at [41, 497] on span "Settings" at bounding box center [31, 497] width 66 height 9
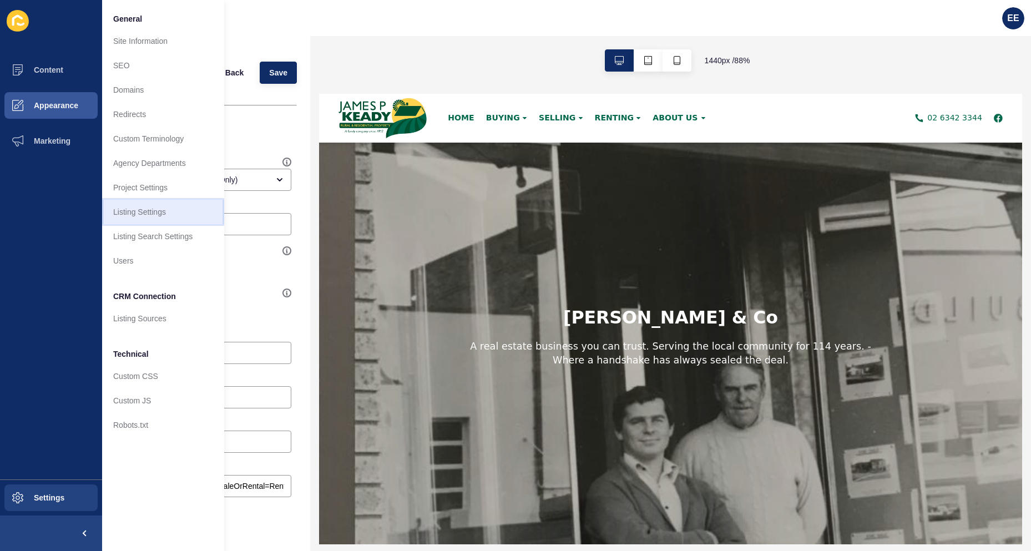
click at [164, 214] on link "Listing Settings" at bounding box center [163, 212] width 122 height 24
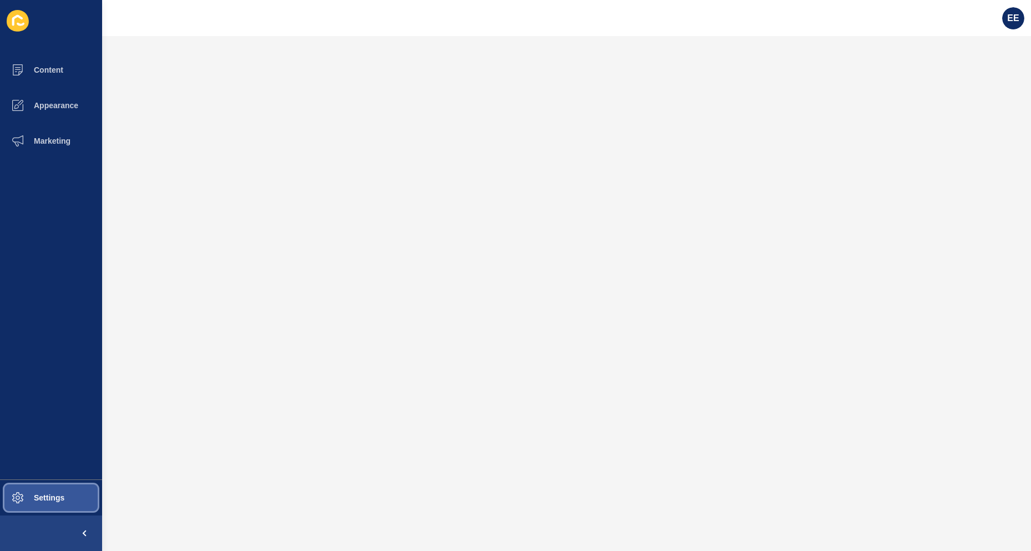
click at [51, 501] on span "Settings" at bounding box center [31, 497] width 66 height 9
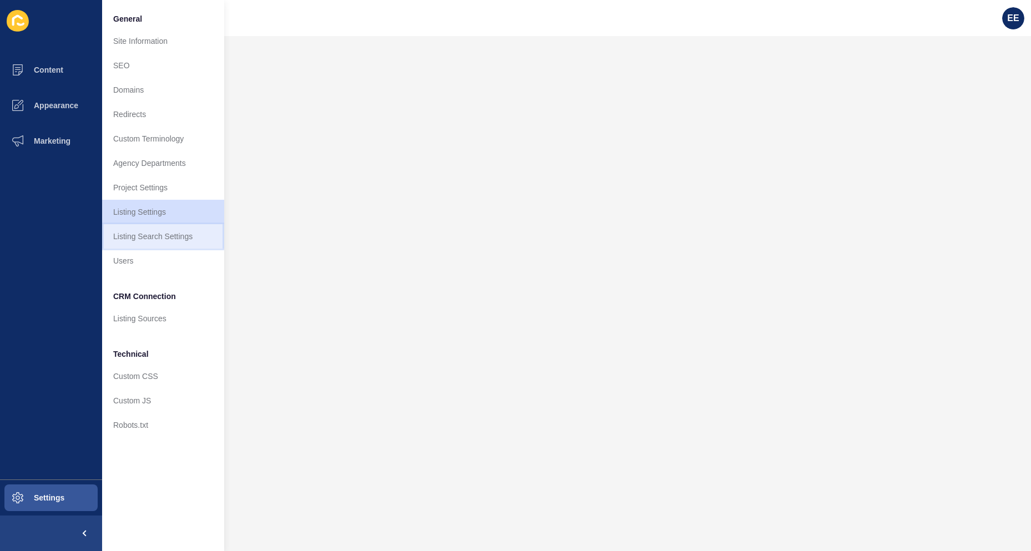
click at [148, 238] on link "Listing Search Settings" at bounding box center [163, 236] width 122 height 24
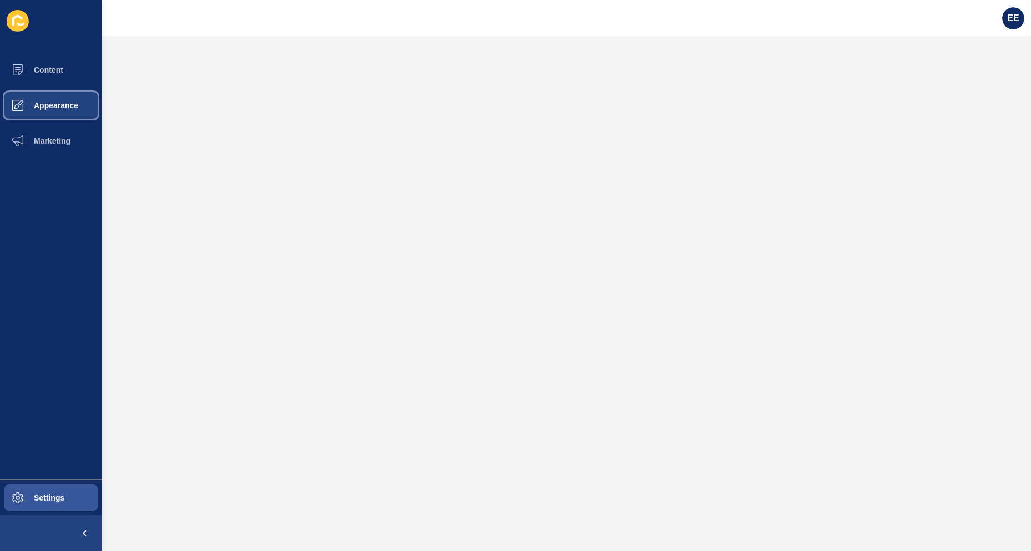
click at [44, 105] on span "Appearance" at bounding box center [38, 105] width 80 height 9
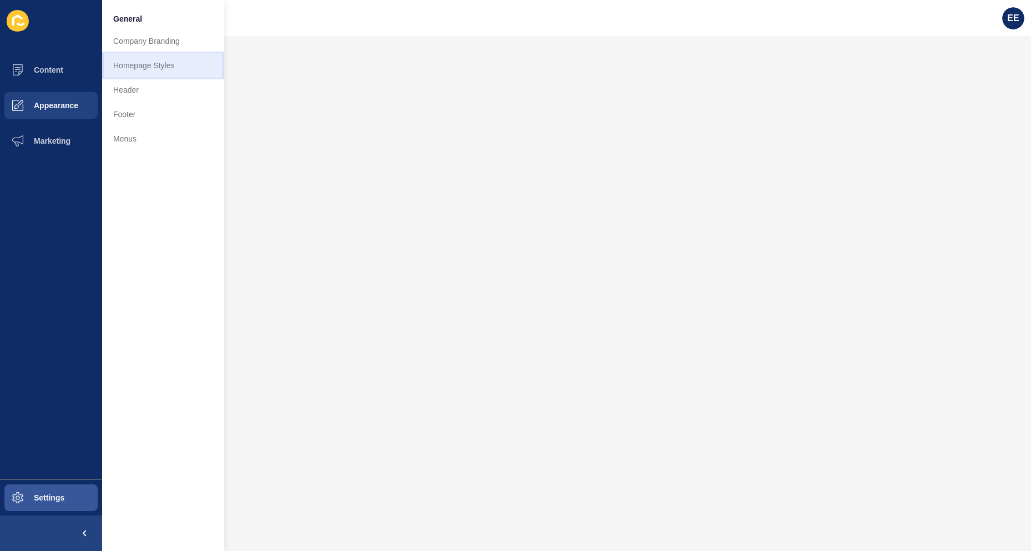
click at [141, 59] on link "Homepage Styles" at bounding box center [163, 65] width 122 height 24
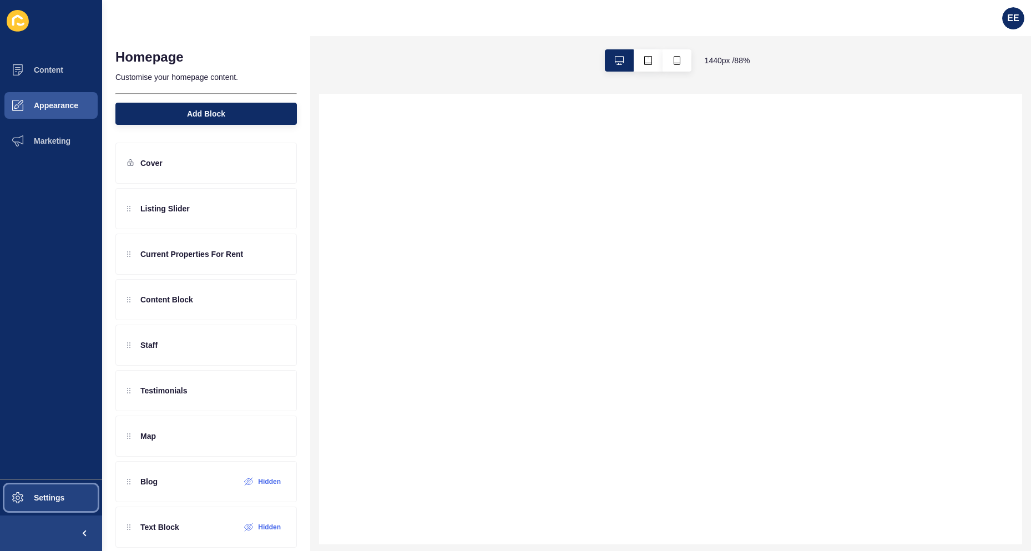
click at [45, 503] on button "Settings" at bounding box center [51, 497] width 102 height 35
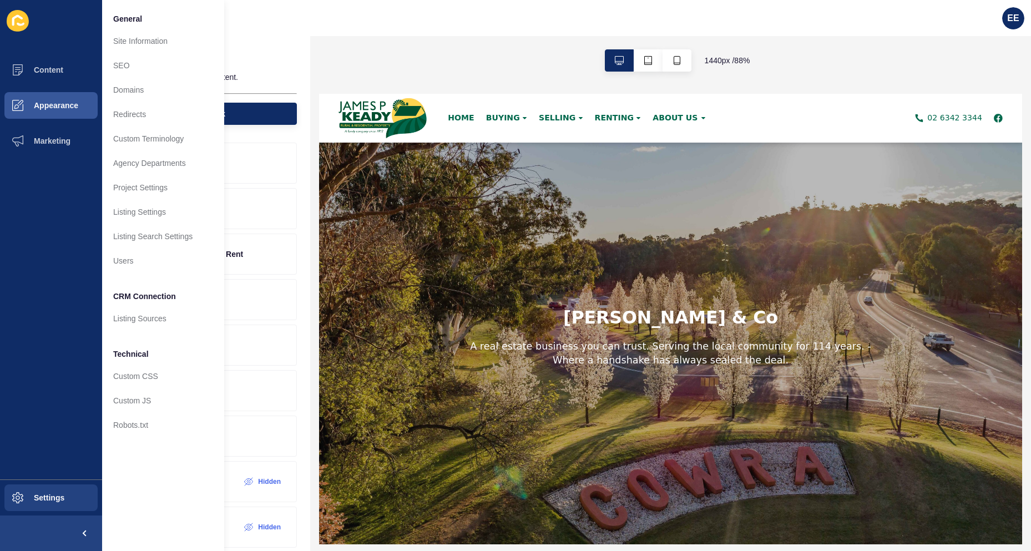
click at [46, 372] on ul "Content Appearance Marketing" at bounding box center [51, 265] width 102 height 427
click at [301, 240] on div "Cover Listing Slider Current Properties For Rent Content Block Staff Testimonia…" at bounding box center [206, 439] width 208 height 616
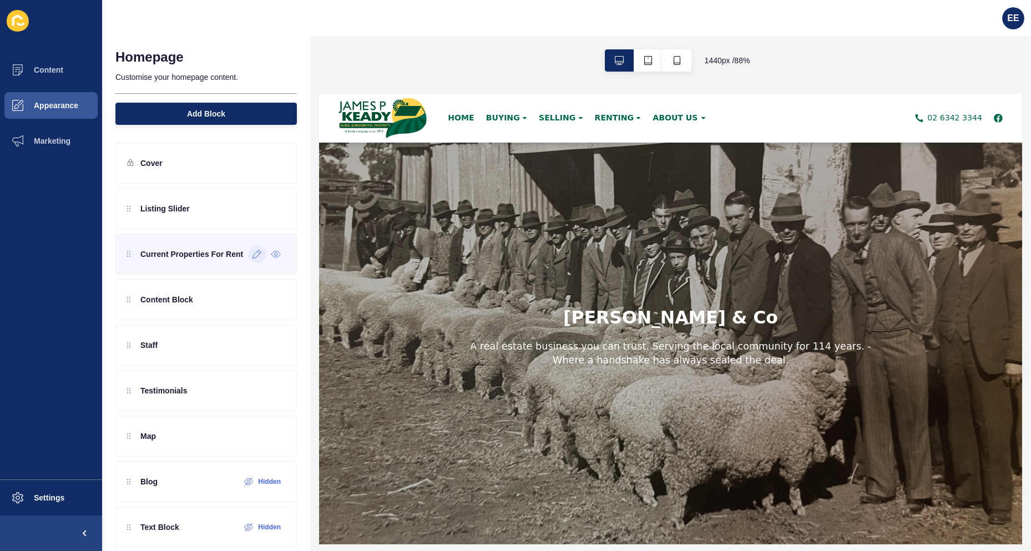
click at [252, 258] on icon at bounding box center [256, 254] width 9 height 9
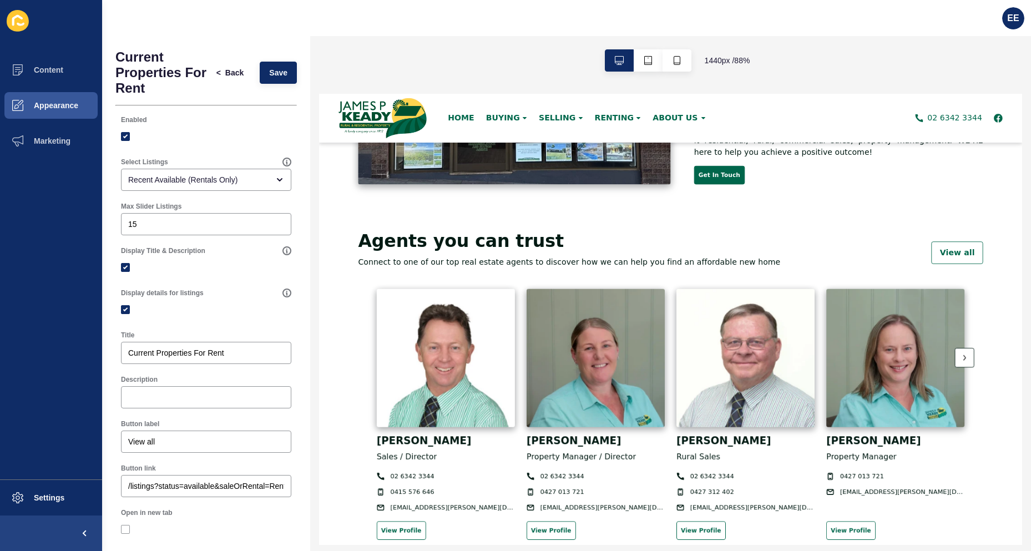
scroll to position [1387, 0]
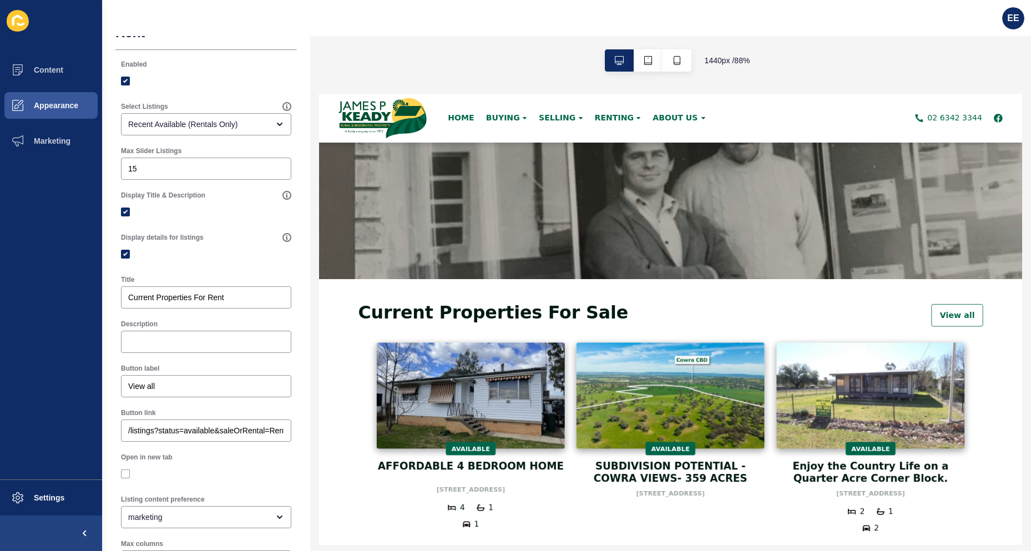
scroll to position [0, 0]
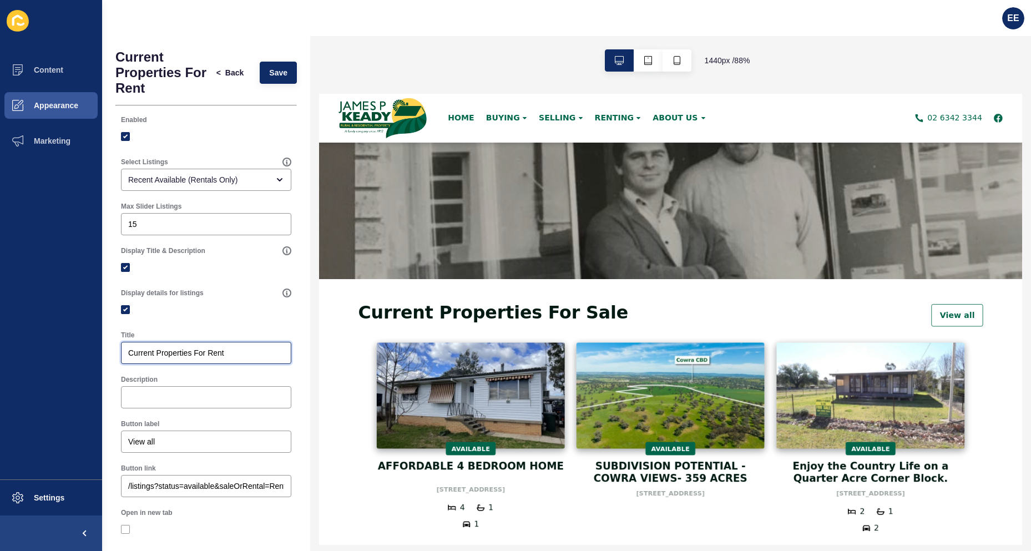
drag, startPoint x: 241, startPoint y: 355, endPoint x: 70, endPoint y: 350, distance: 170.9
click at [70, 350] on div "Content Appearance Marketing Settings EE Current Properties For Rent < Back Sav…" at bounding box center [515, 275] width 1031 height 551
